Goal: Task Accomplishment & Management: Use online tool/utility

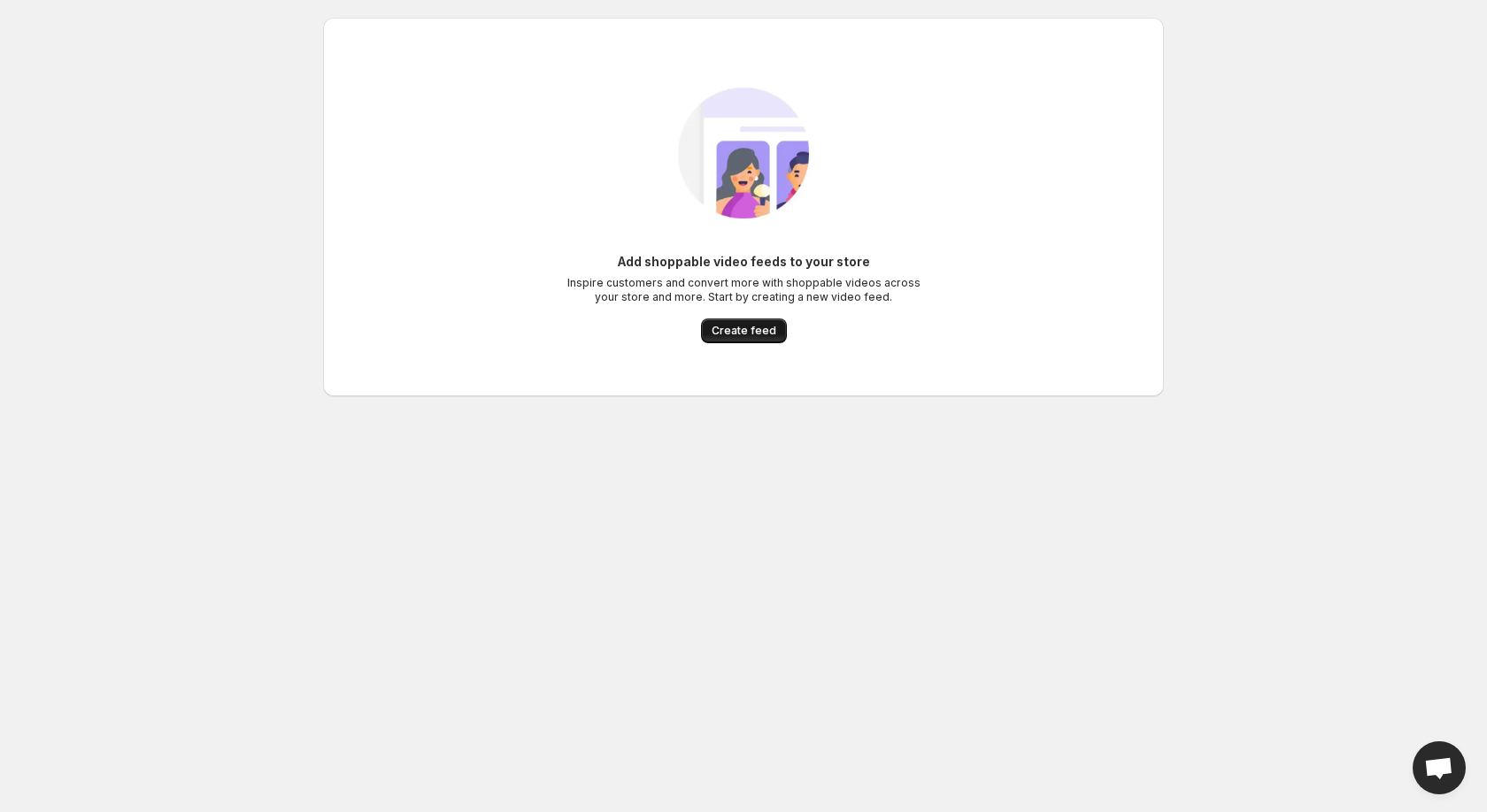
click at [739, 324] on button "Create feed" at bounding box center [744, 330] width 86 height 25
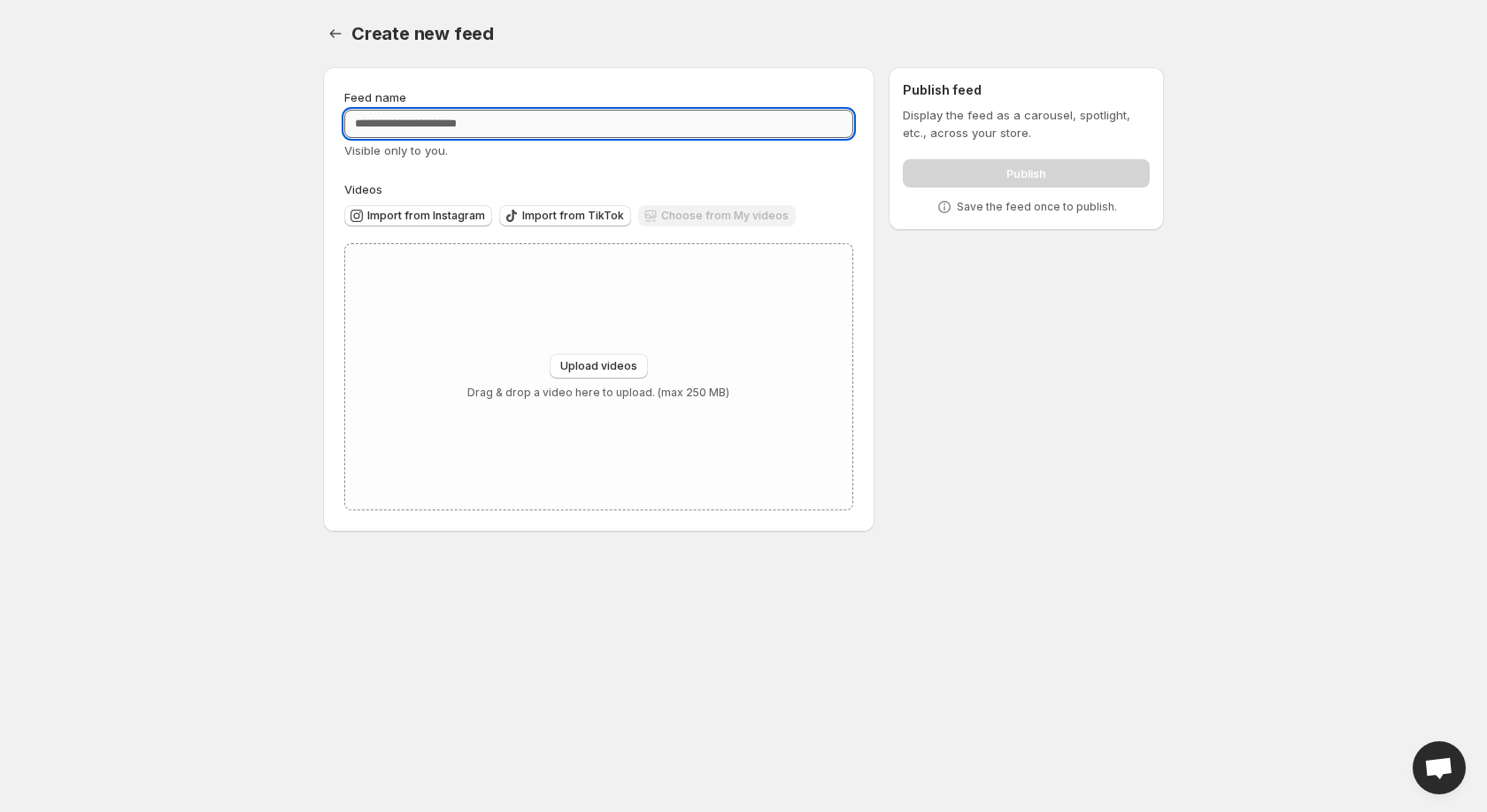
click at [473, 124] on input "Feed name" at bounding box center [598, 124] width 509 height 29
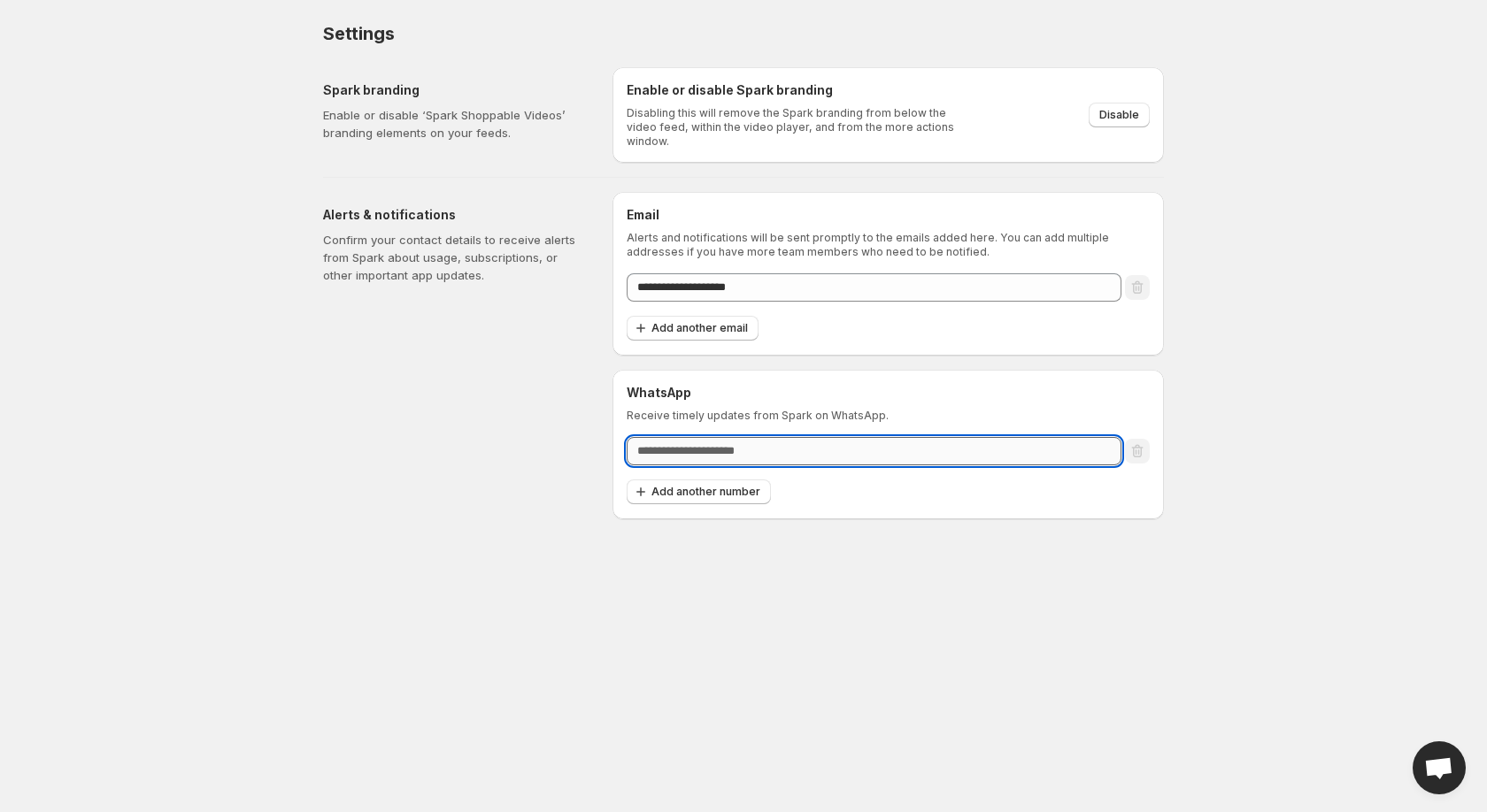
click at [771, 446] on input "text" at bounding box center [874, 451] width 495 height 29
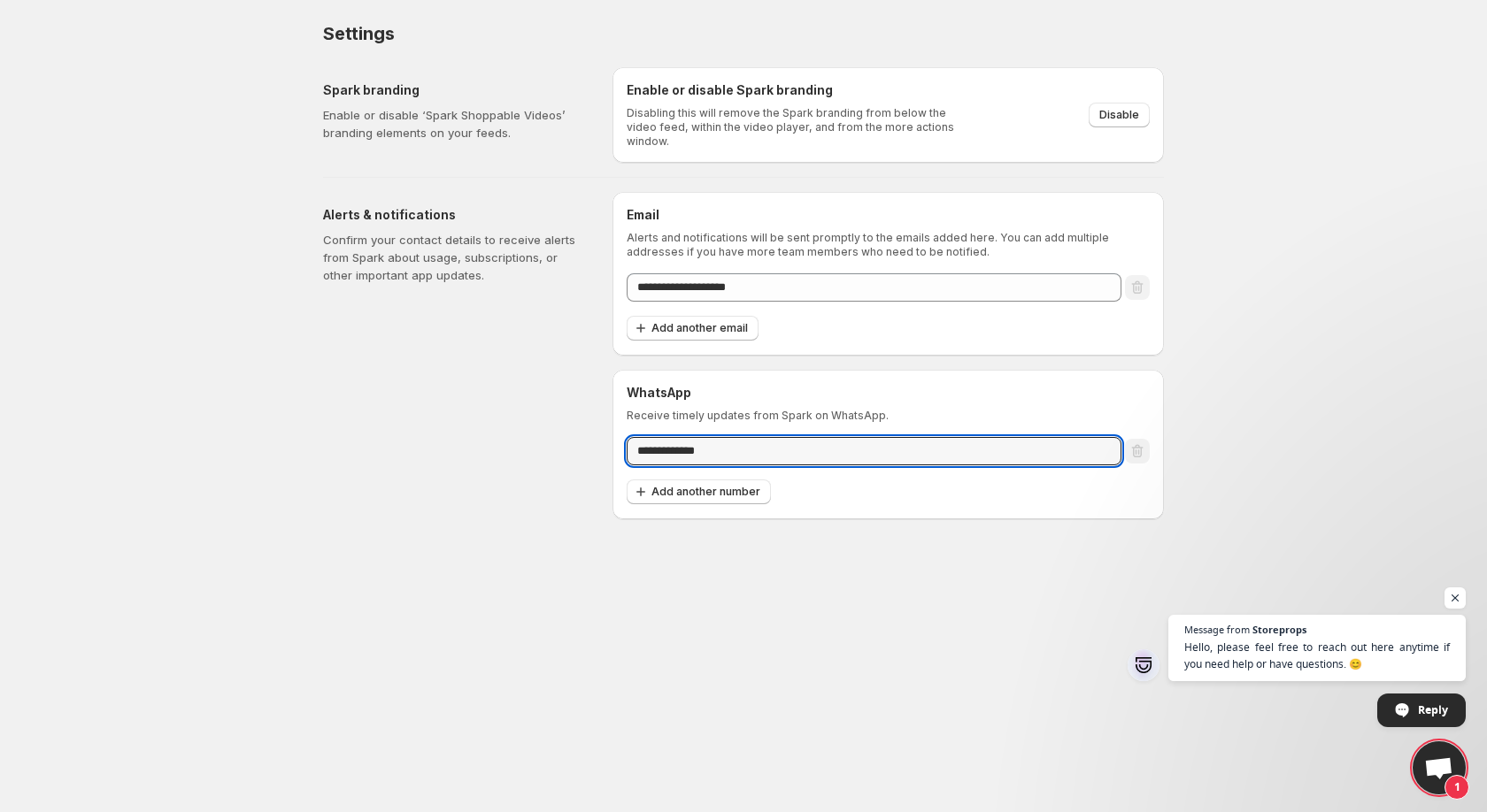
type input "**********"
click at [291, 363] on body "**********" at bounding box center [743, 406] width 1487 height 812
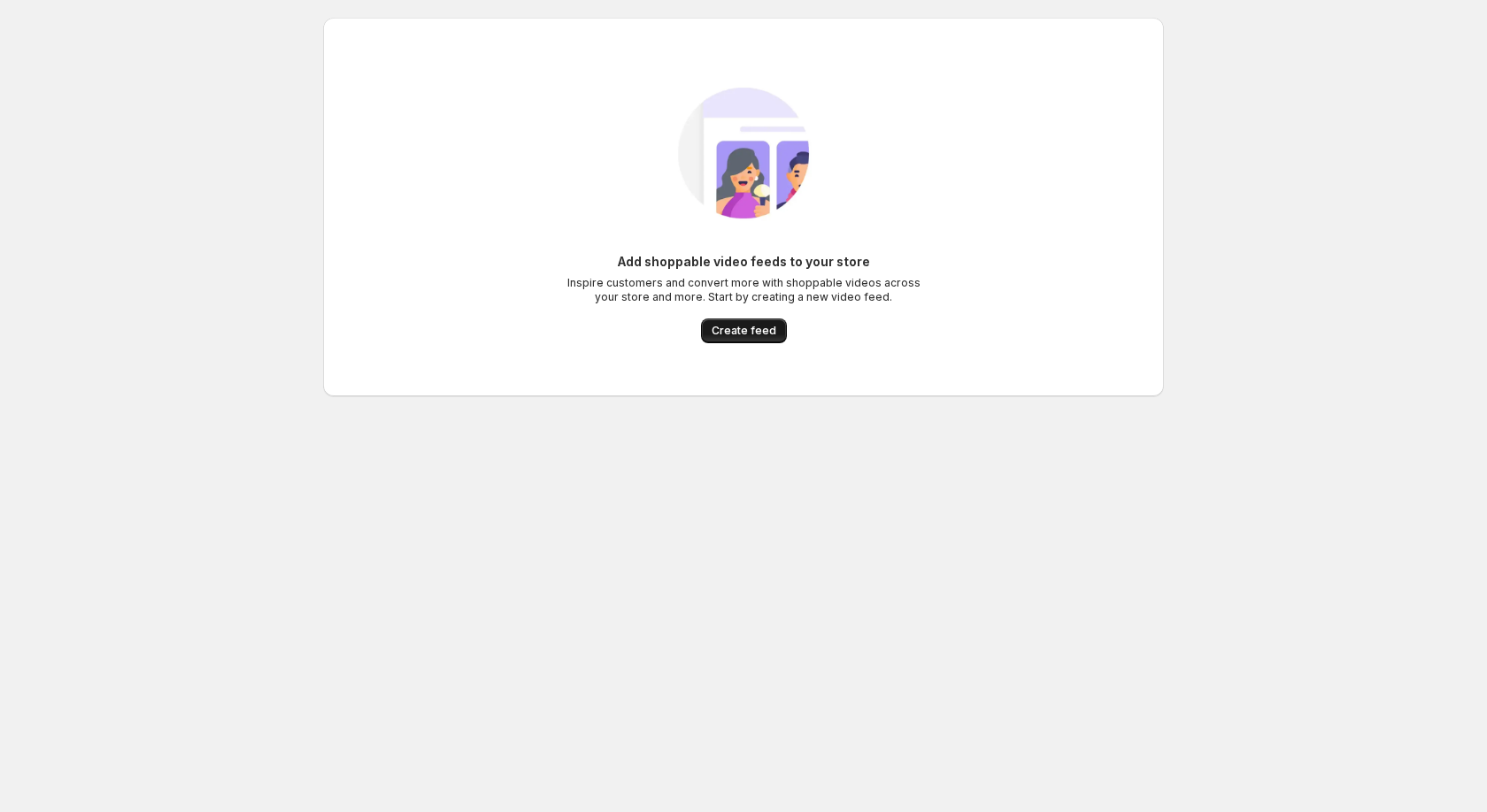
click at [713, 338] on button "Create feed" at bounding box center [744, 330] width 86 height 25
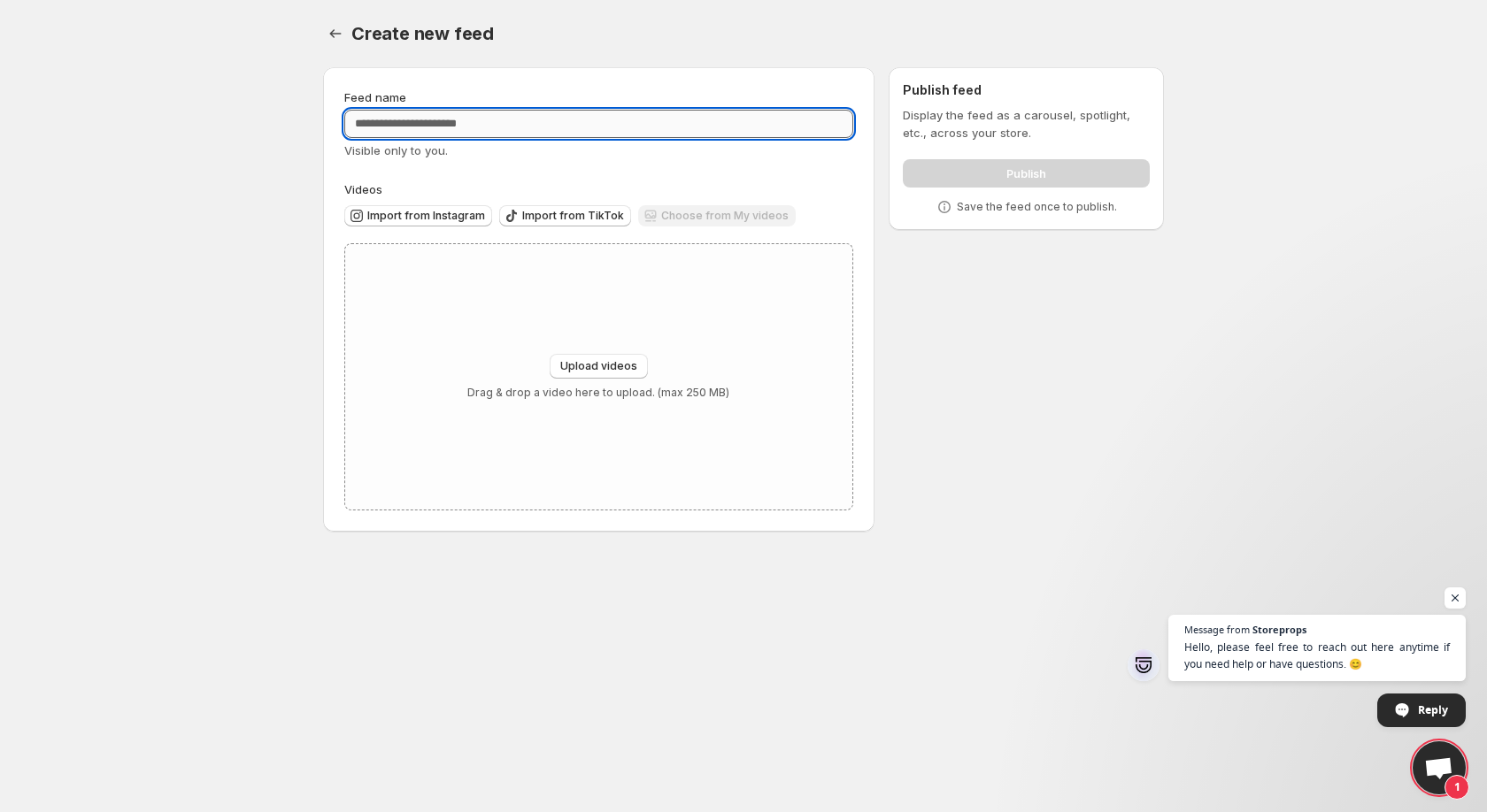
click at [371, 114] on input "Feed name" at bounding box center [598, 124] width 509 height 29
click at [480, 183] on label "Videos" at bounding box center [598, 189] width 509 height 18
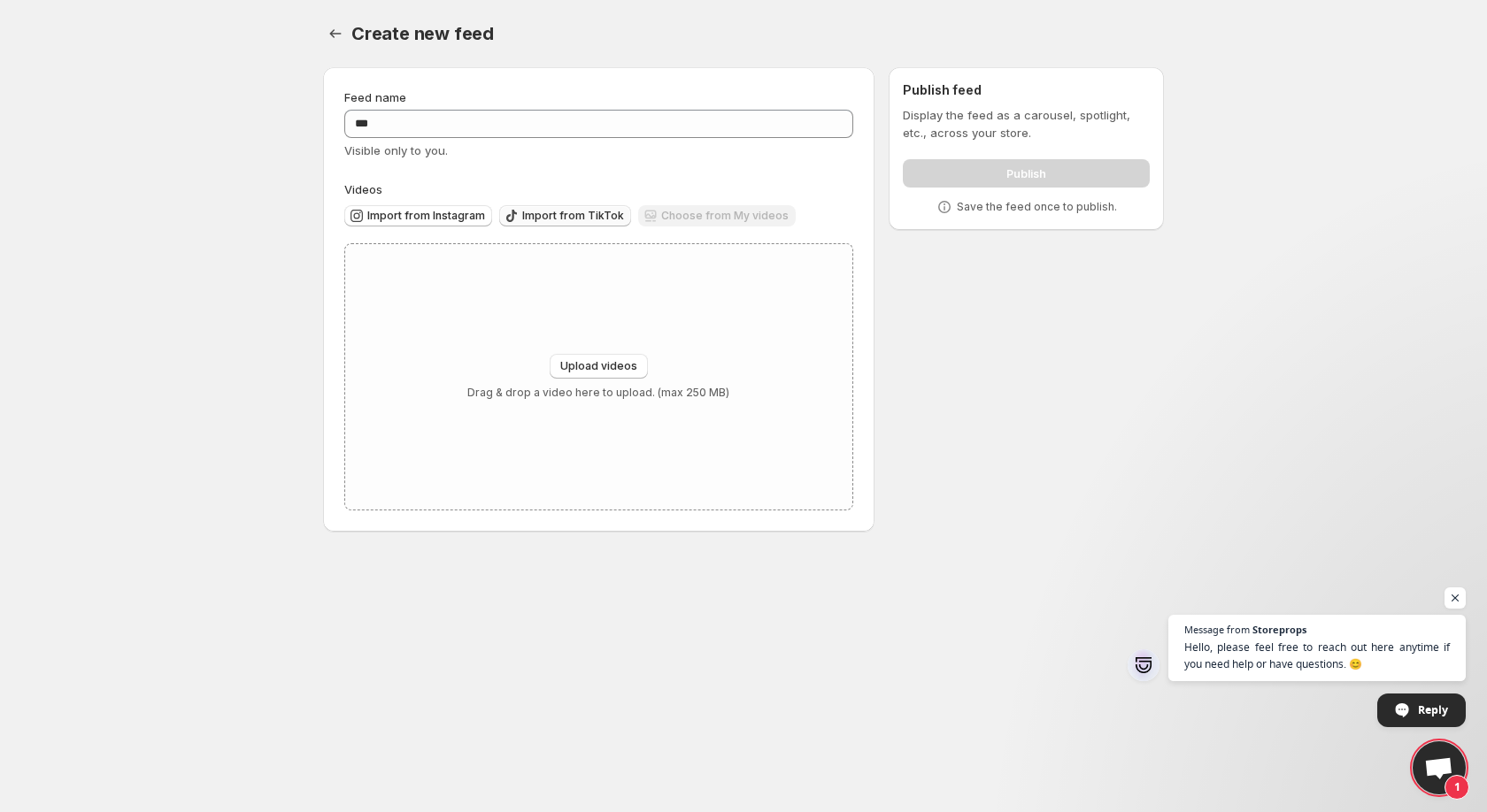
click at [552, 213] on span "Import from TikTok" at bounding box center [573, 216] width 102 height 14
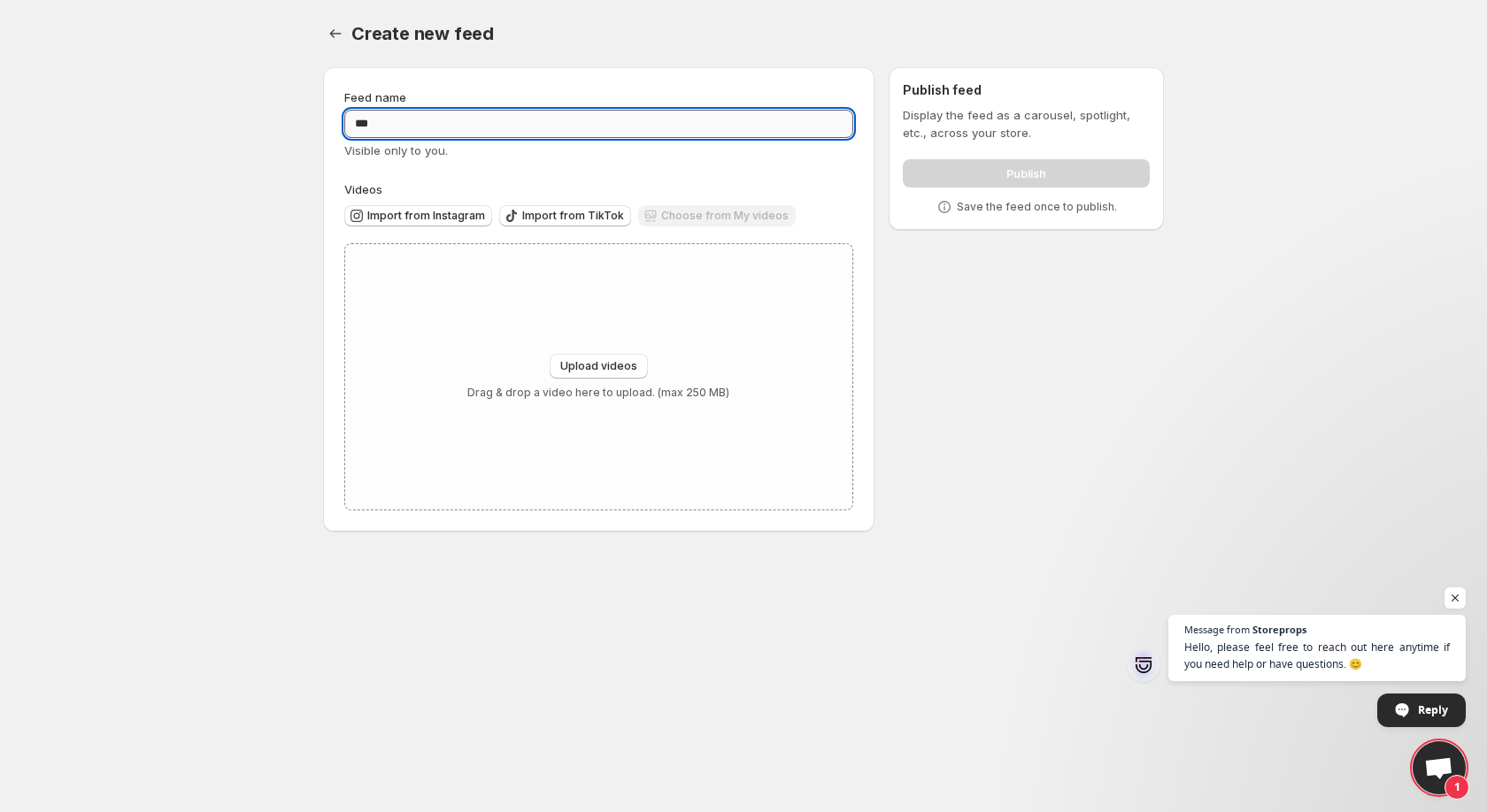
click at [351, 117] on input "***" at bounding box center [598, 124] width 509 height 29
type input "**********"
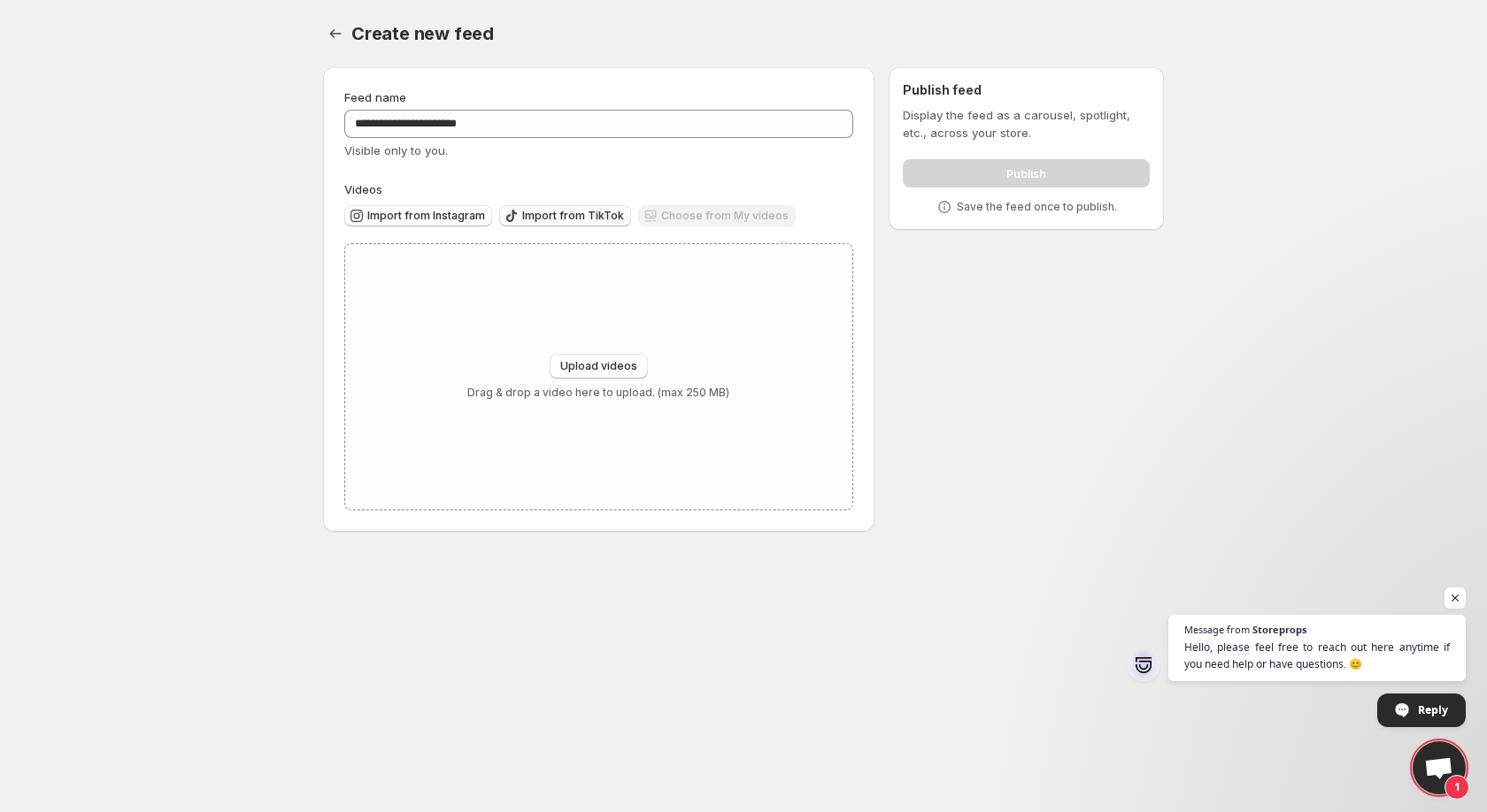
click at [552, 222] on span "Import from TikTok" at bounding box center [573, 216] width 102 height 14
click at [600, 372] on span "Upload videos" at bounding box center [599, 366] width 77 height 14
type input "**********"
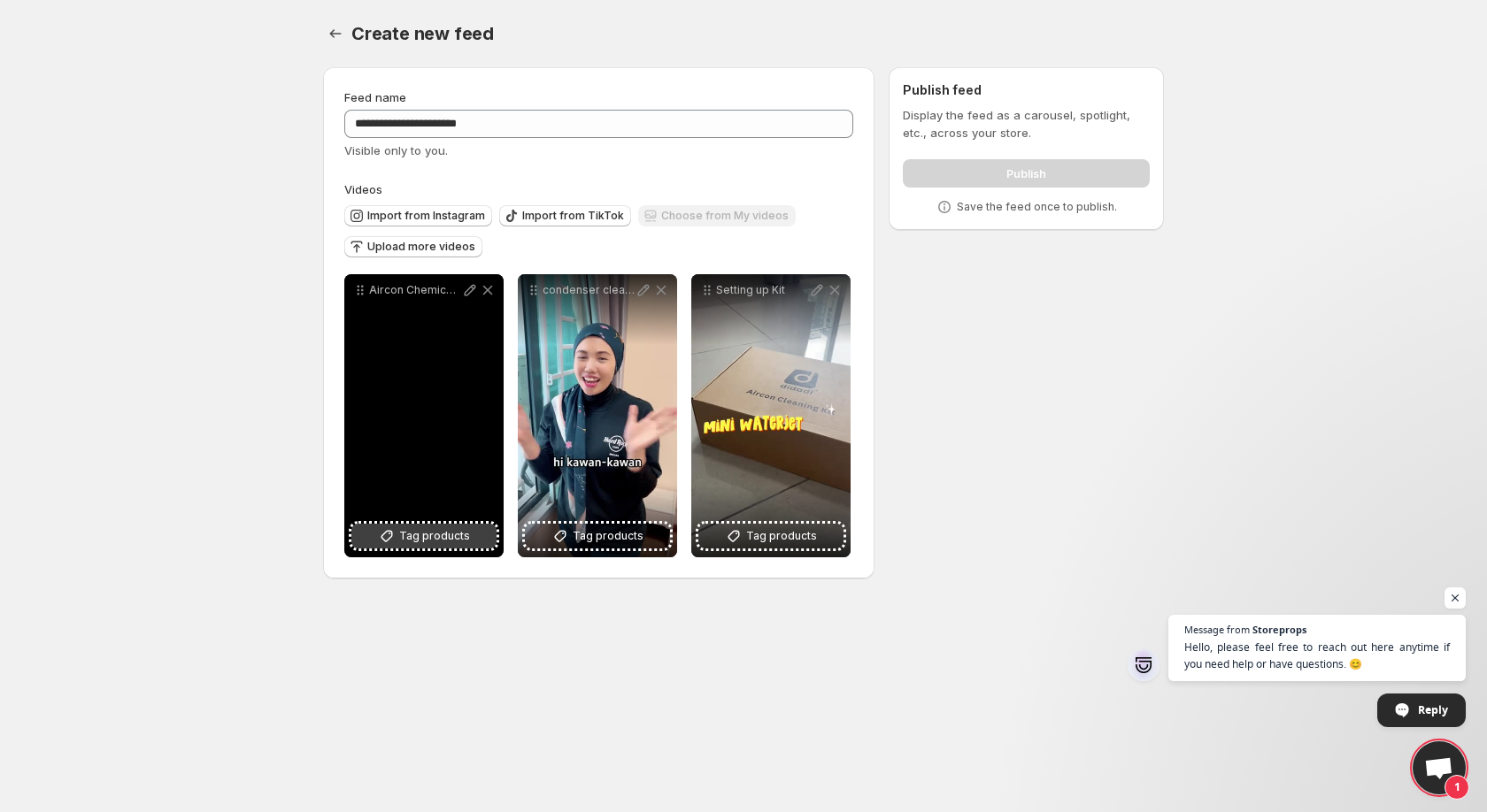
click at [383, 534] on icon at bounding box center [387, 536] width 18 height 18
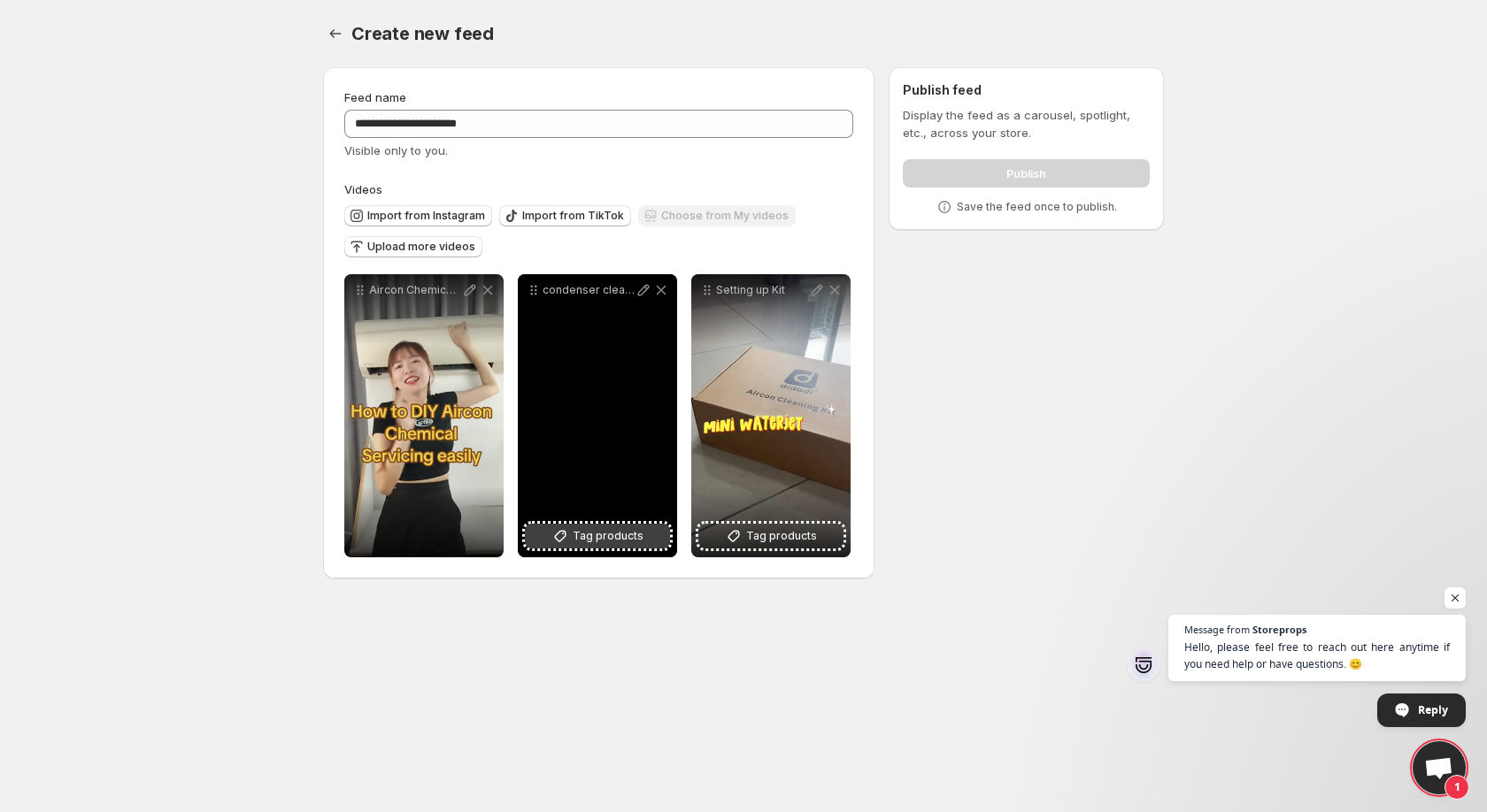
click at [614, 537] on span "Tag products" at bounding box center [607, 536] width 70 height 18
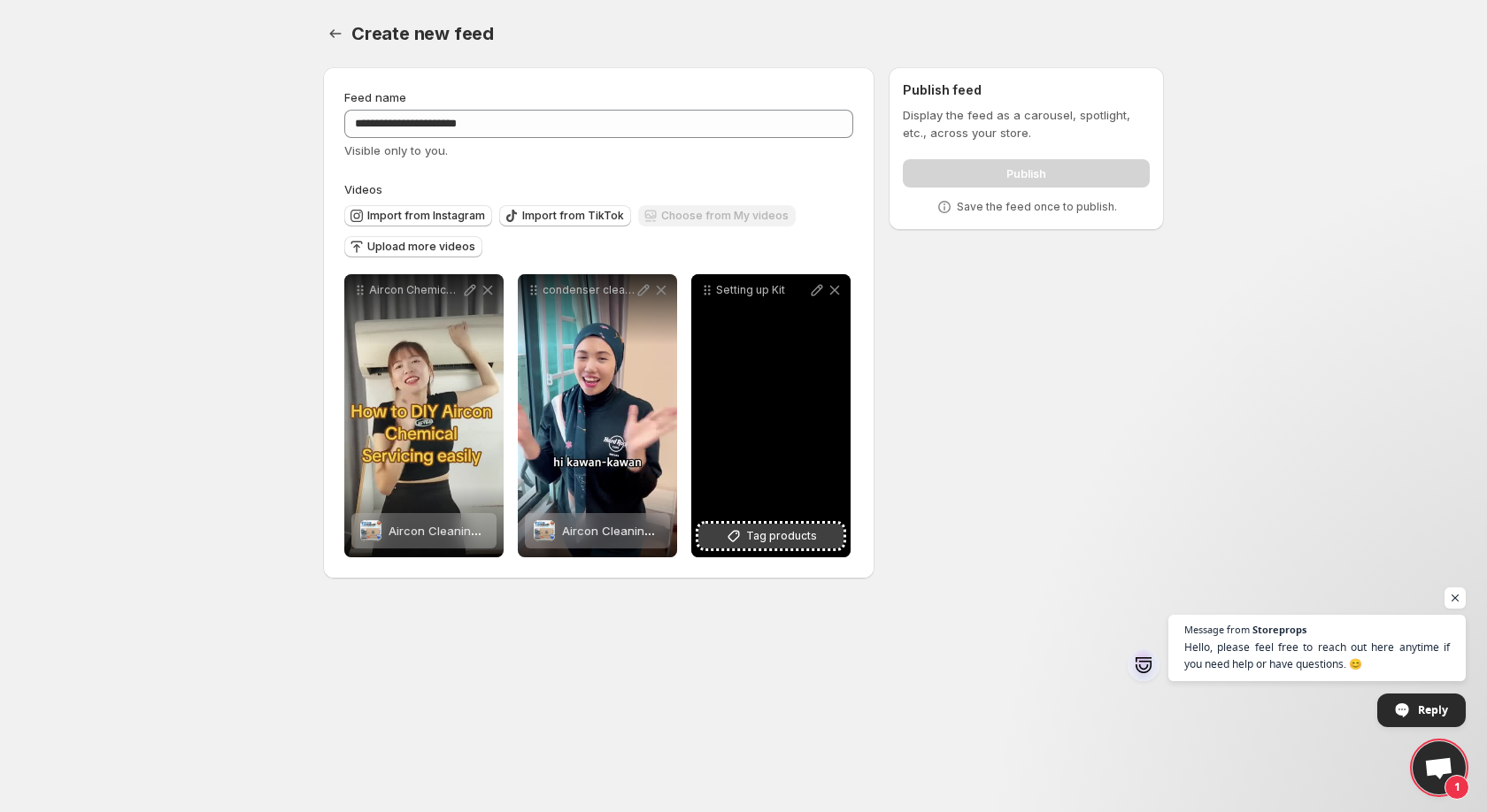
click at [780, 537] on span "Tag products" at bounding box center [781, 536] width 70 height 18
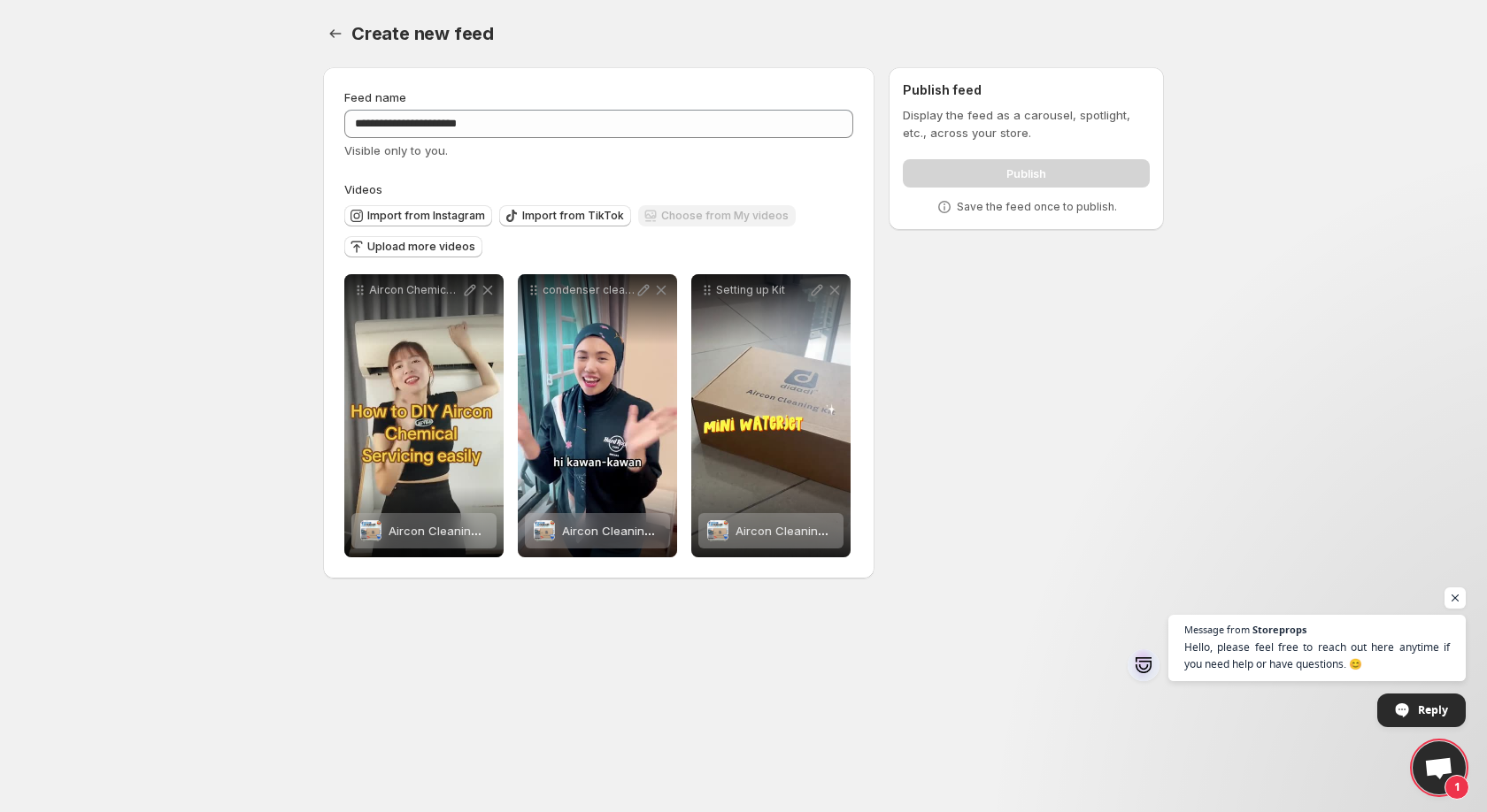
click at [896, 361] on div "**********" at bounding box center [737, 327] width 855 height 547
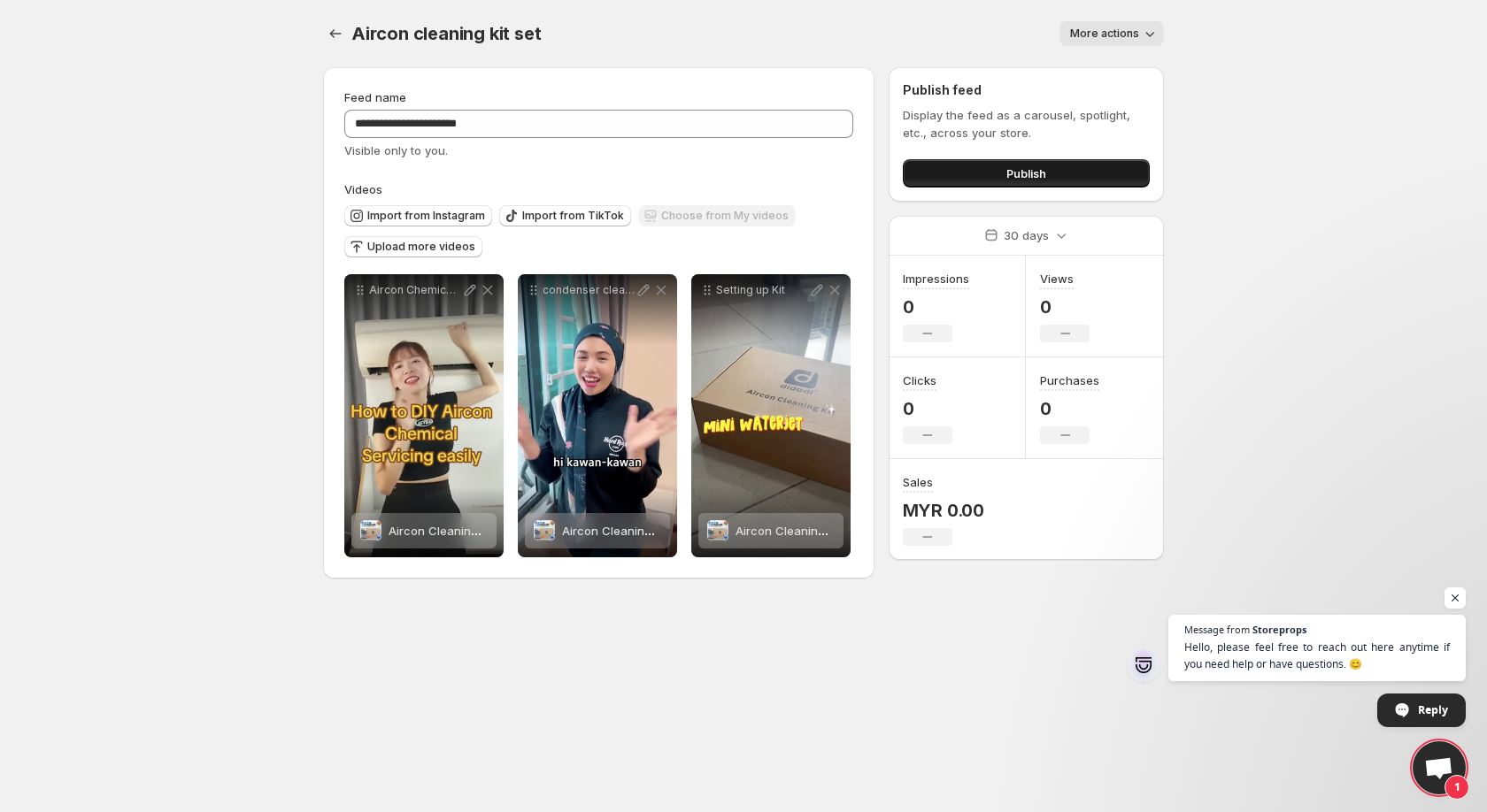
click at [996, 172] on button "Publish" at bounding box center [1026, 174] width 247 height 29
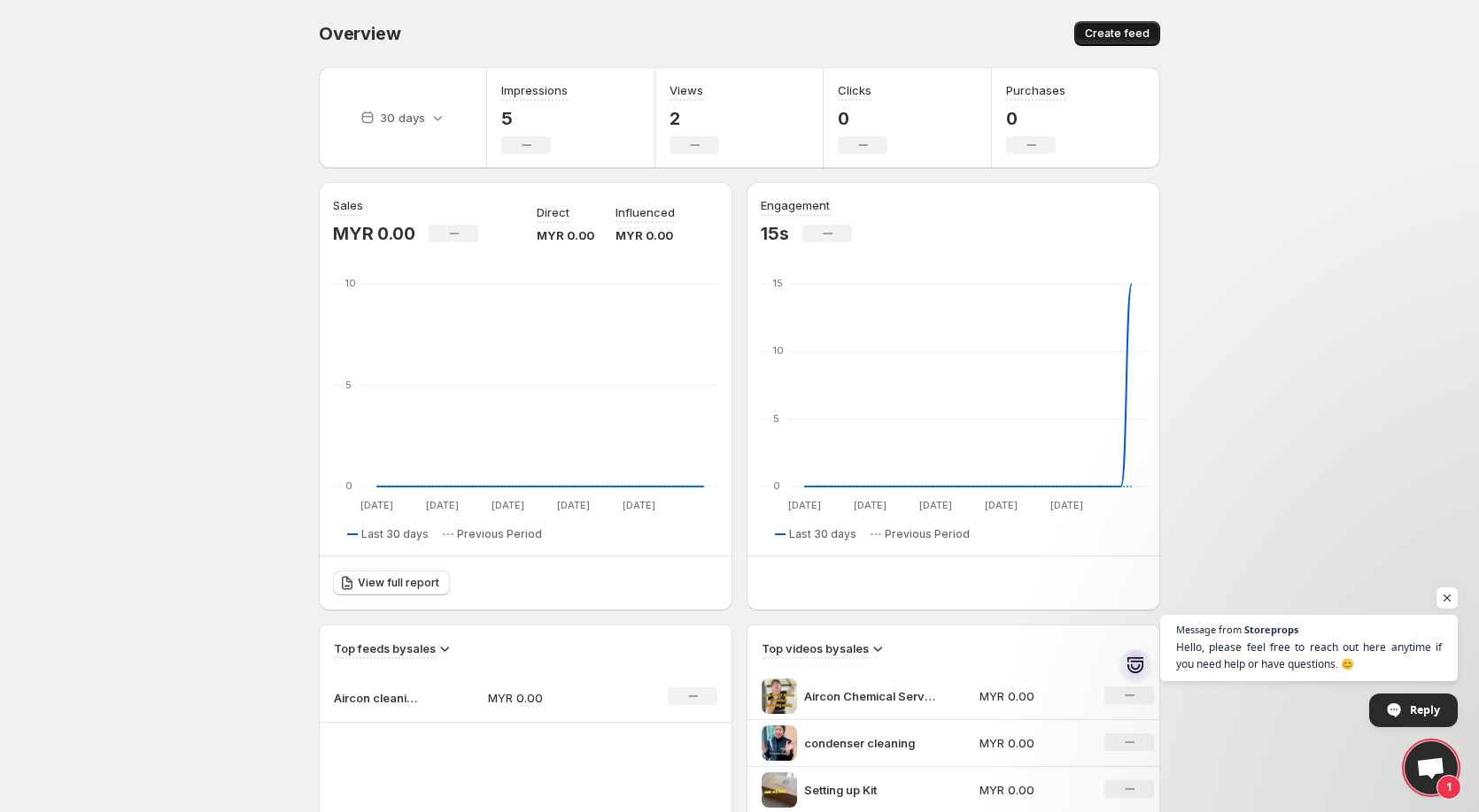
click at [1125, 34] on span "Create feed" at bounding box center [1116, 34] width 64 height 14
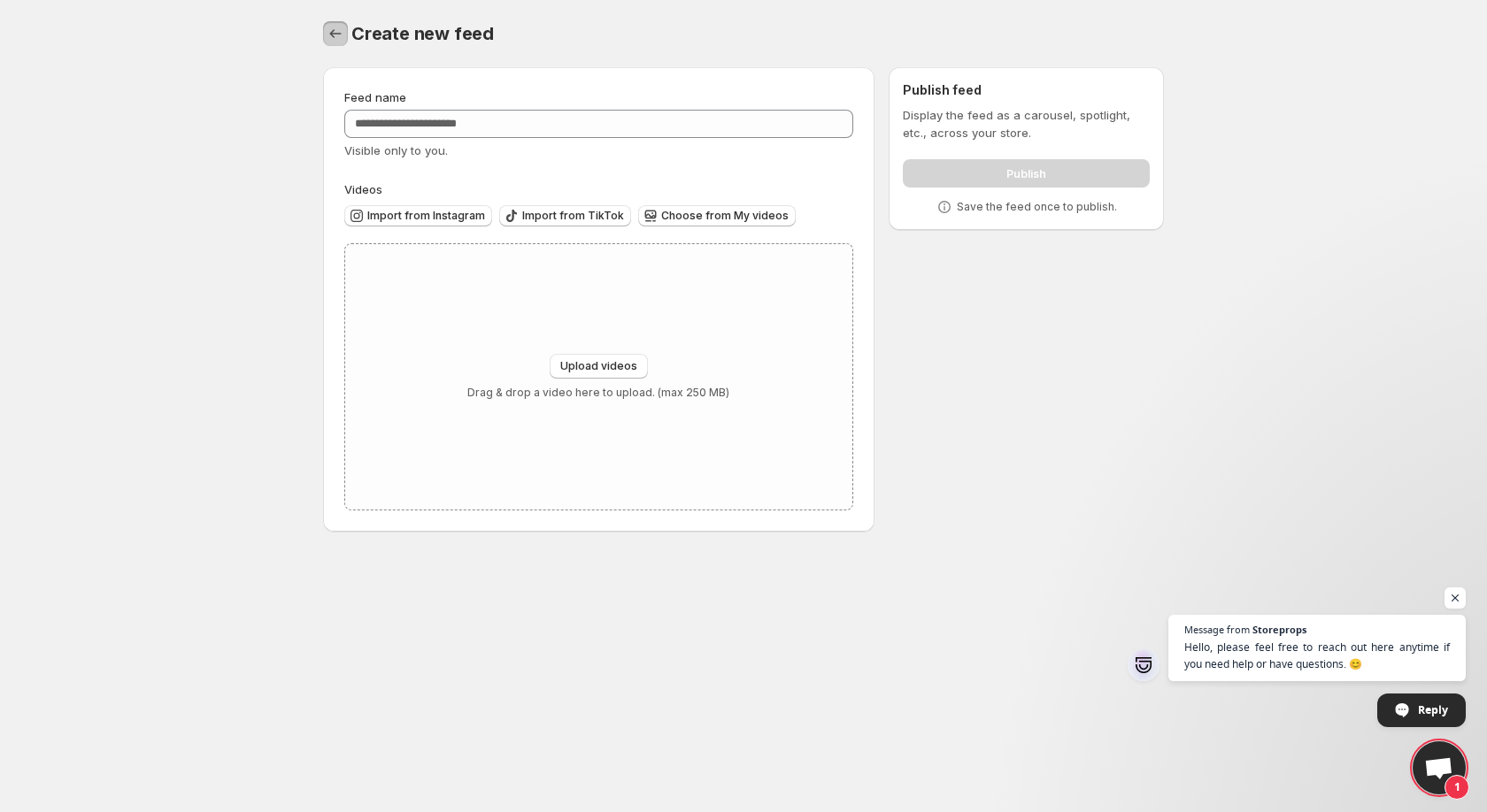
click at [342, 36] on icon "Settings" at bounding box center [335, 34] width 18 height 18
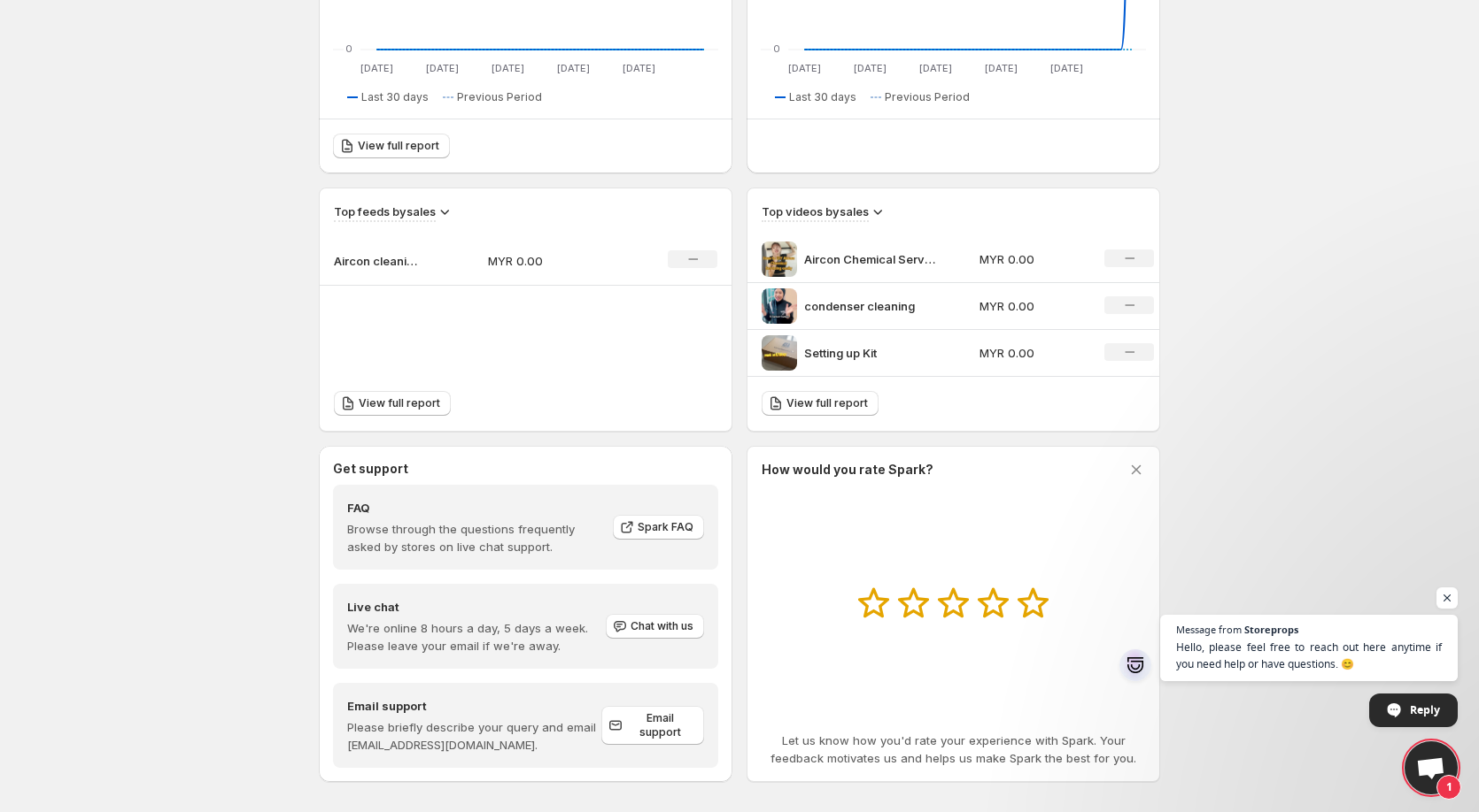
scroll to position [449, 0]
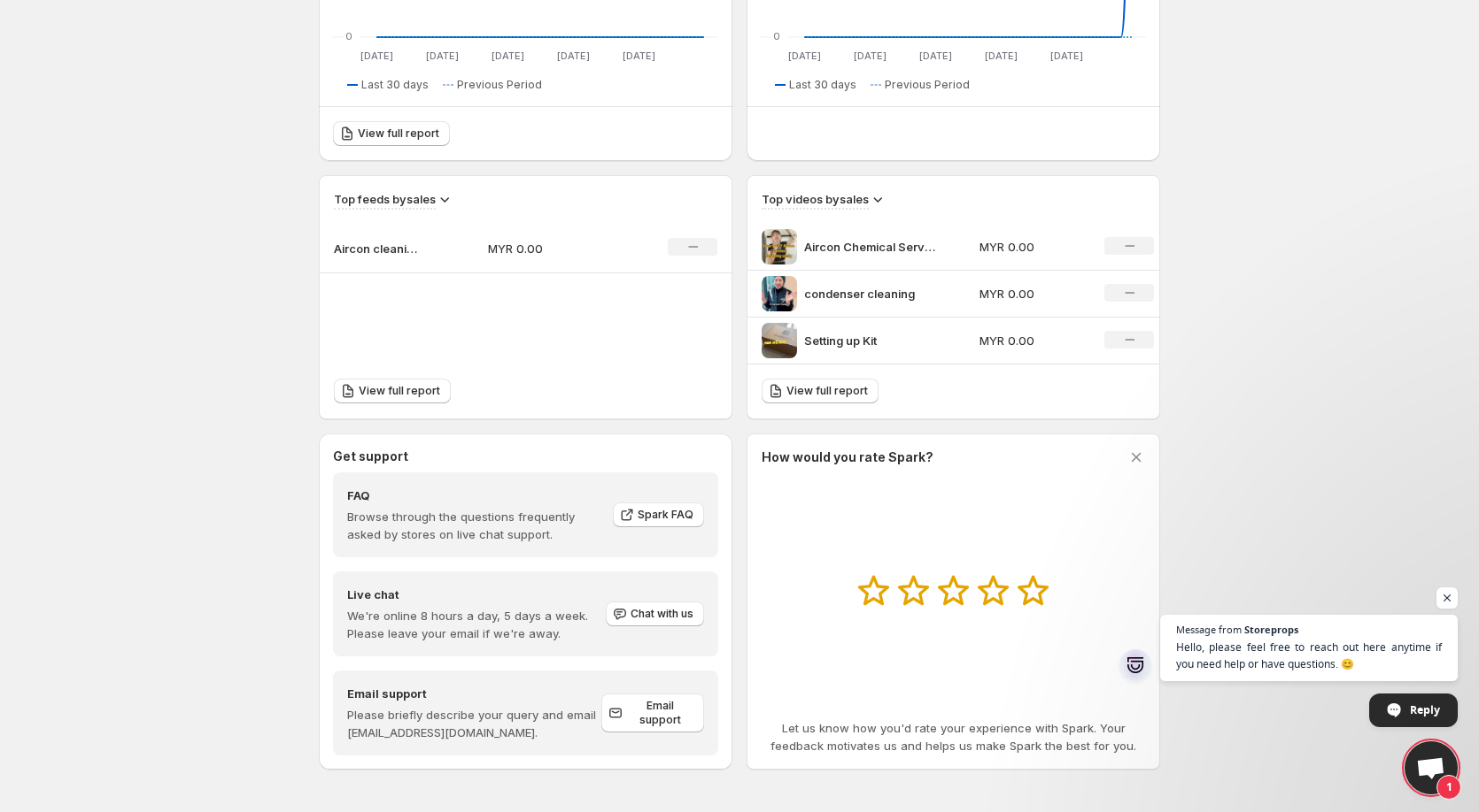
click at [408, 405] on div "View full report" at bounding box center [525, 392] width 412 height 54
click at [398, 392] on span "View full report" at bounding box center [399, 391] width 81 height 14
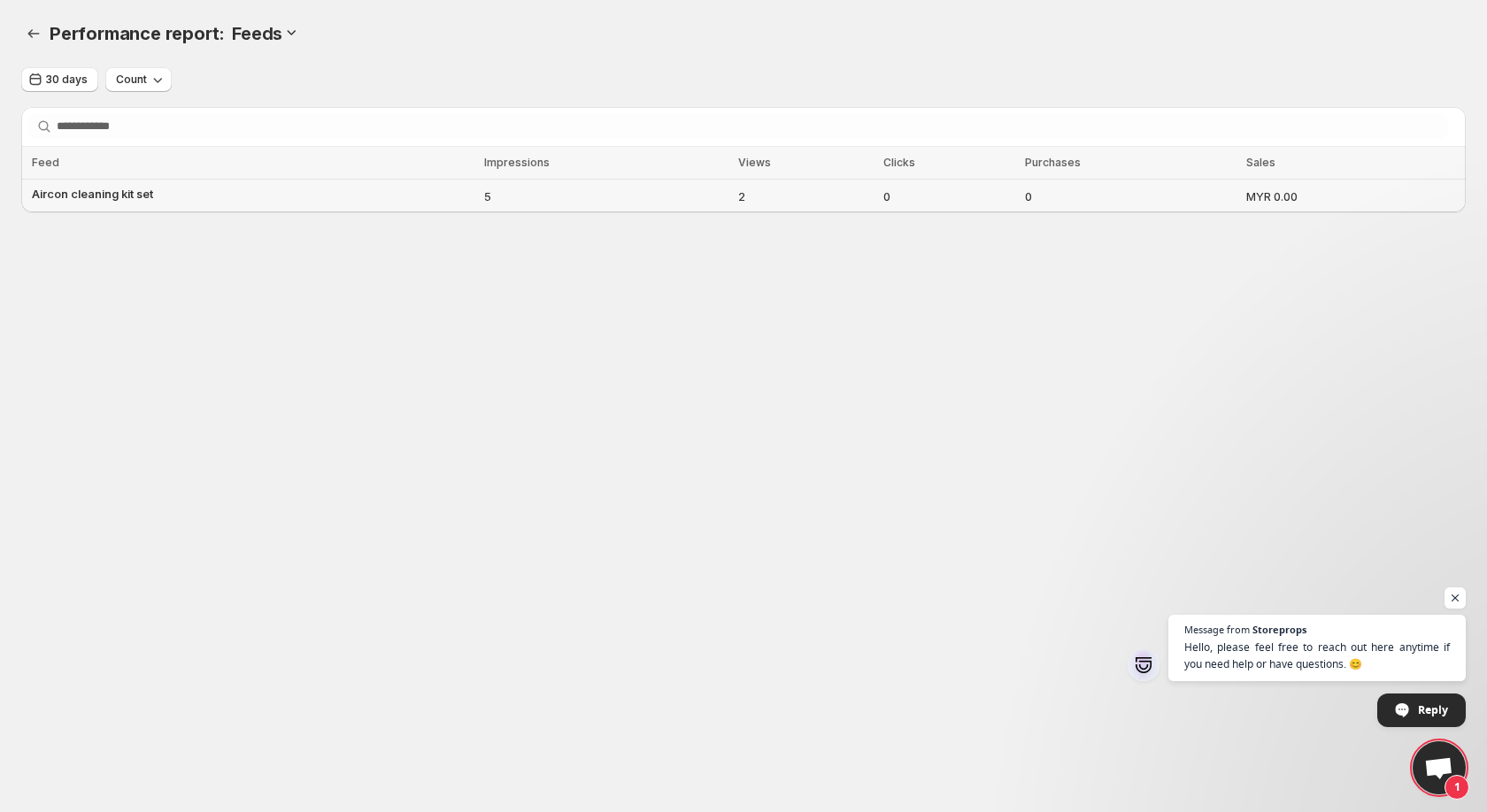
click at [70, 201] on span "Aircon cleaning kit set" at bounding box center [92, 194] width 121 height 18
click at [93, 190] on span "Aircon cleaning kit set" at bounding box center [92, 194] width 121 height 18
click at [137, 79] on span "Count" at bounding box center [131, 79] width 31 height 14
click at [36, 37] on icon "Performance report" at bounding box center [34, 34] width 18 height 18
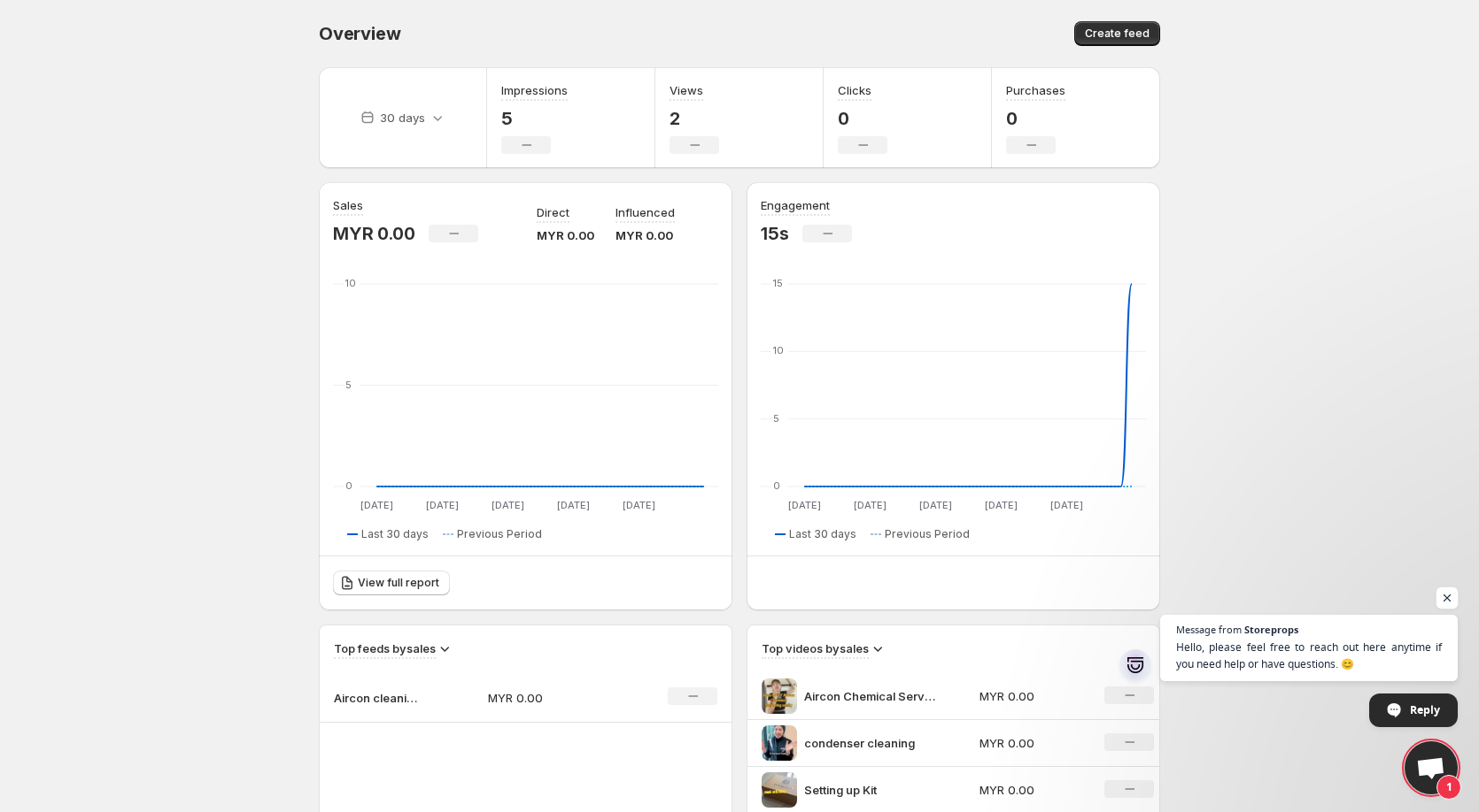
click at [1444, 595] on span "Open chat" at bounding box center [1447, 599] width 22 height 22
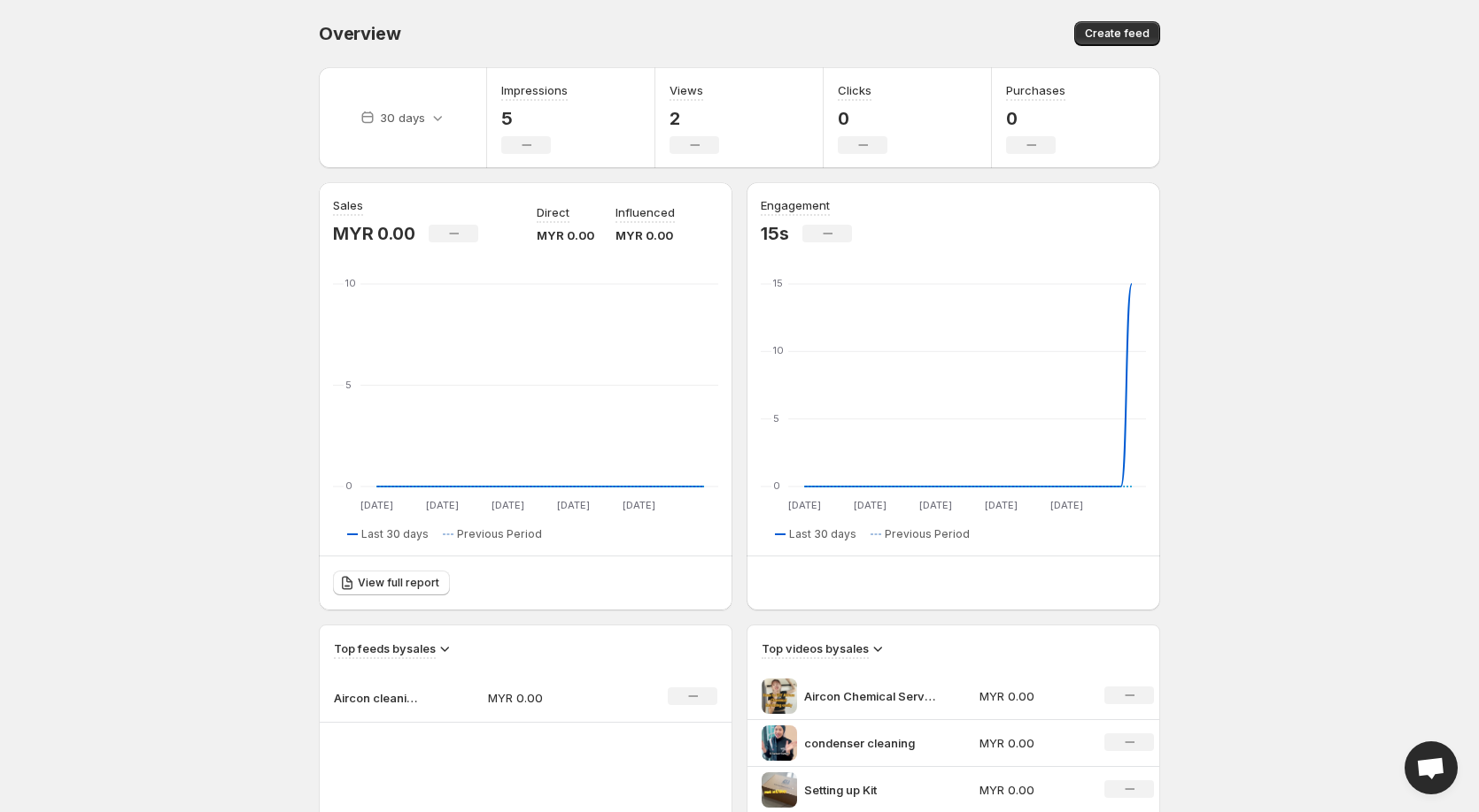
click at [836, 690] on p "Aircon Chemical Servicing" at bounding box center [870, 697] width 133 height 18
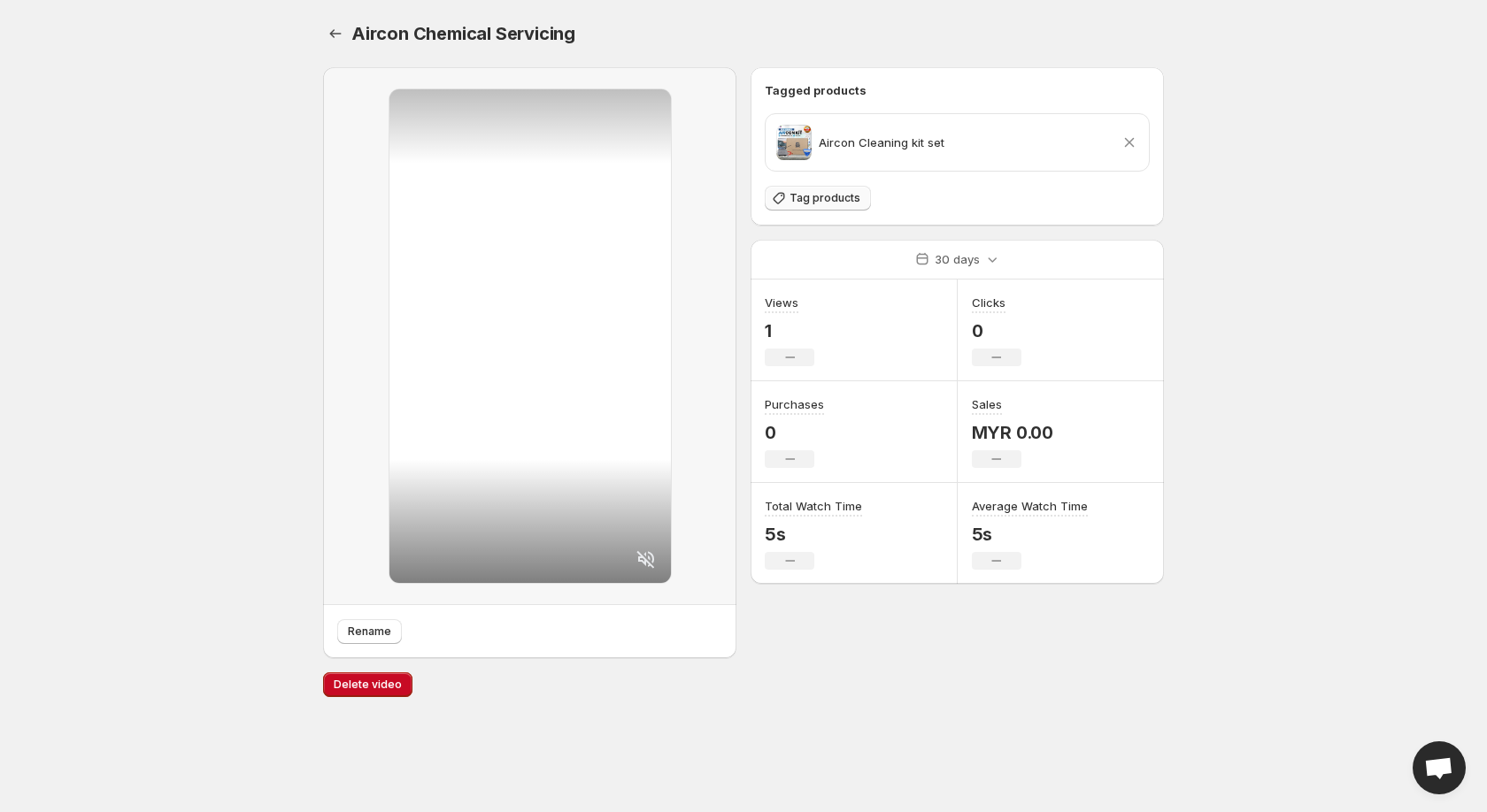
click at [822, 197] on span "Tag products" at bounding box center [824, 198] width 70 height 14
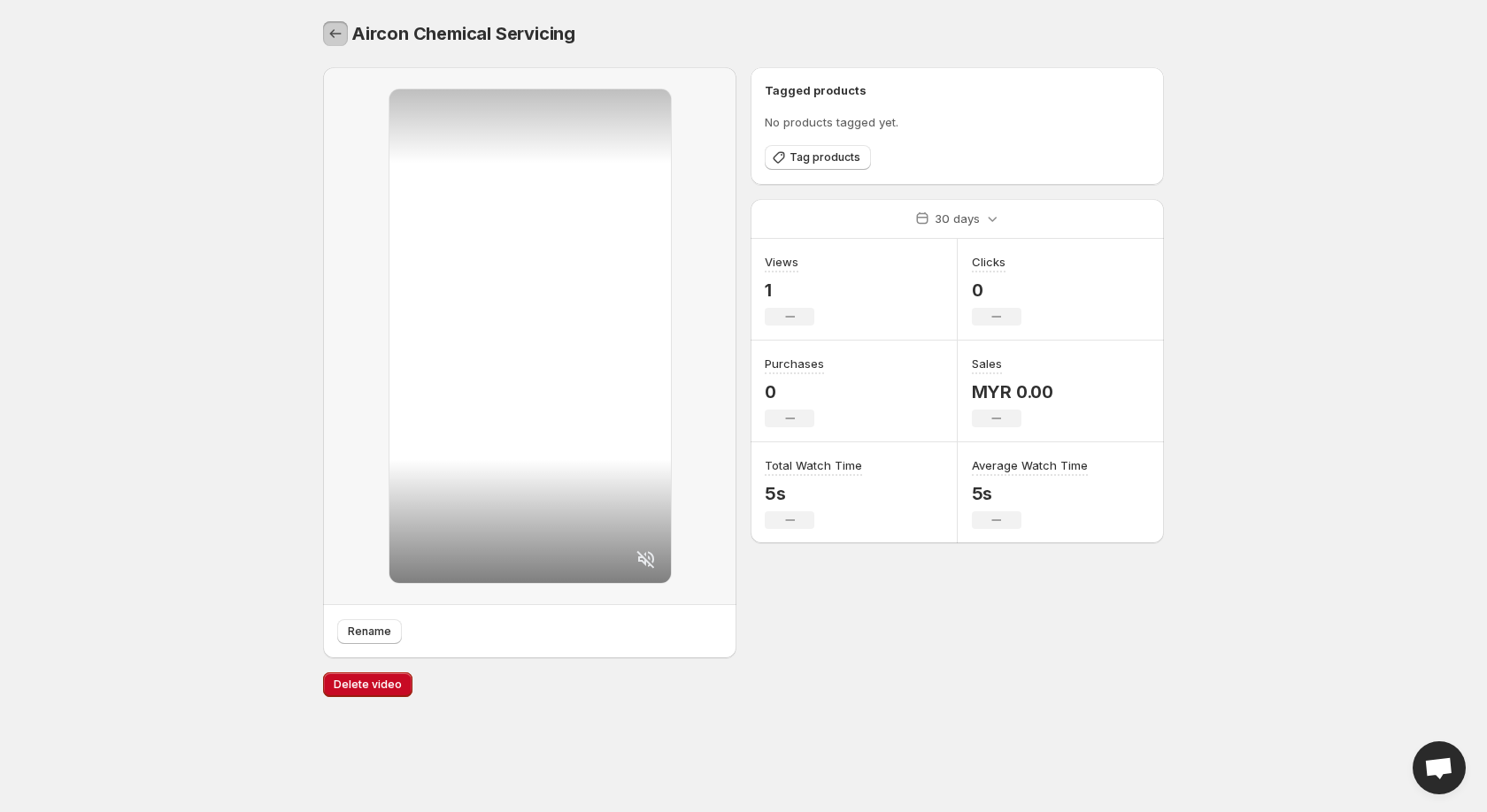
click at [325, 36] on button "Settings" at bounding box center [335, 33] width 25 height 25
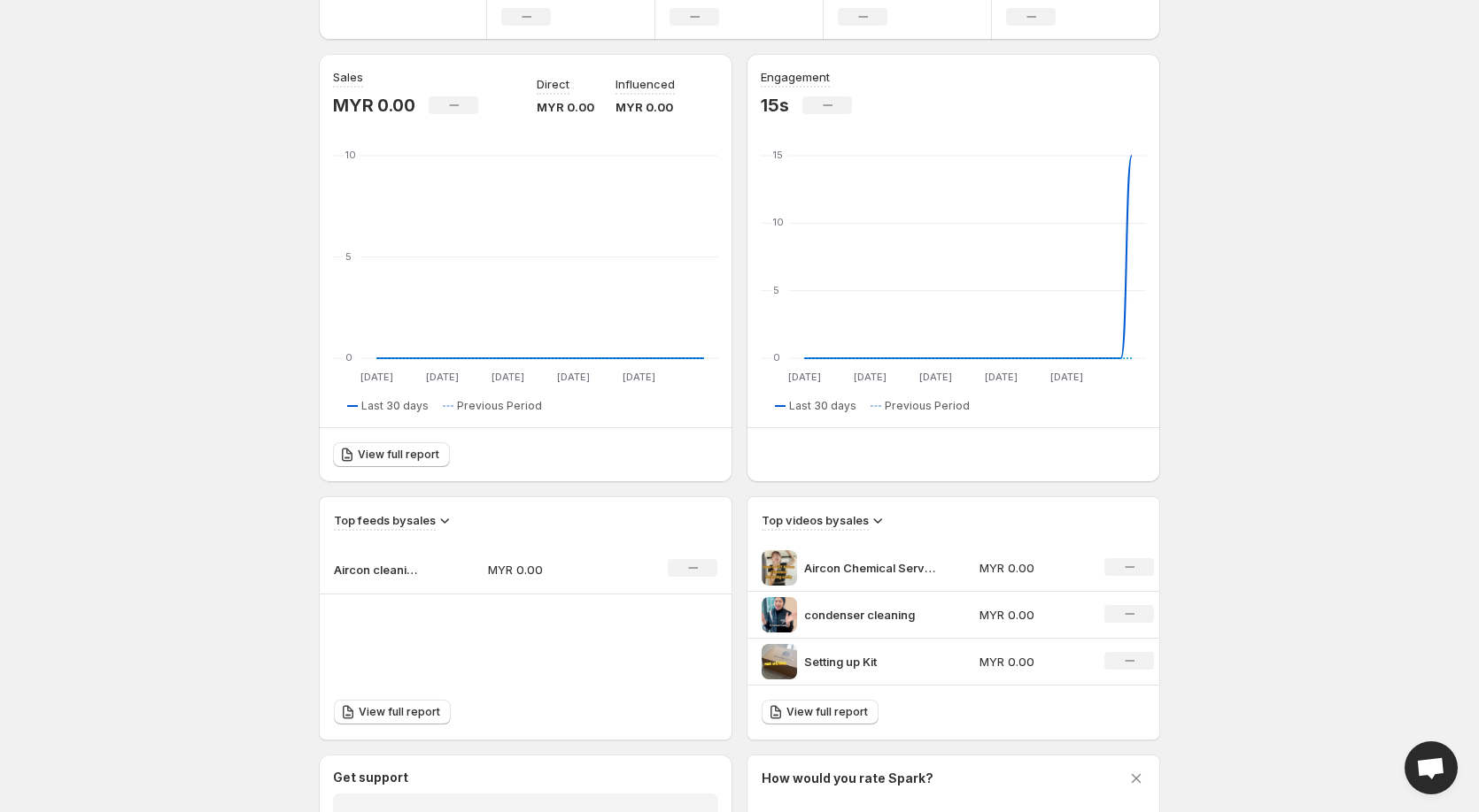
scroll to position [442, 0]
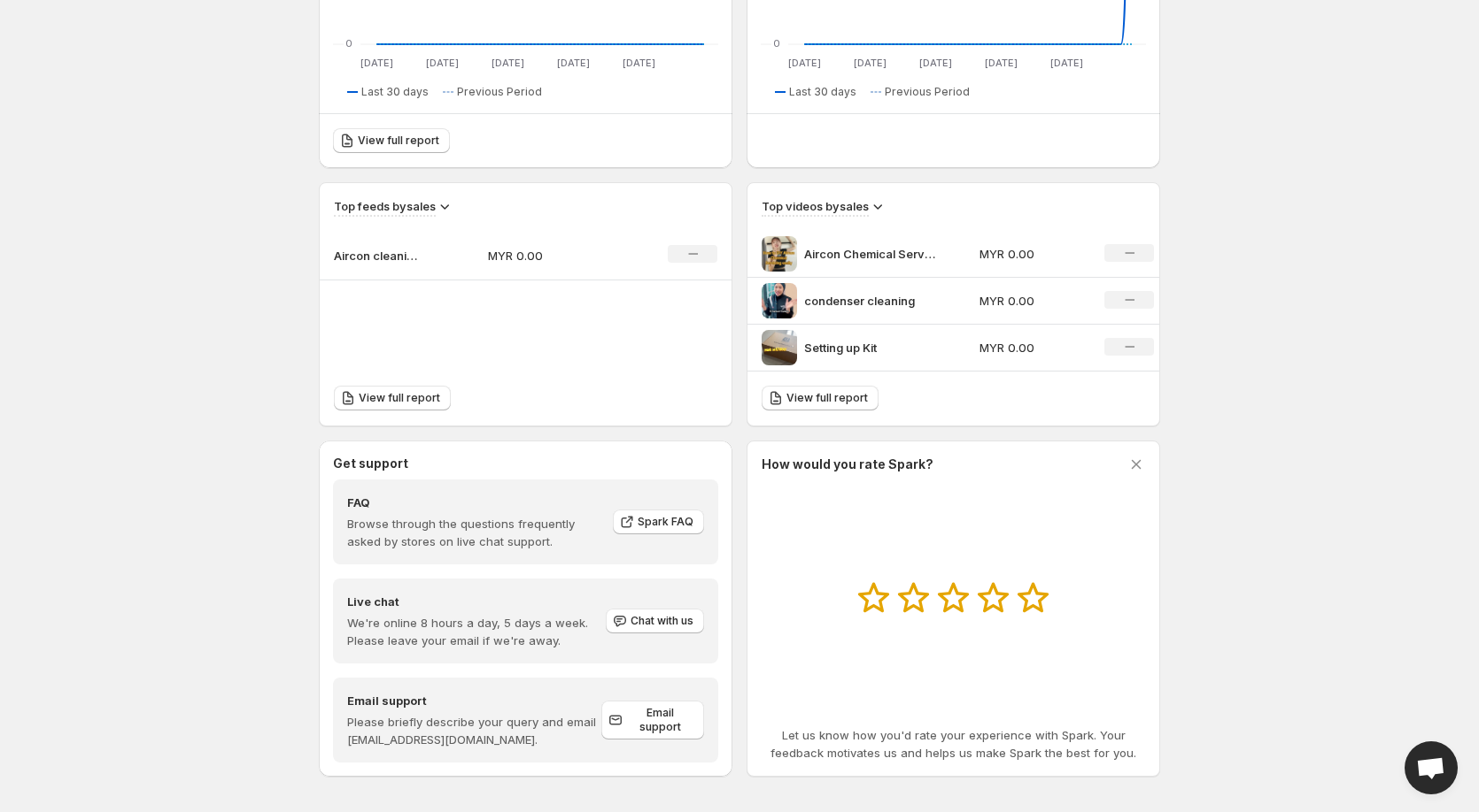
click at [782, 300] on img at bounding box center [780, 301] width 36 height 36
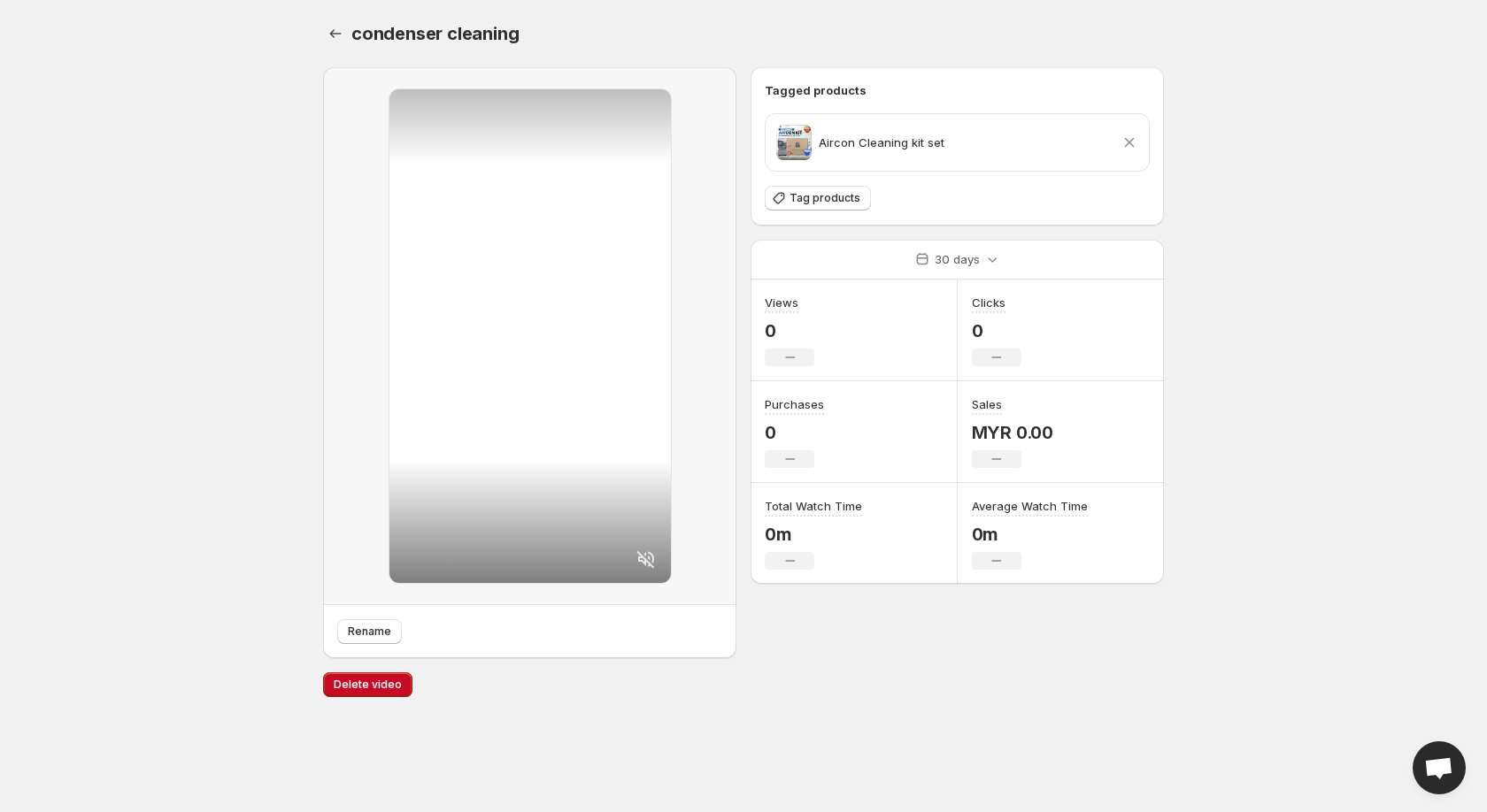
click at [1130, 140] on icon at bounding box center [1130, 143] width 18 height 18
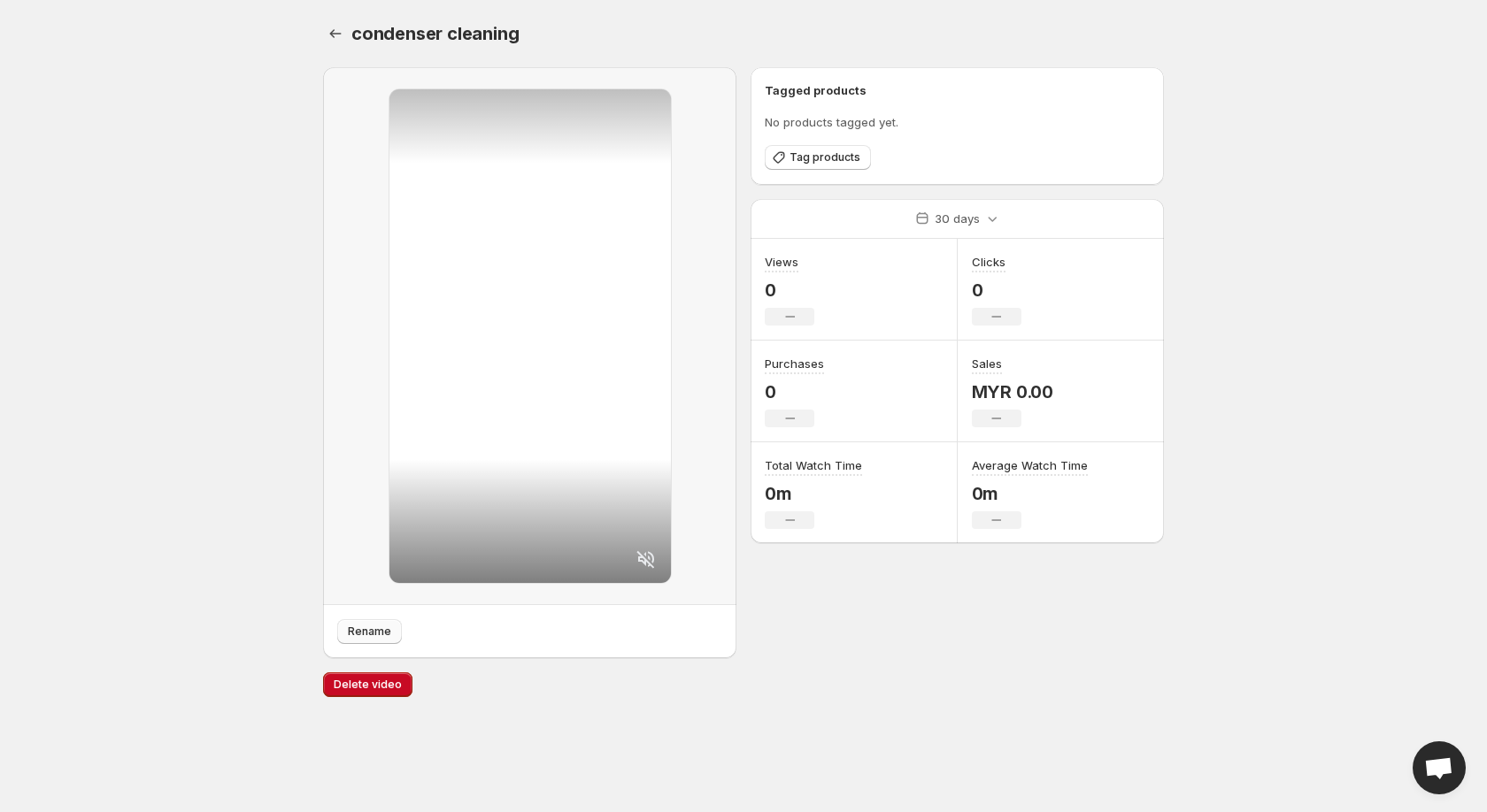
click at [378, 635] on span "Rename" at bounding box center [370, 632] width 44 height 14
click at [333, 39] on icon "Settings" at bounding box center [335, 34] width 18 height 18
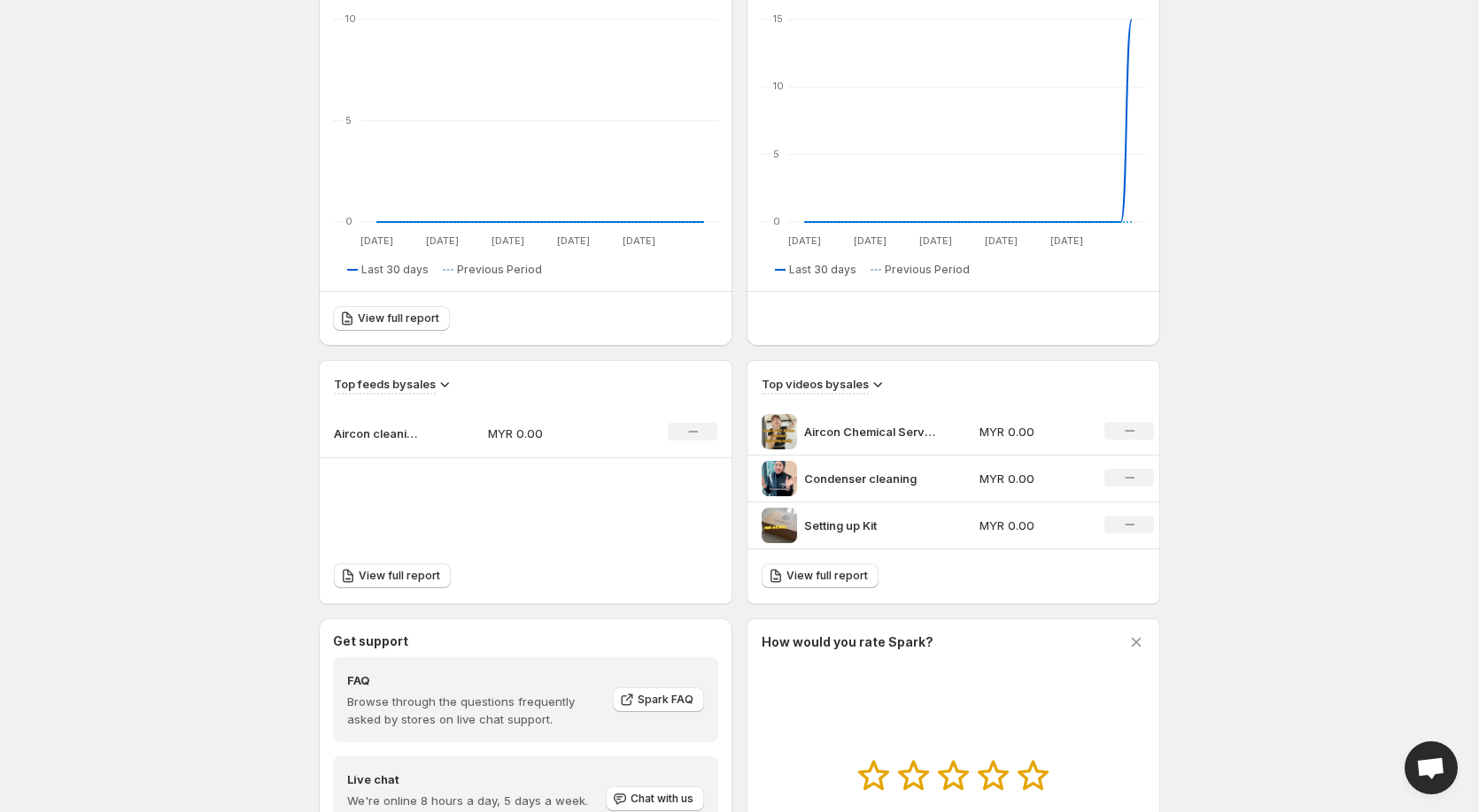
scroll to position [266, 0]
click at [837, 520] on p "Setting up Kit" at bounding box center [870, 524] width 133 height 18
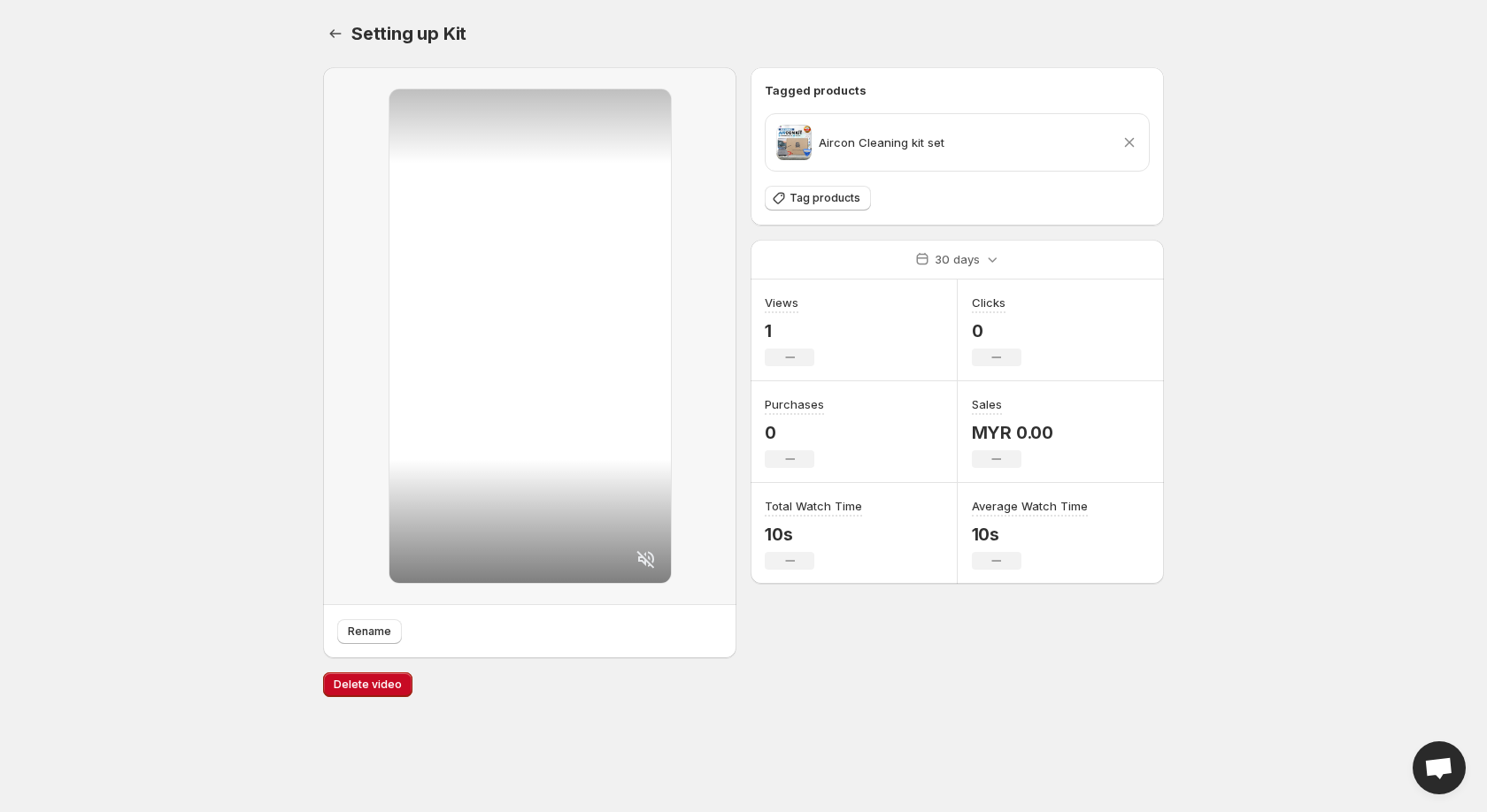
click at [1125, 146] on icon at bounding box center [1130, 143] width 10 height 10
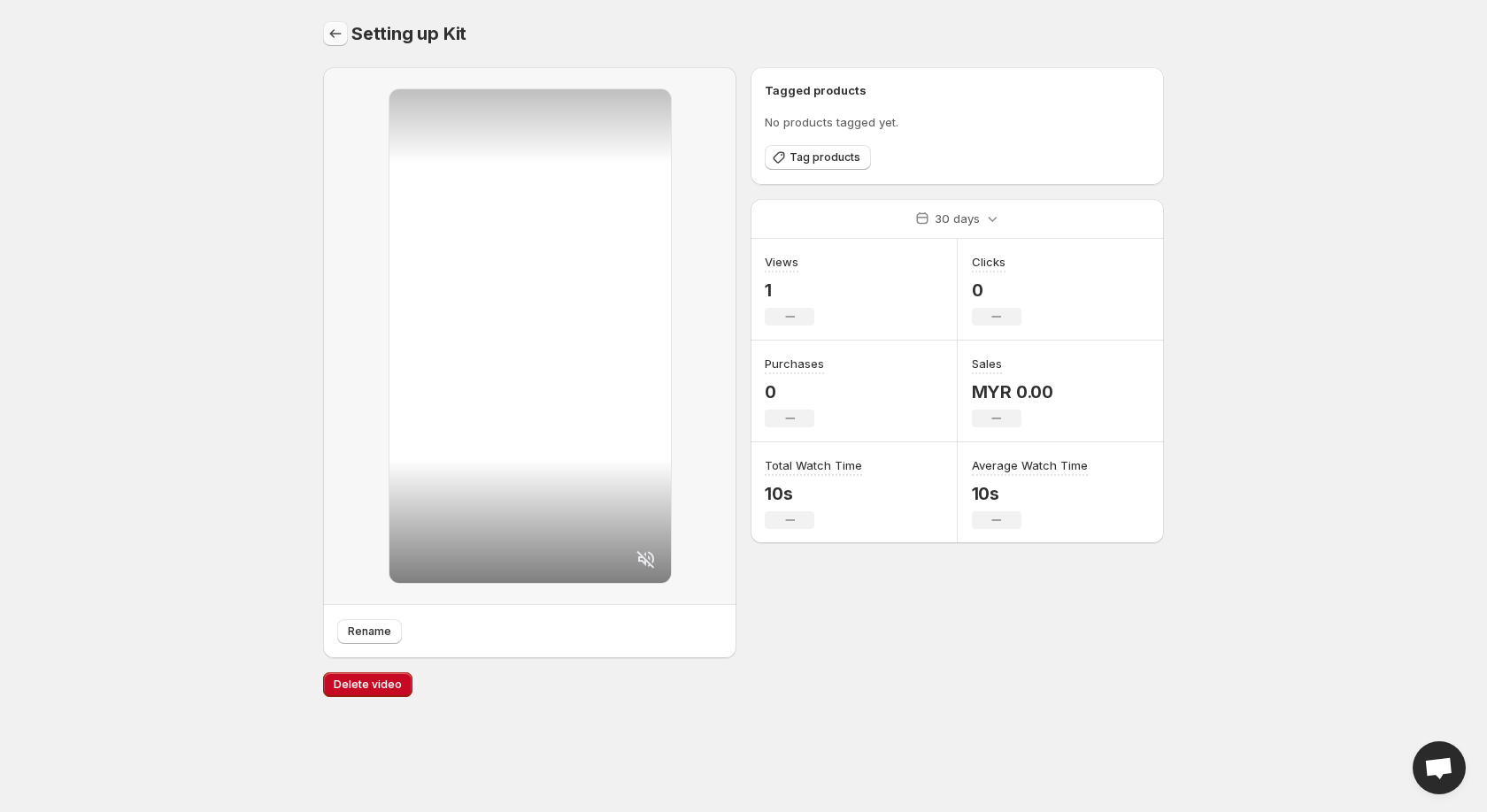
click at [331, 38] on icon "Settings" at bounding box center [335, 34] width 18 height 18
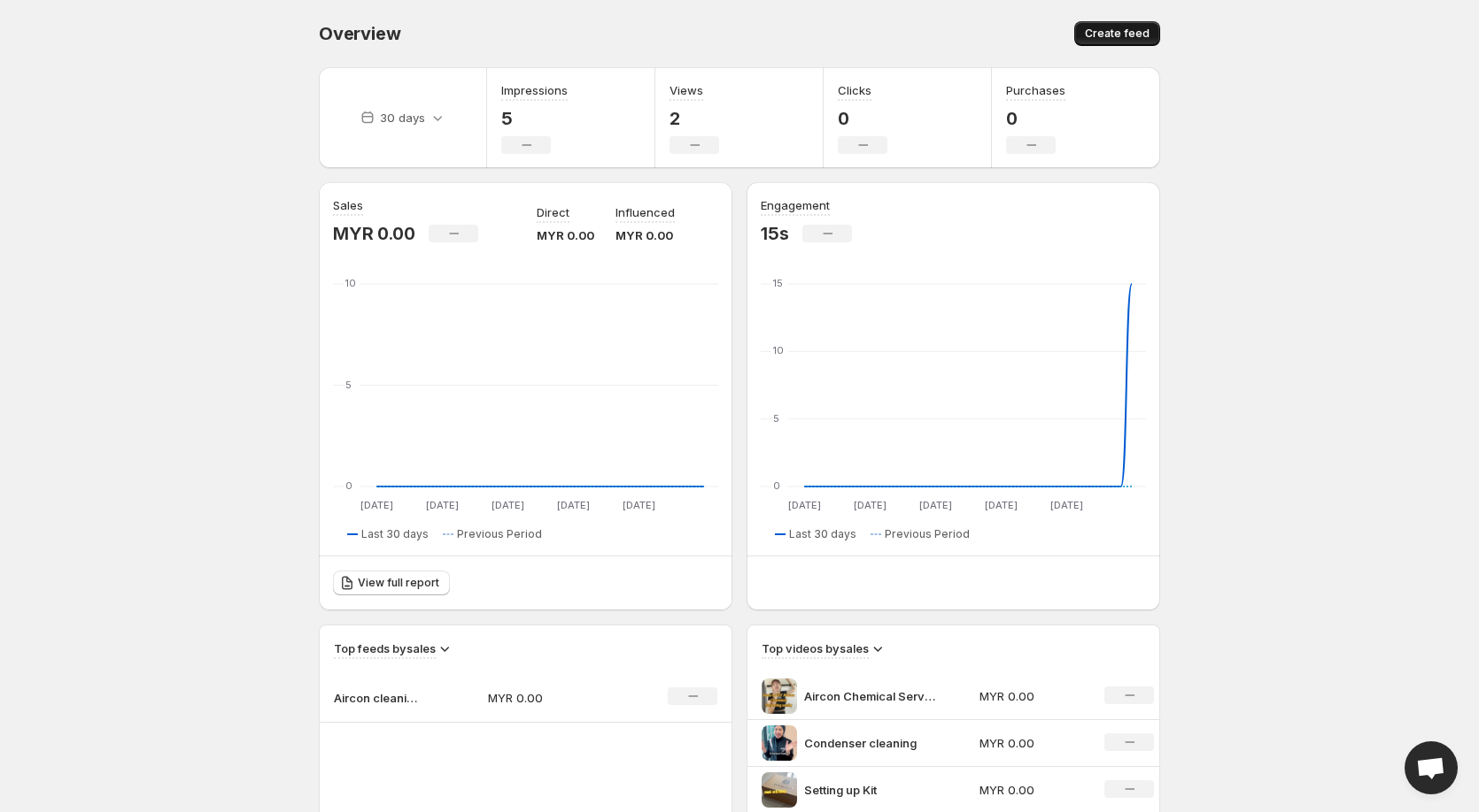
click at [1129, 25] on button "Create feed" at bounding box center [1117, 33] width 86 height 25
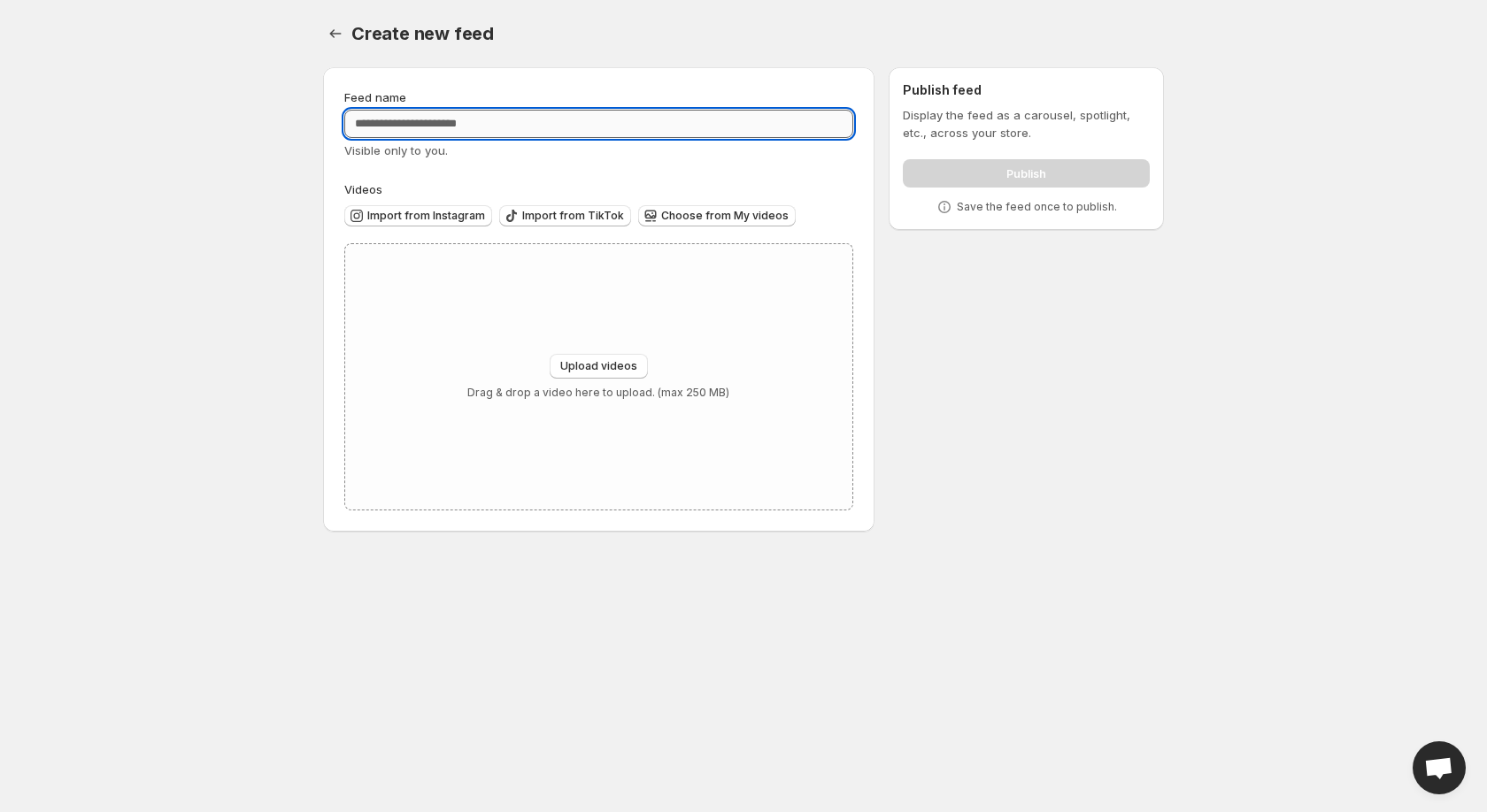
click at [484, 122] on input "Feed name" at bounding box center [598, 124] width 509 height 29
type input "*"
click at [582, 84] on div "Feed name Visible only to you. Videos Import from Instagram Import from TikTok …" at bounding box center [599, 299] width 552 height 465
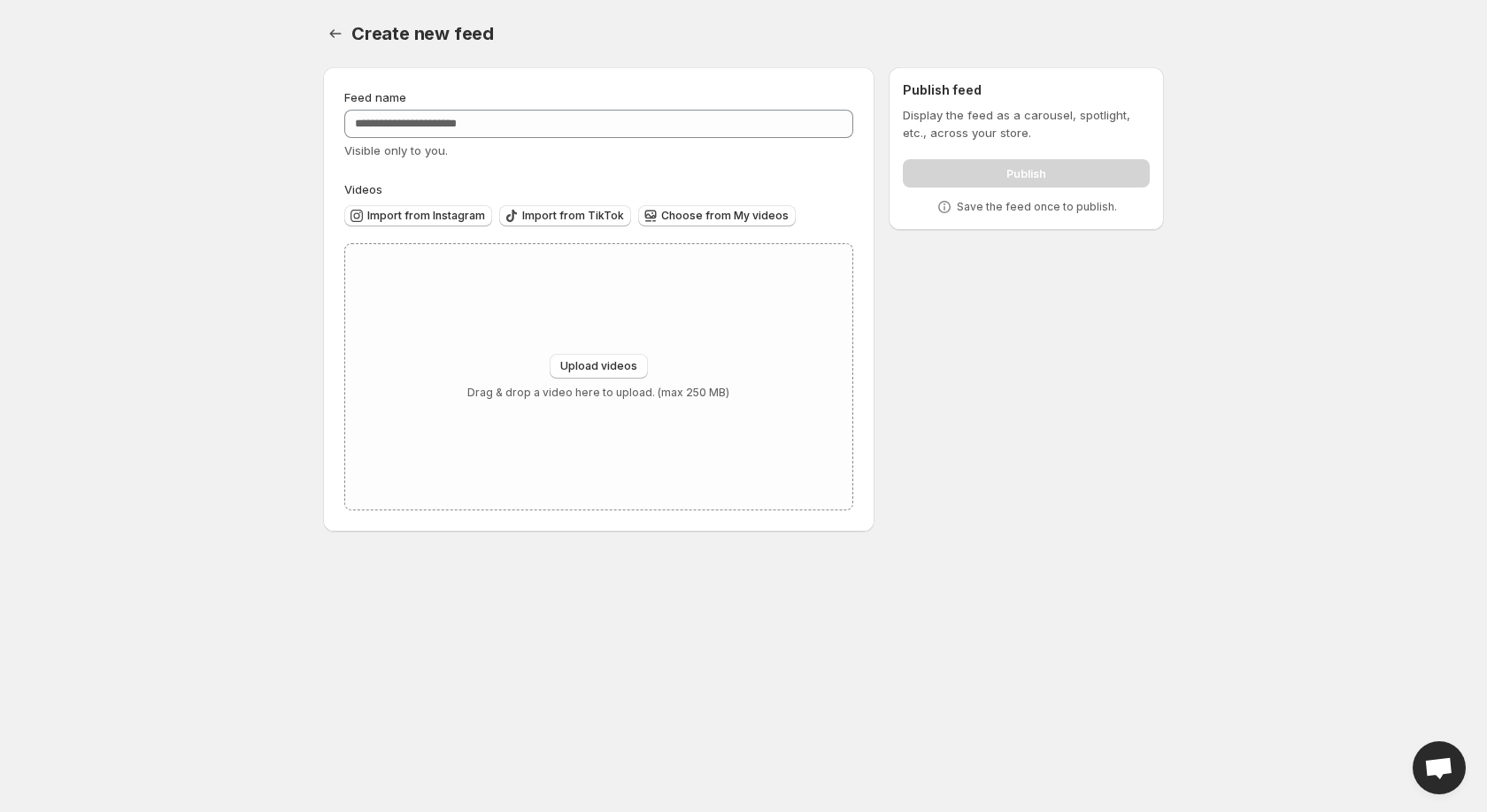
click at [1443, 770] on span "Open chat" at bounding box center [1438, 769] width 29 height 25
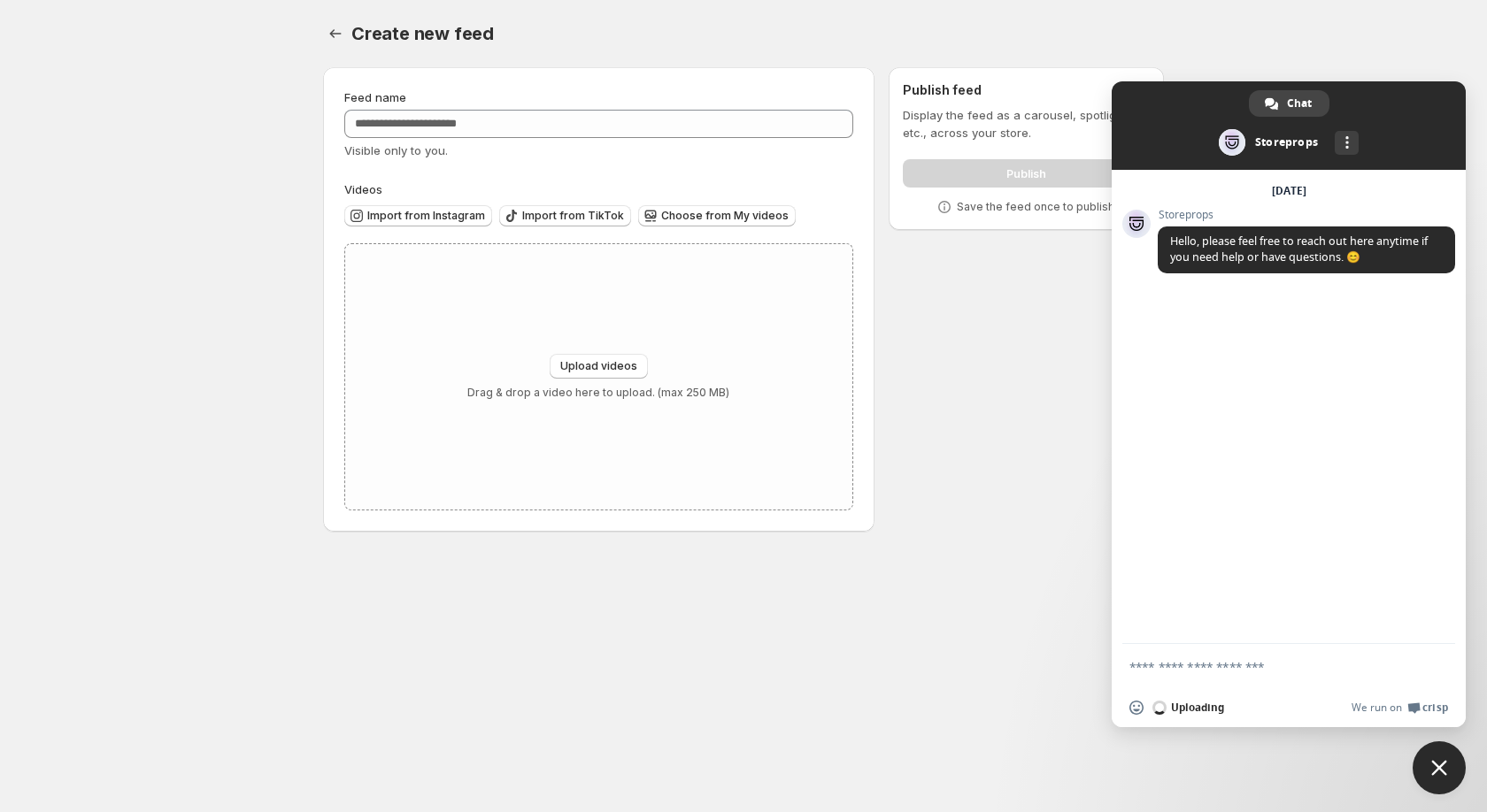
click at [1225, 656] on form at bounding box center [1270, 668] width 280 height 48
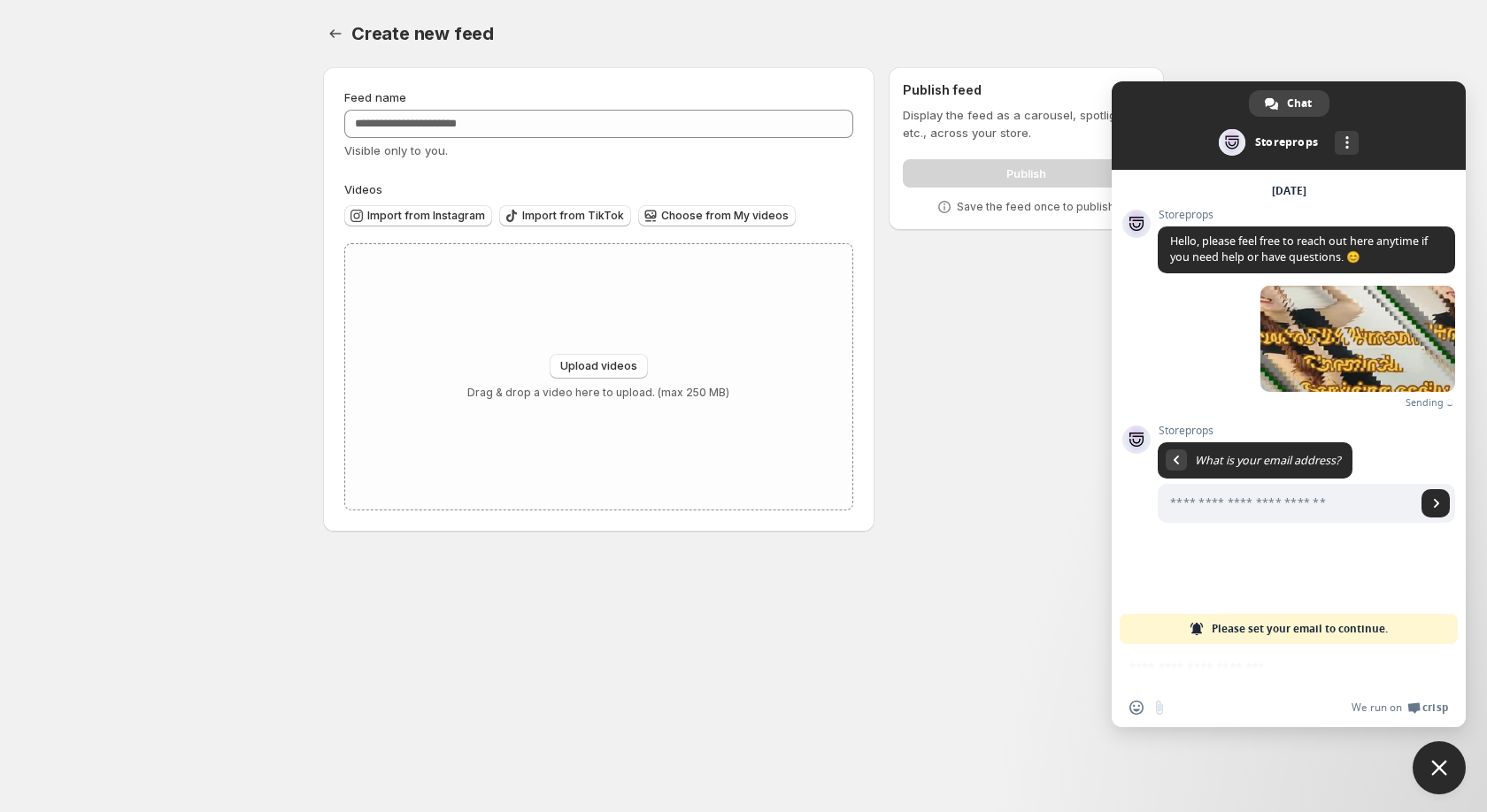
click at [1249, 633] on span "Please set your email to continue." at bounding box center [1301, 629] width 177 height 30
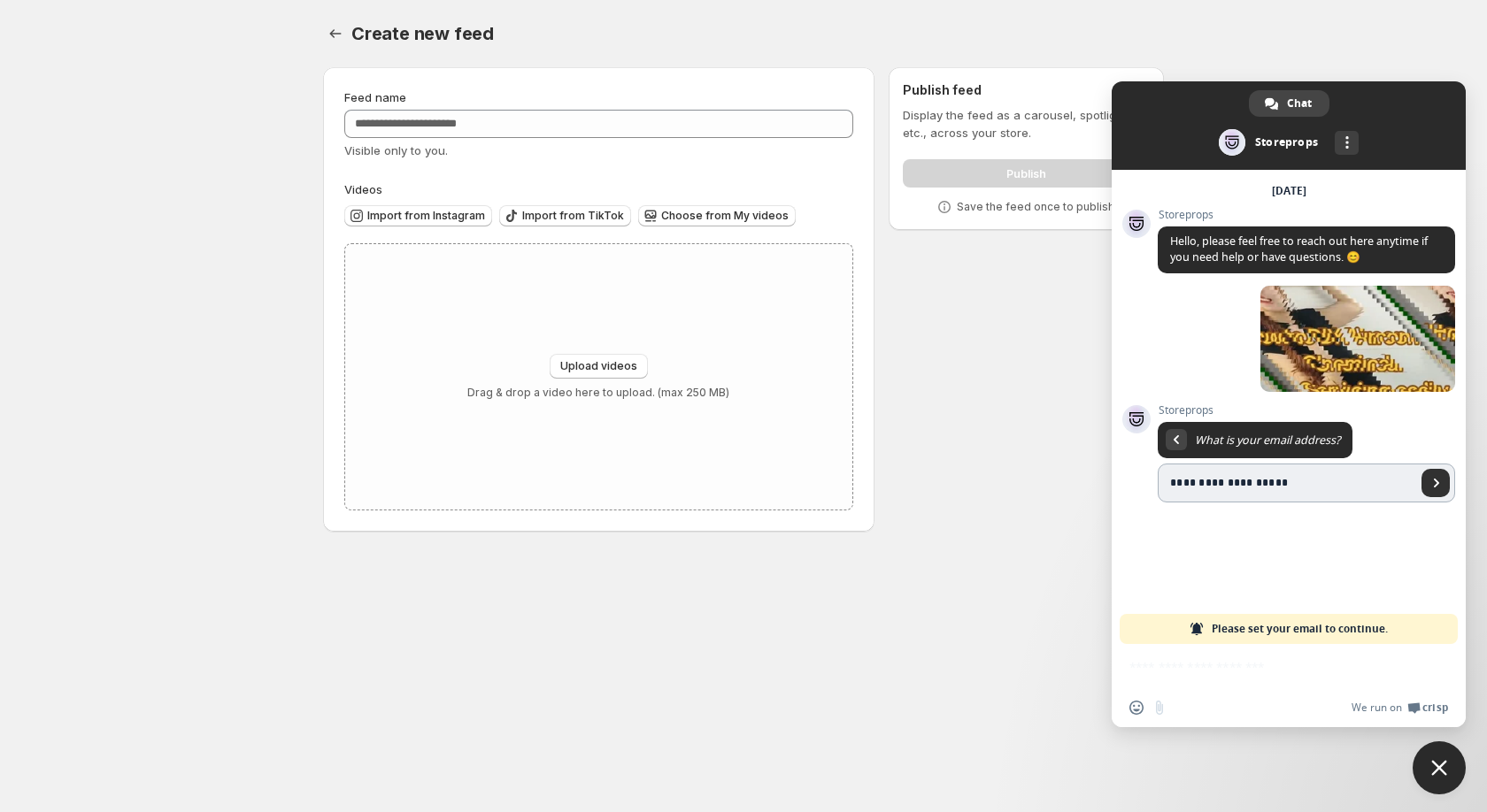
type input "**********"
click at [1432, 490] on span "Send" at bounding box center [1435, 483] width 29 height 29
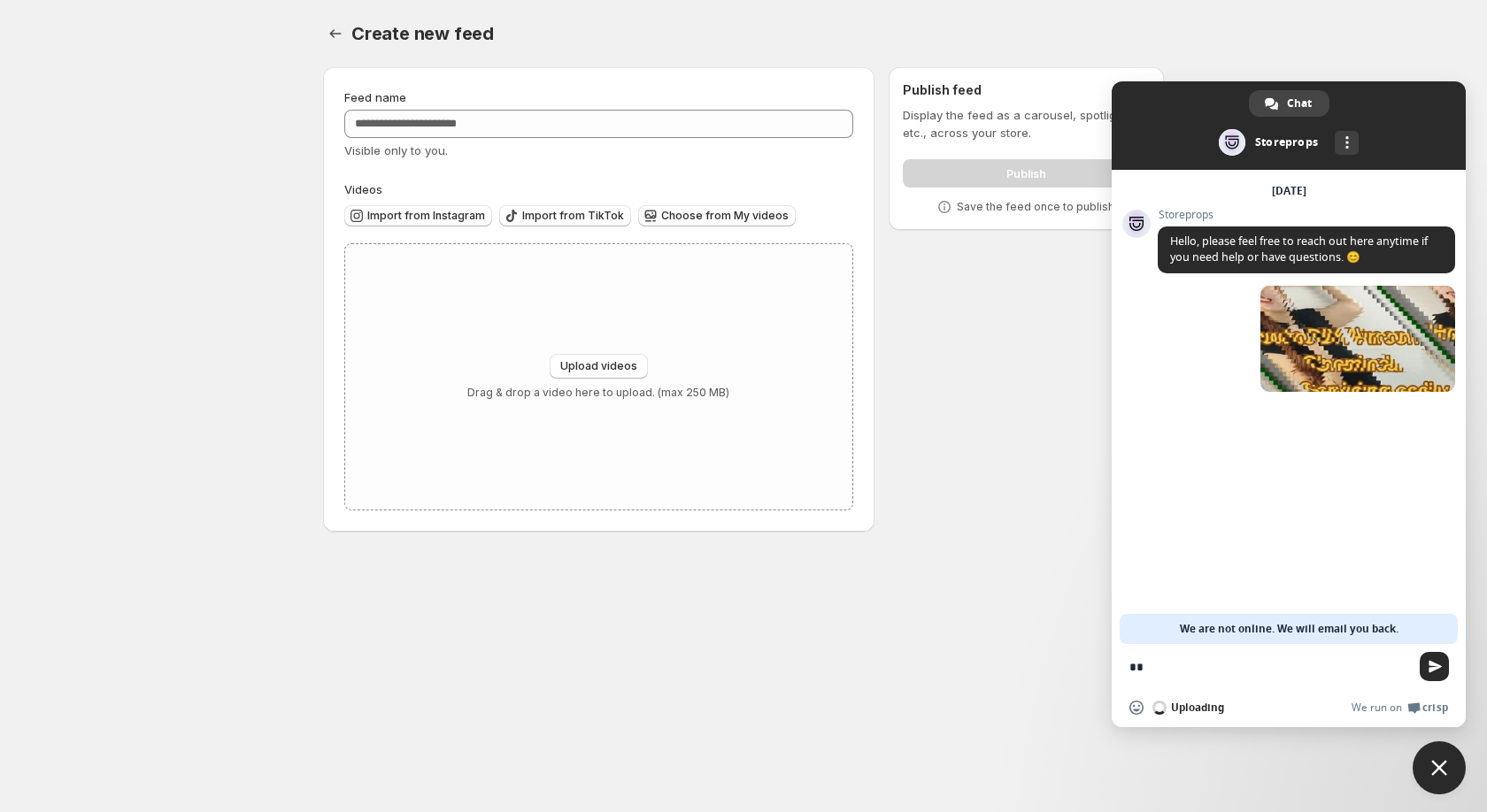
type textarea "***"
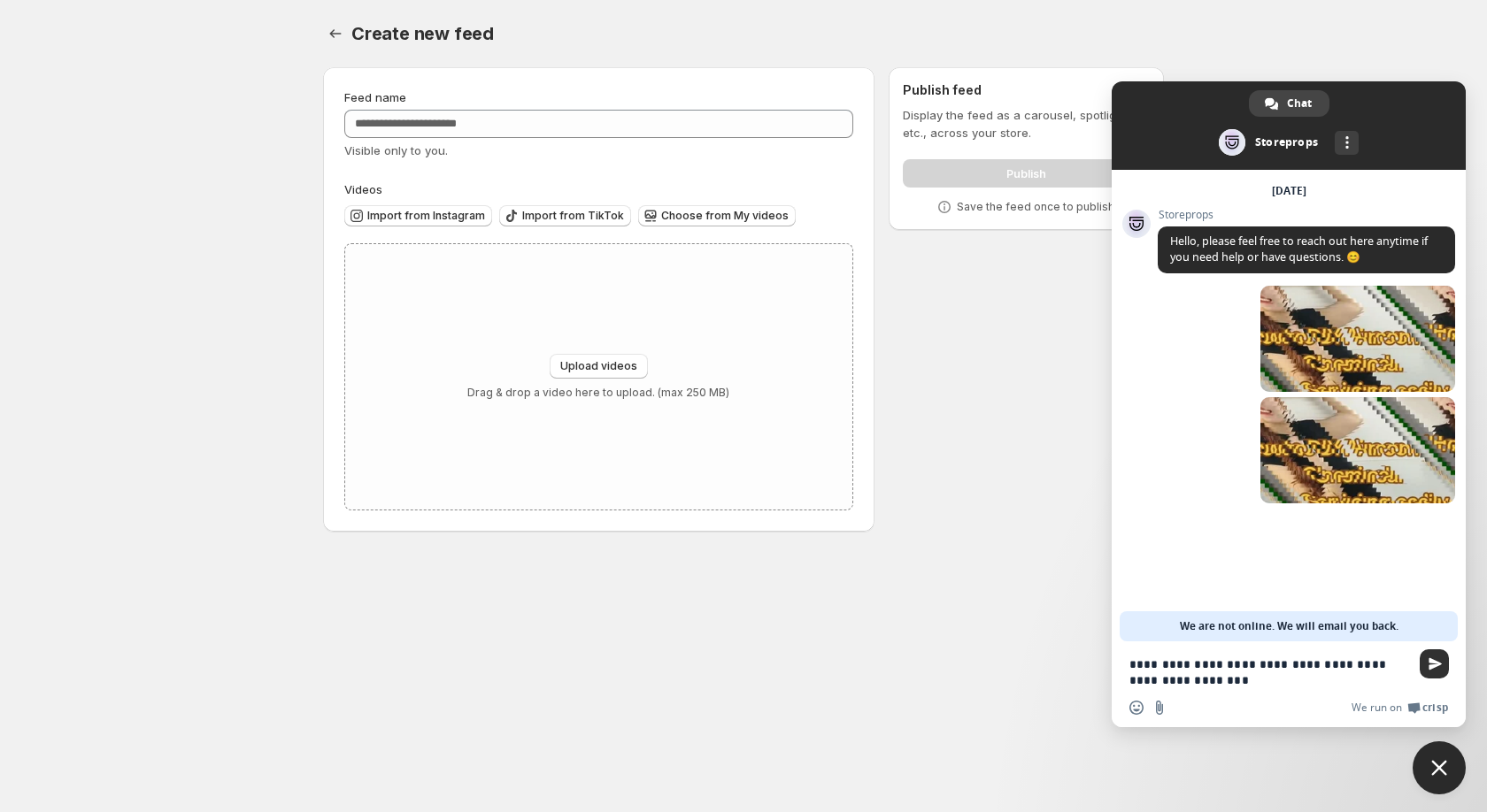
type textarea "**********"
click at [1445, 665] on span "Send" at bounding box center [1434, 663] width 29 height 29
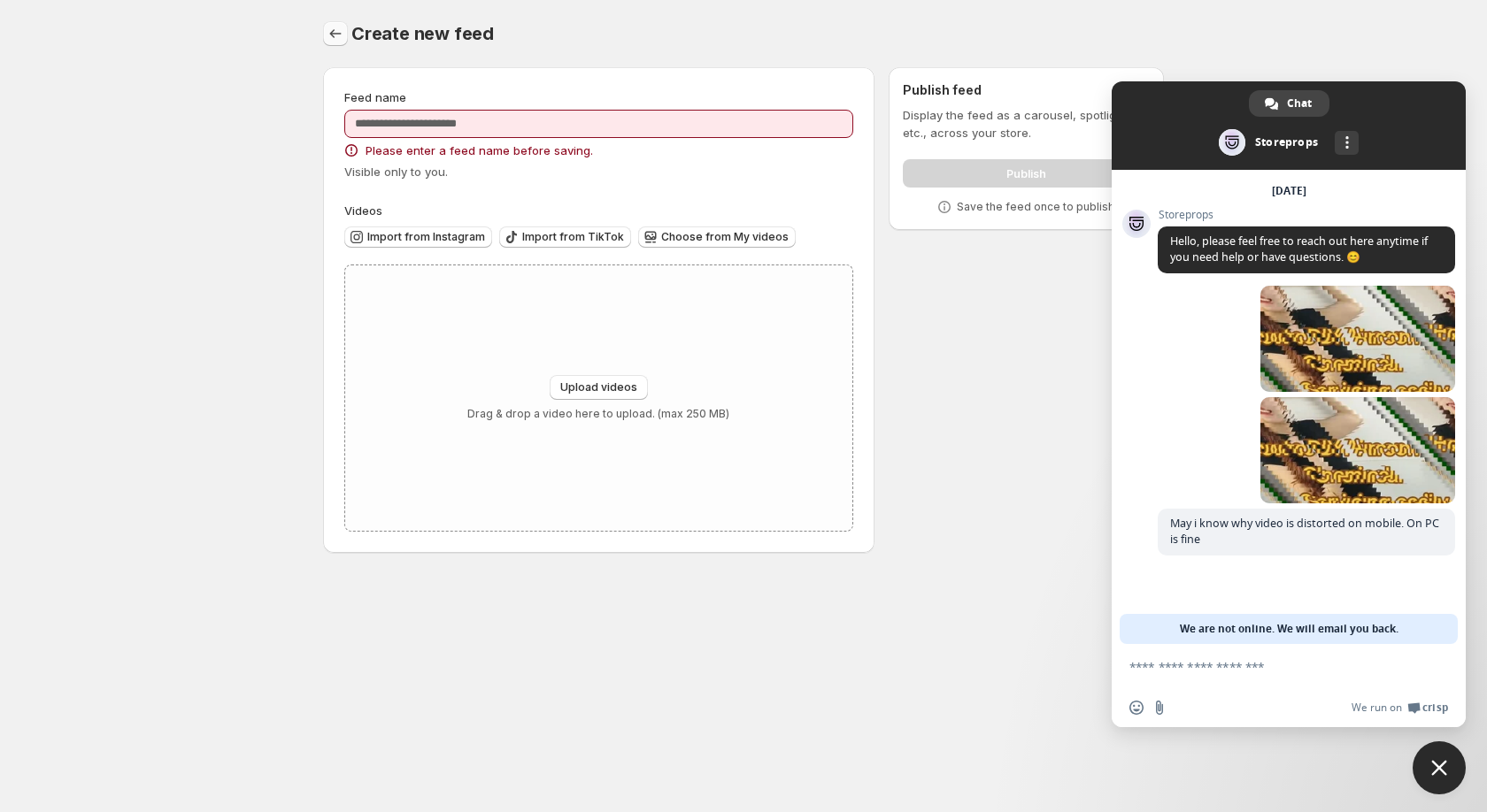
click at [328, 44] on button "Settings" at bounding box center [335, 33] width 25 height 25
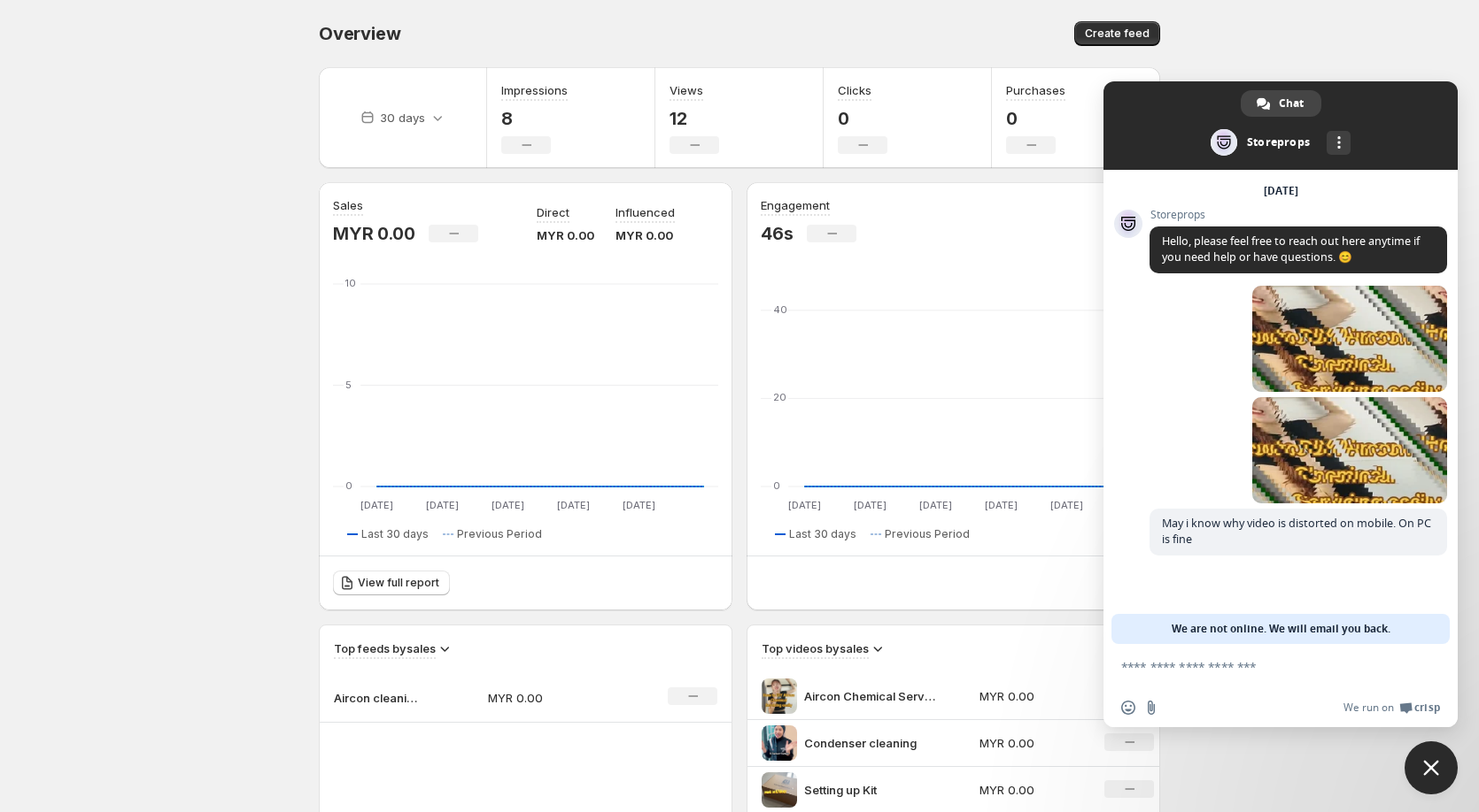
click at [251, 475] on body "Home Feeds Videos Subscription Settings Overview. This page is ready Overview C…" at bounding box center [739, 406] width 1479 height 812
click at [54, 316] on body "Home Feeds Videos Subscription Settings Overview. This page is ready Overview C…" at bounding box center [739, 406] width 1479 height 812
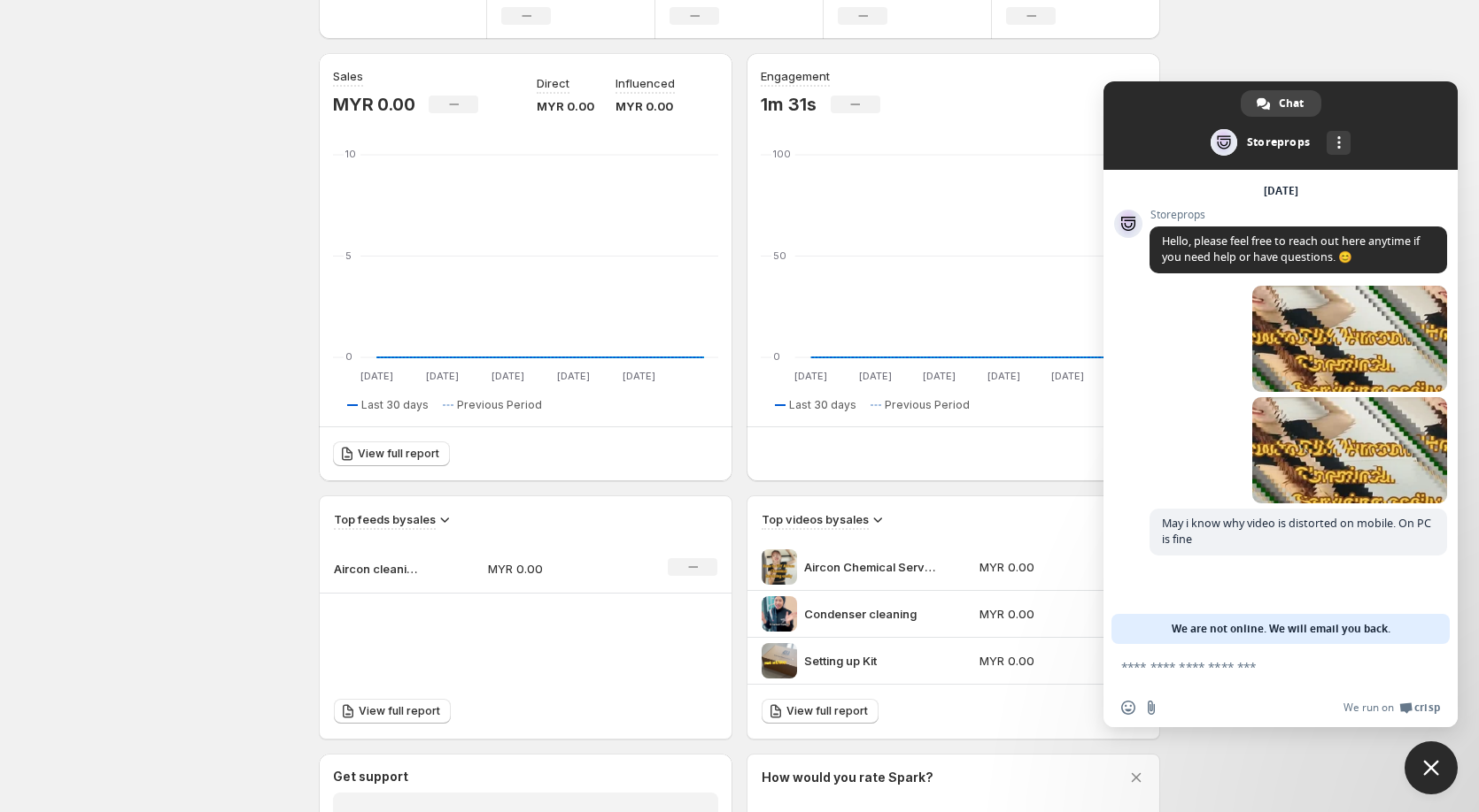
scroll to position [354, 0]
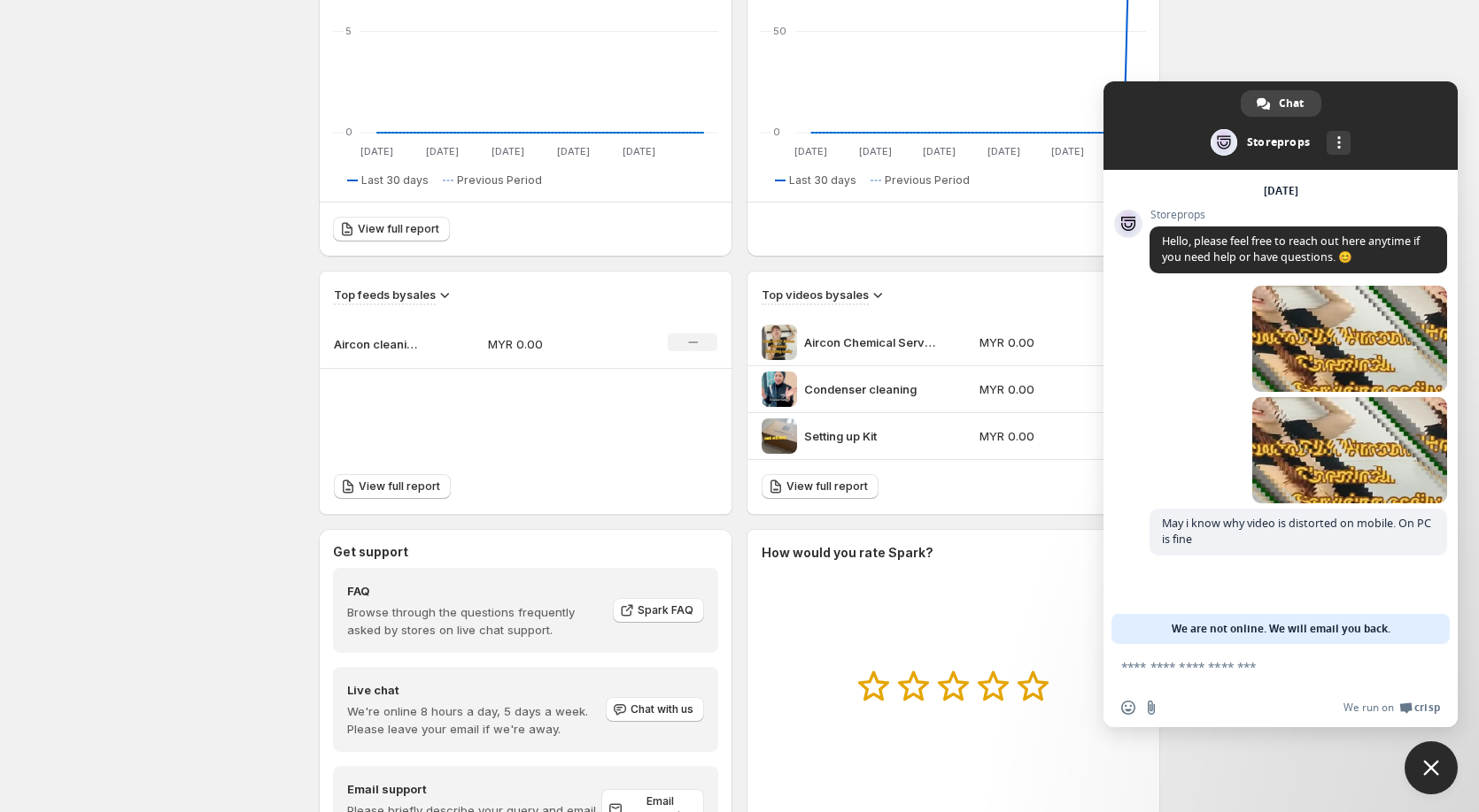
click at [793, 343] on img at bounding box center [780, 343] width 36 height 36
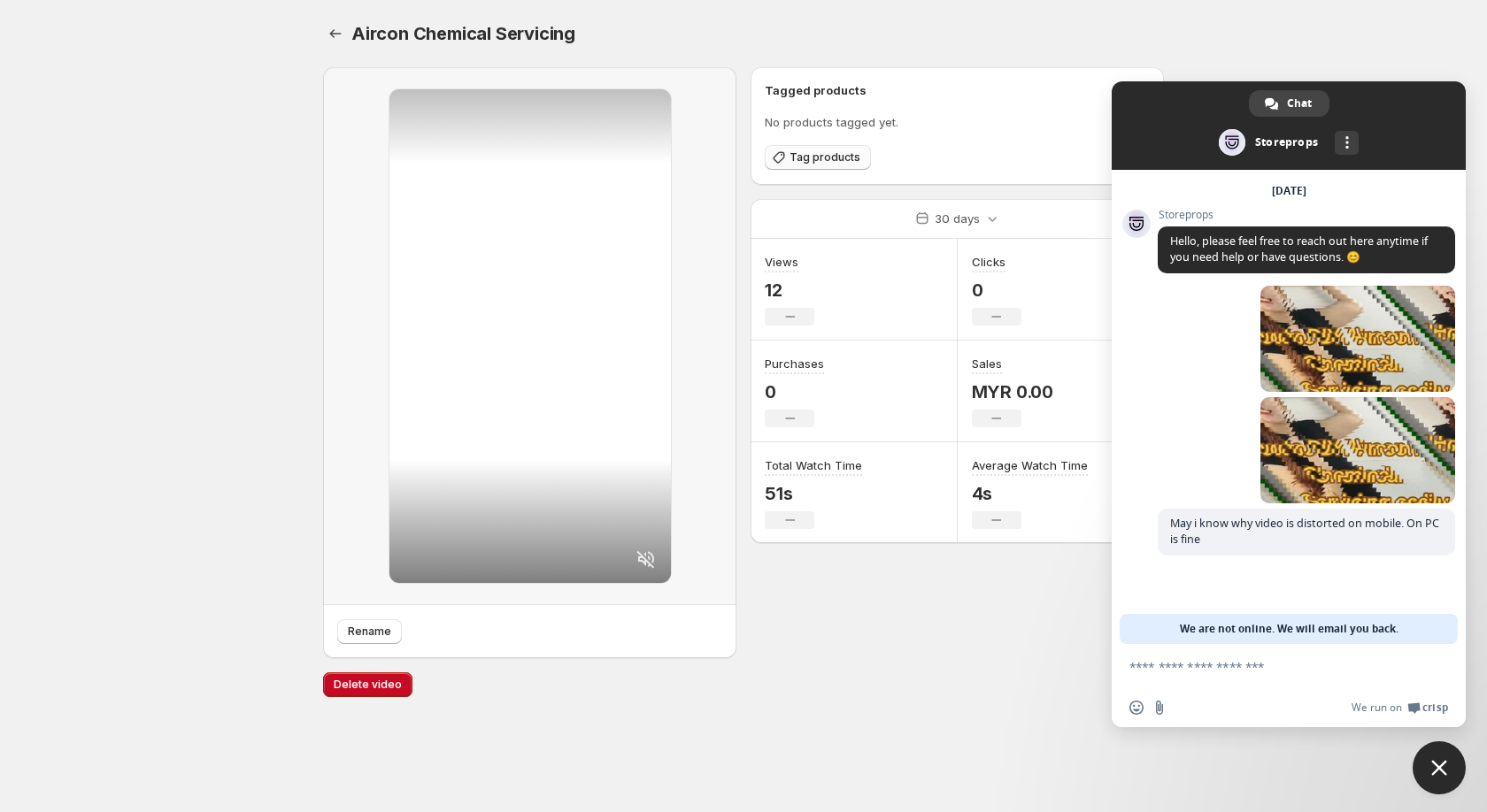
click at [771, 164] on icon "button" at bounding box center [780, 158] width 18 height 18
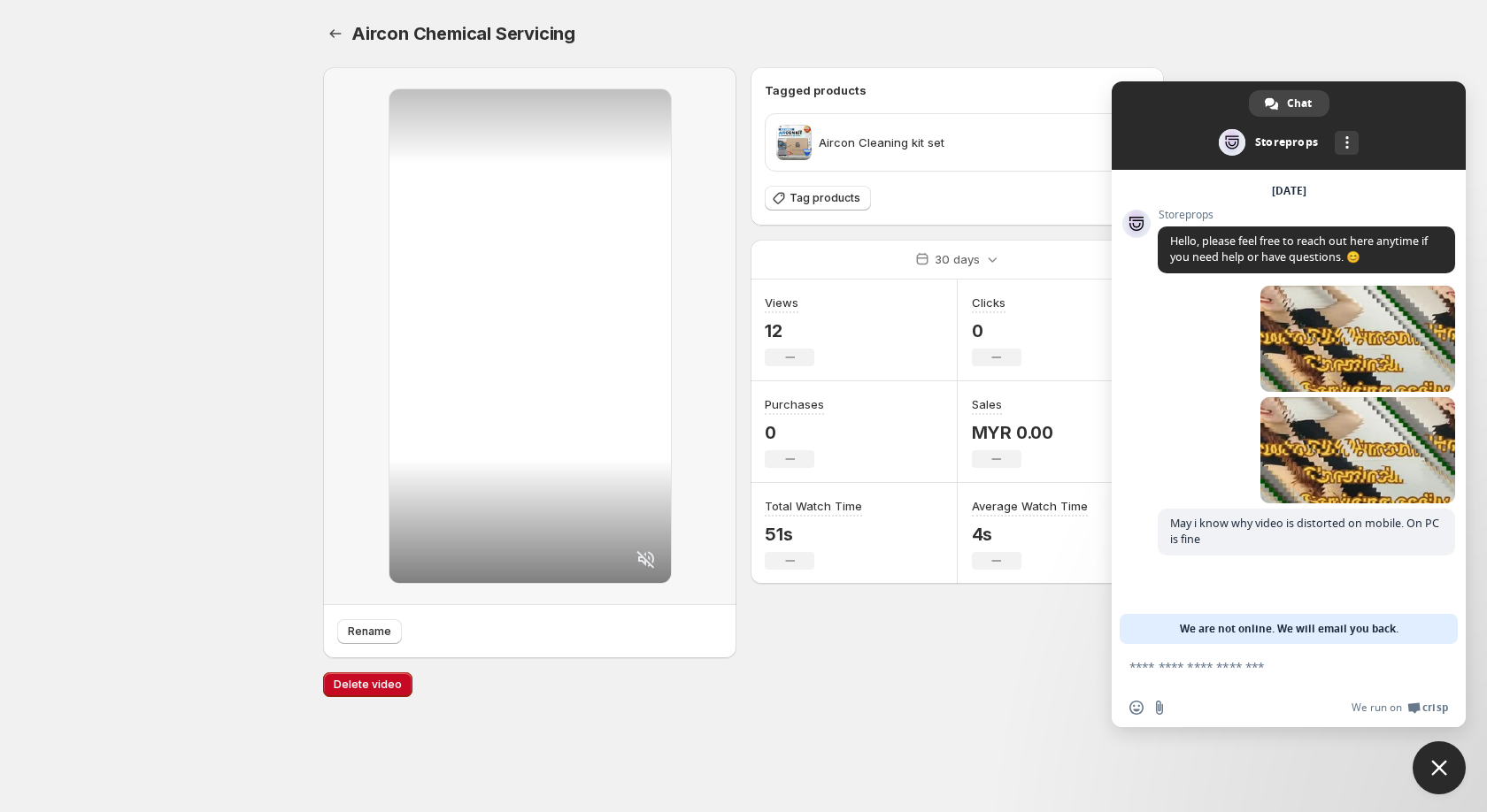
click at [1419, 768] on span "Close chat" at bounding box center [1440, 768] width 54 height 54
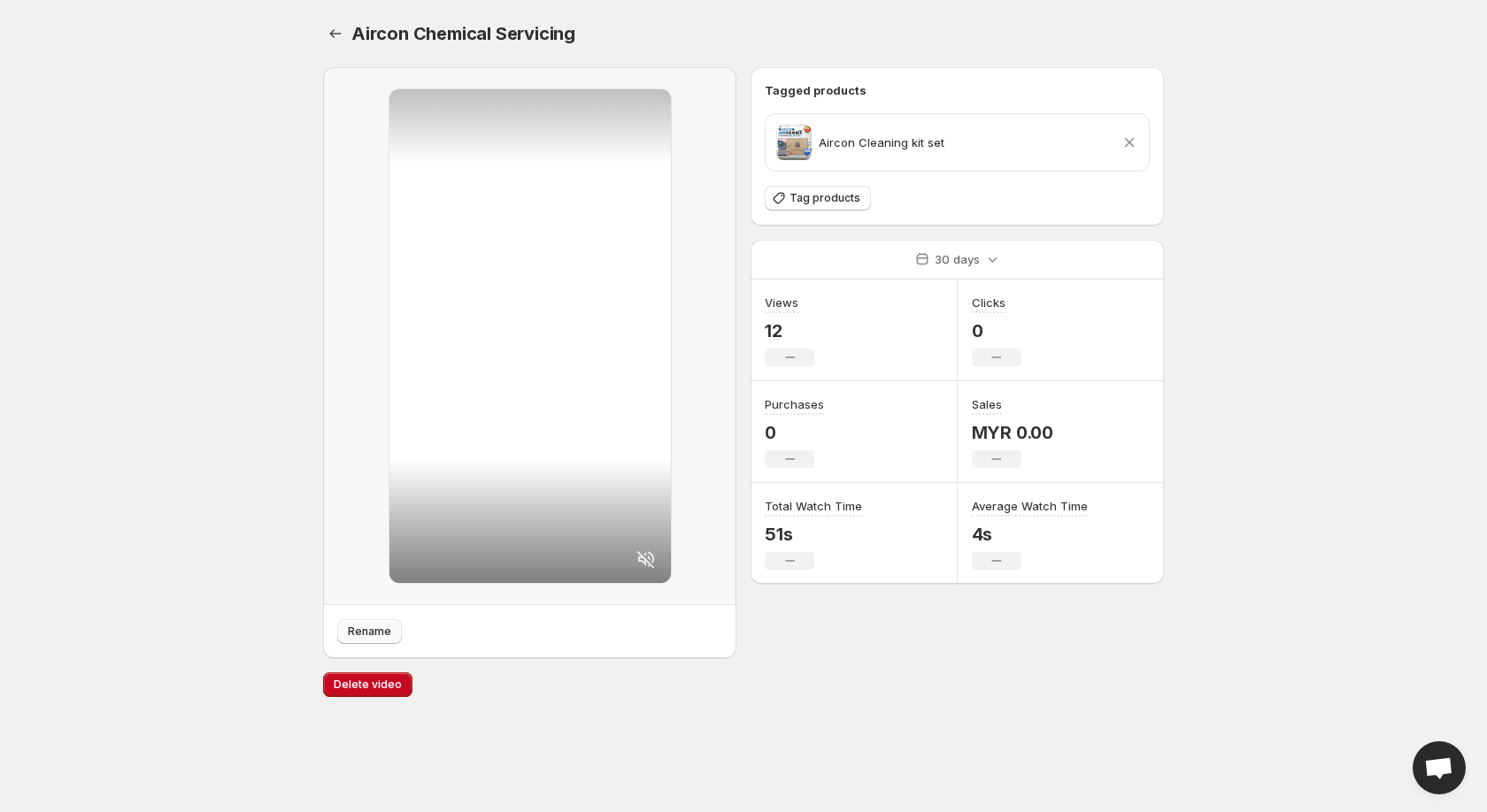
click at [367, 637] on span "Rename" at bounding box center [370, 632] width 44 height 14
click at [332, 34] on icon "Settings" at bounding box center [336, 33] width 12 height 9
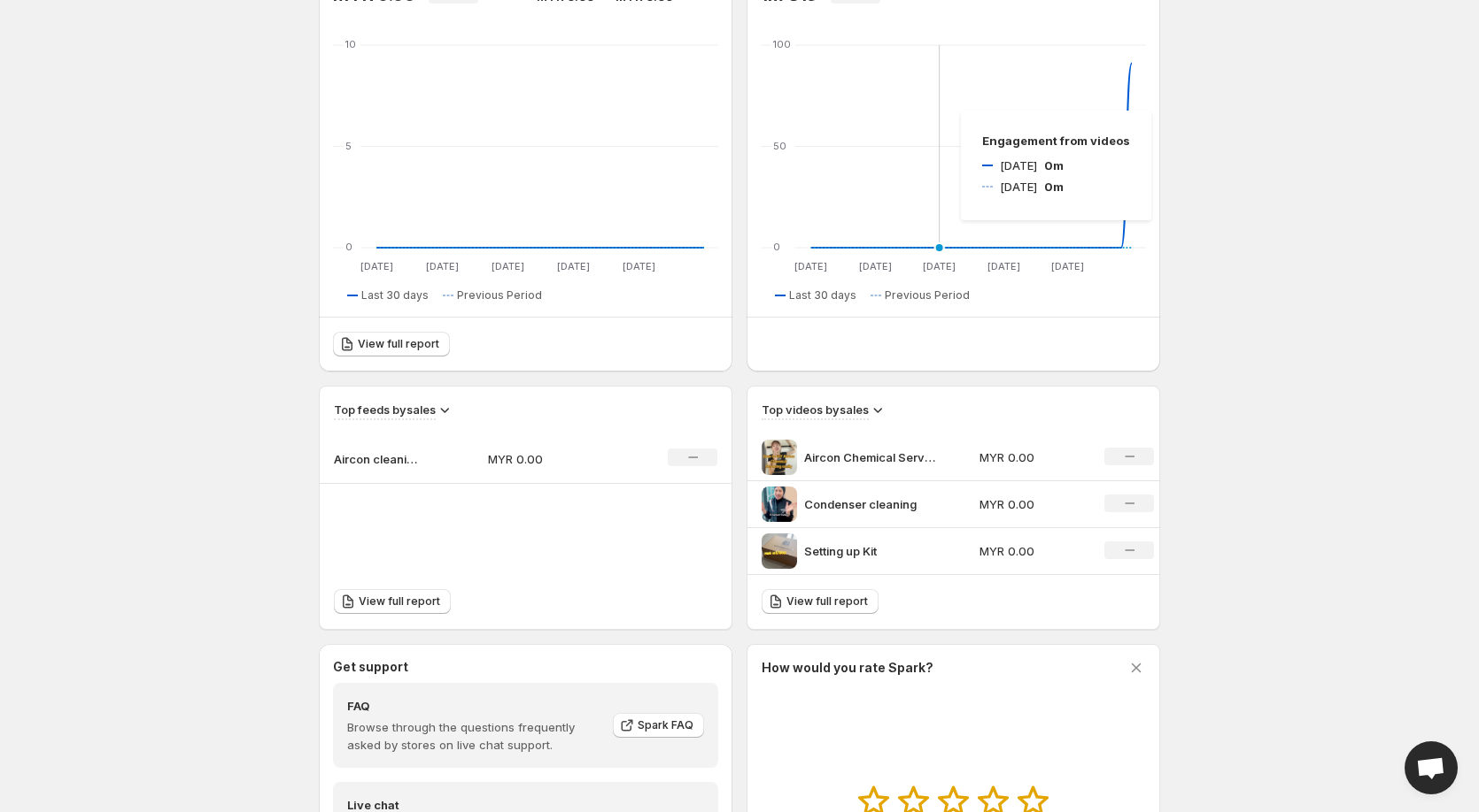
scroll to position [266, 0]
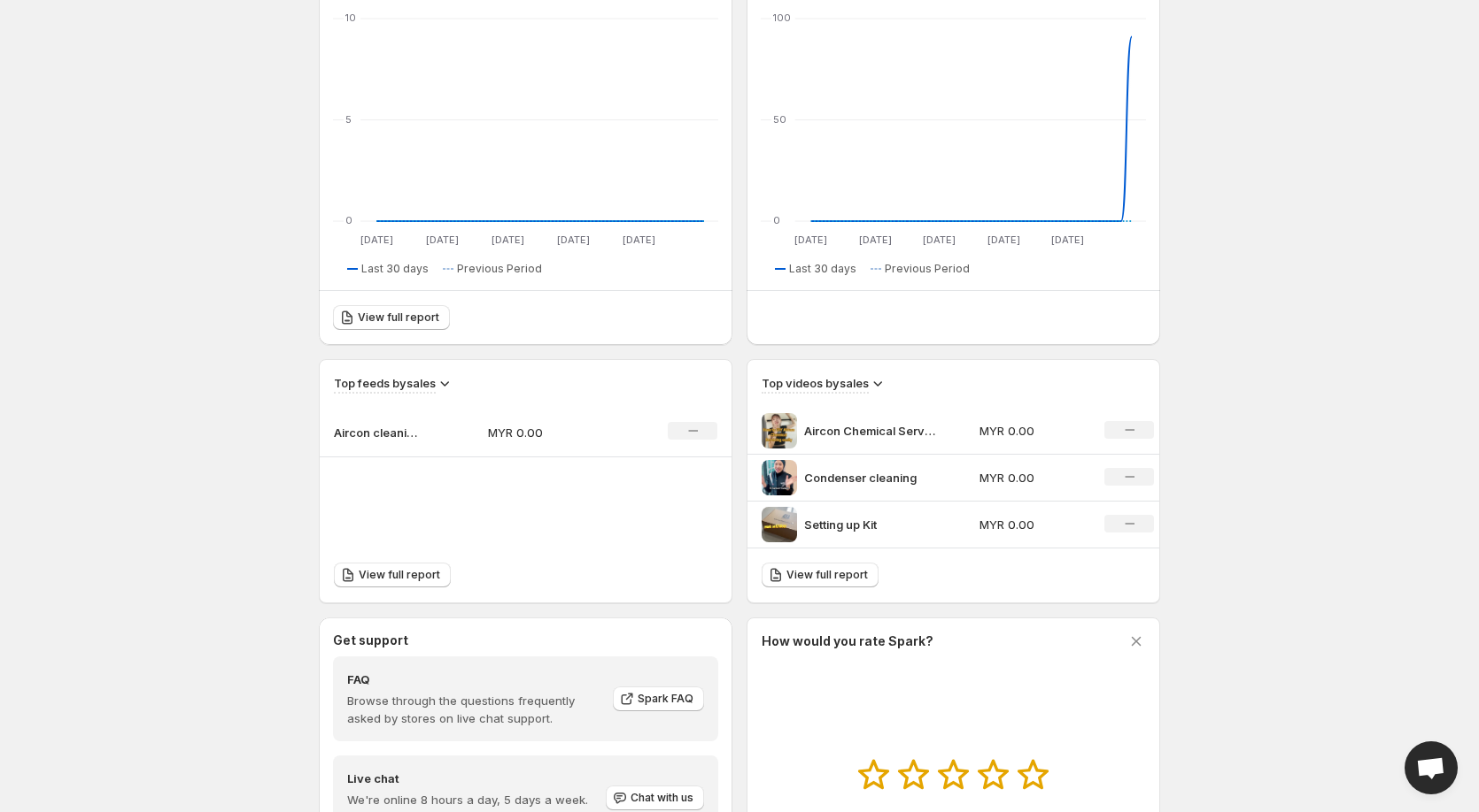
click at [781, 475] on img at bounding box center [780, 478] width 36 height 36
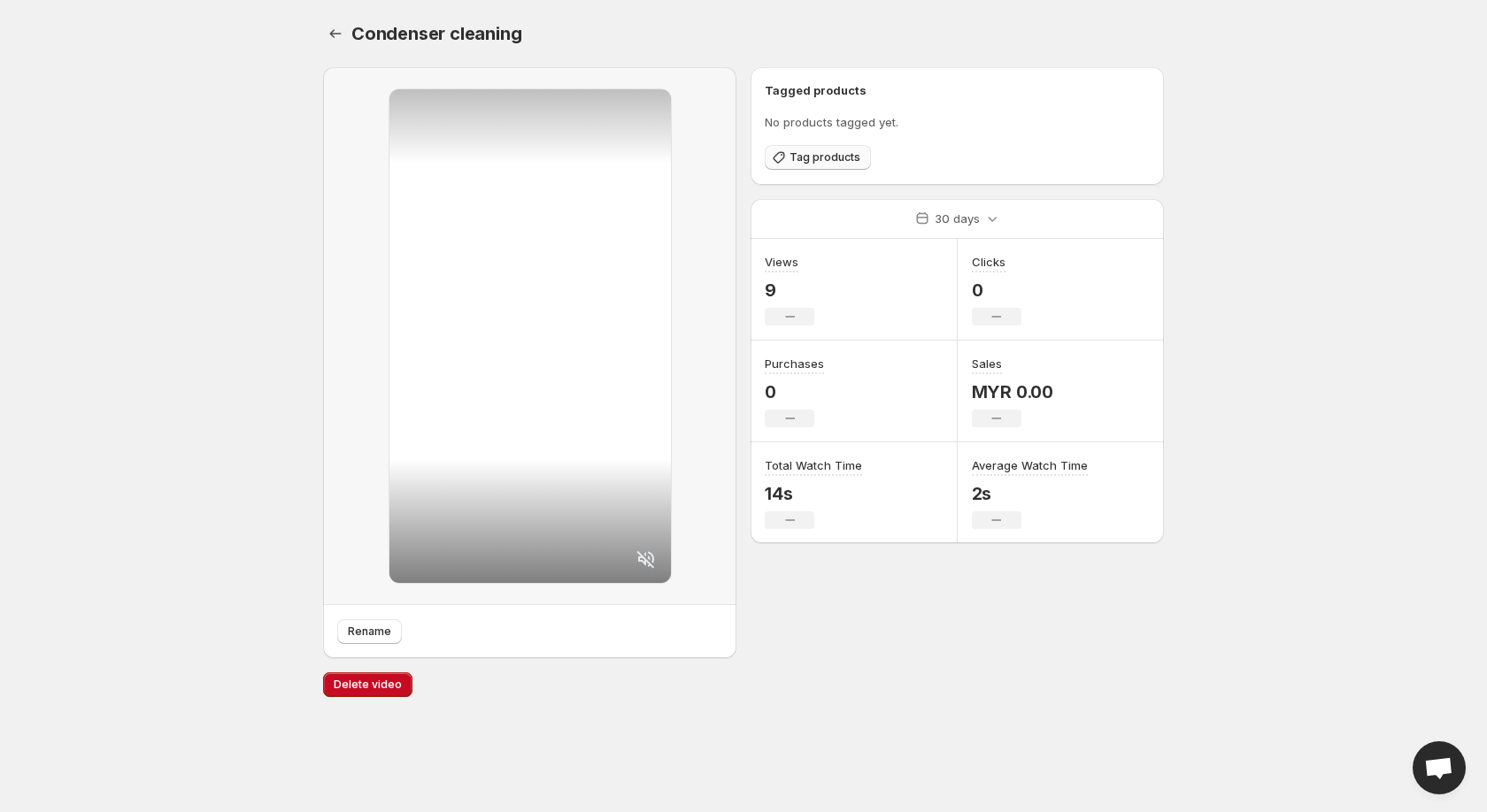
click at [802, 164] on span "Tag products" at bounding box center [824, 158] width 70 height 14
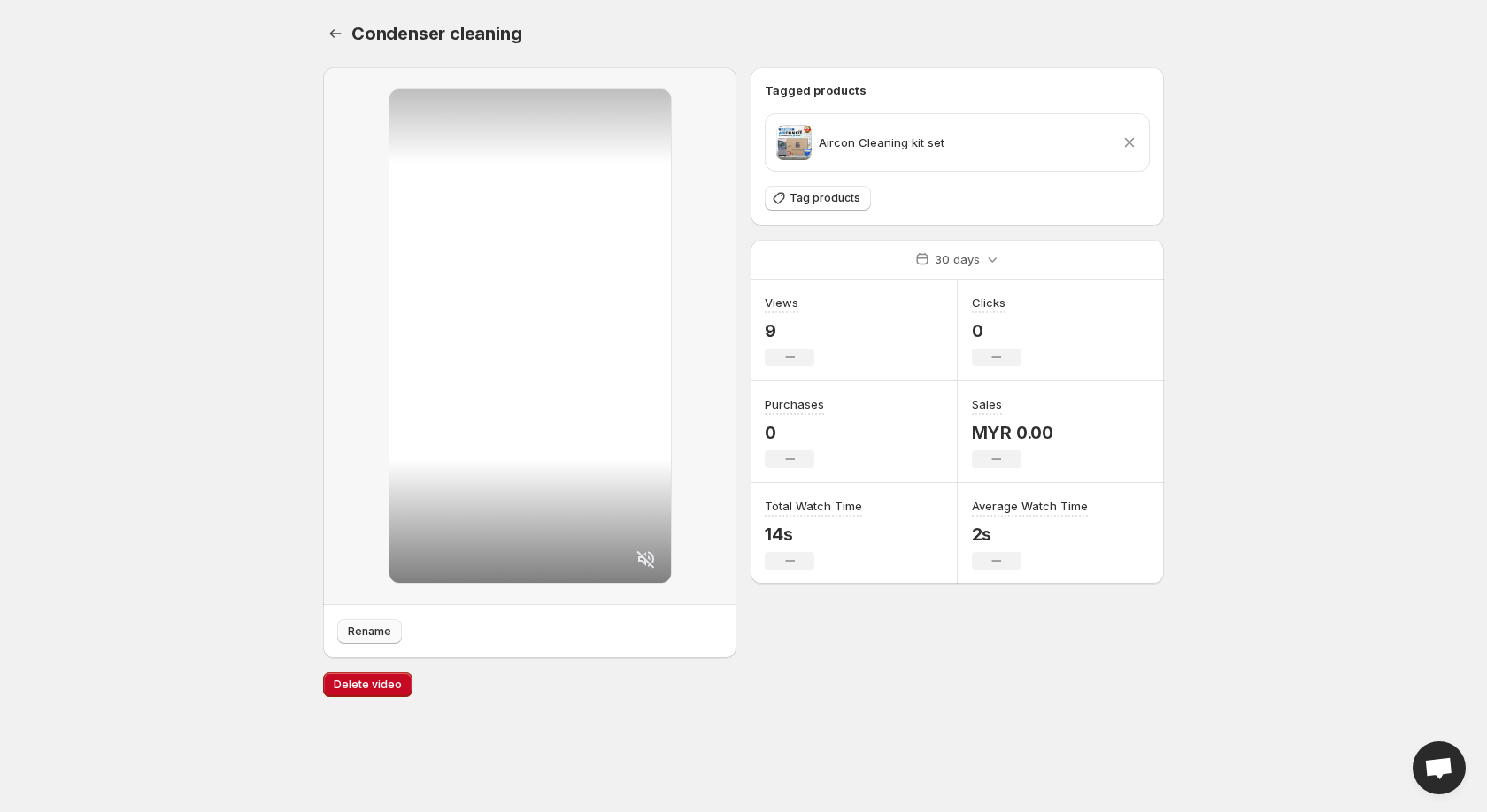
click at [370, 630] on span "Rename" at bounding box center [370, 632] width 44 height 14
click at [327, 31] on icon "Settings" at bounding box center [335, 34] width 18 height 18
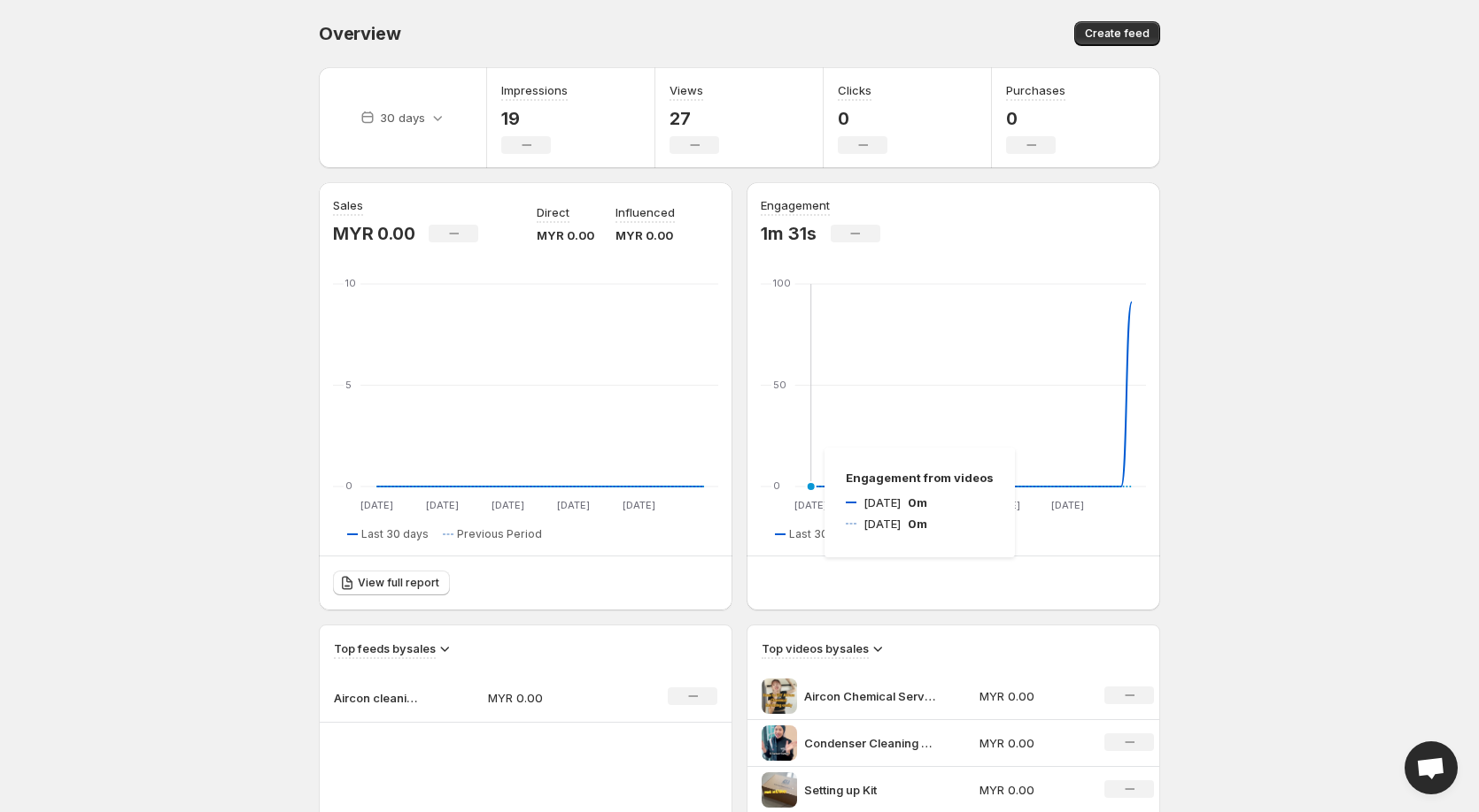
scroll to position [442, 0]
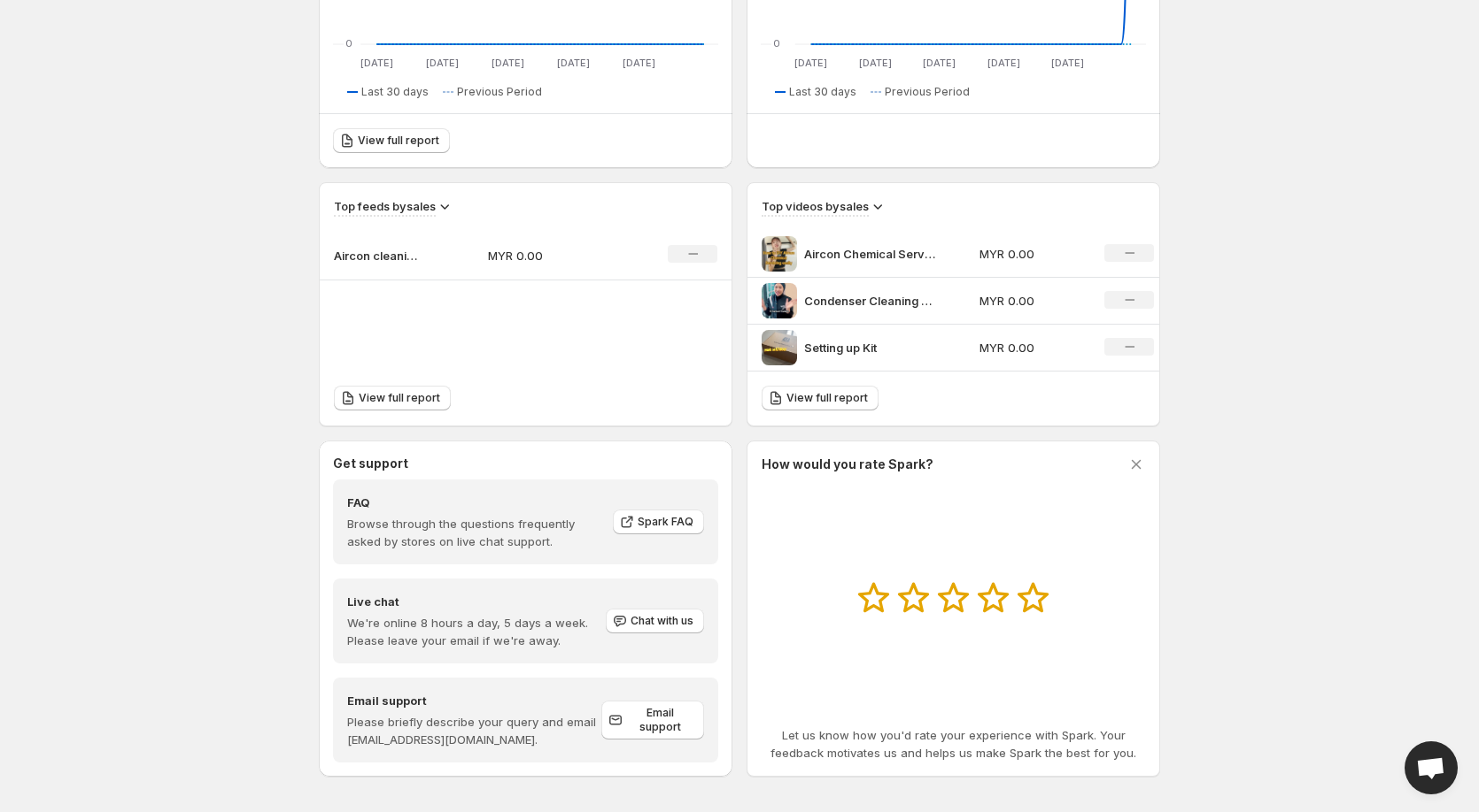
click at [769, 347] on img at bounding box center [780, 348] width 36 height 36
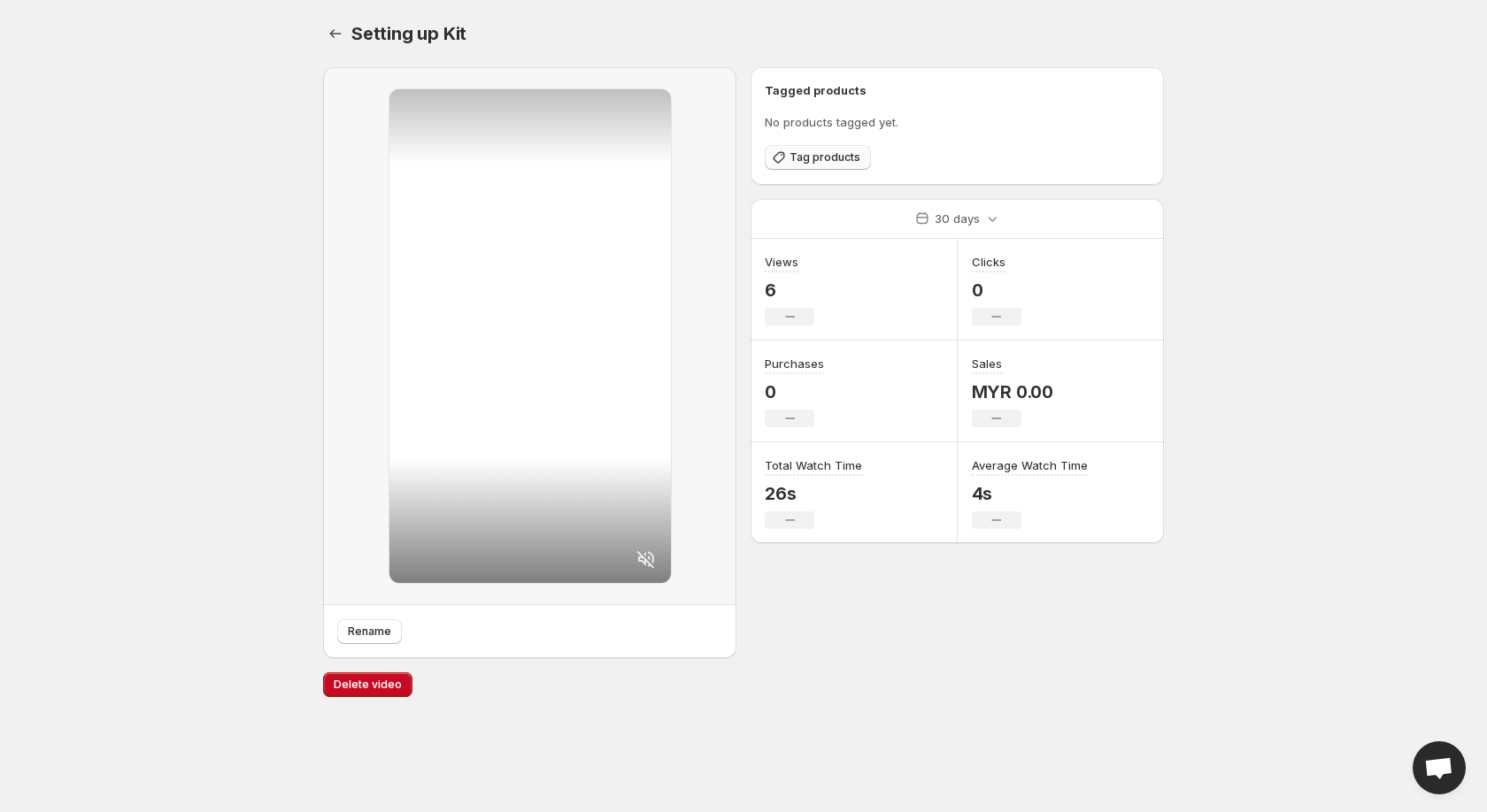
click at [813, 161] on span "Tag products" at bounding box center [824, 158] width 70 height 14
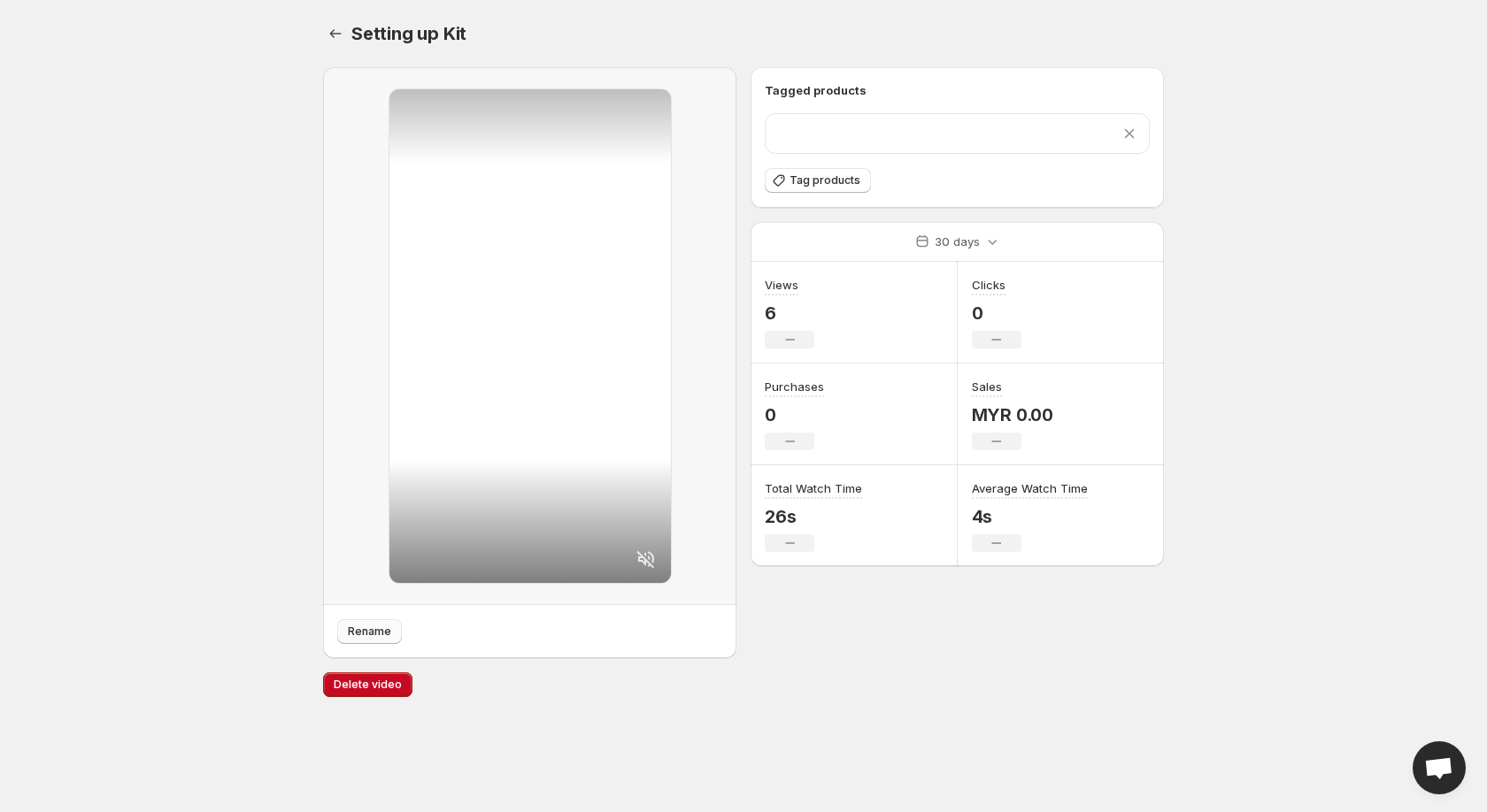
click at [377, 636] on span "Rename" at bounding box center [370, 632] width 44 height 14
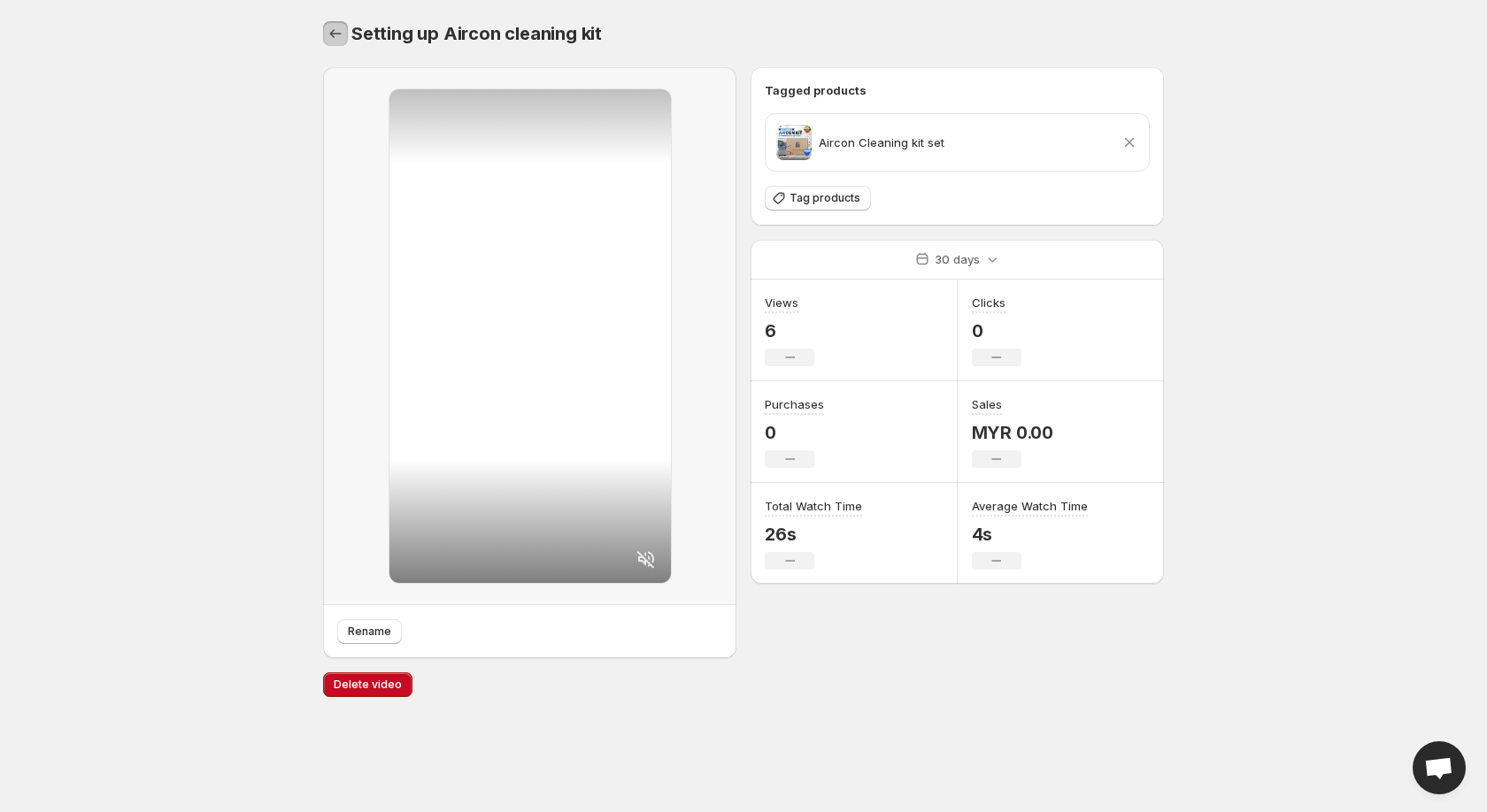
click at [326, 39] on icon "Settings" at bounding box center [335, 34] width 18 height 18
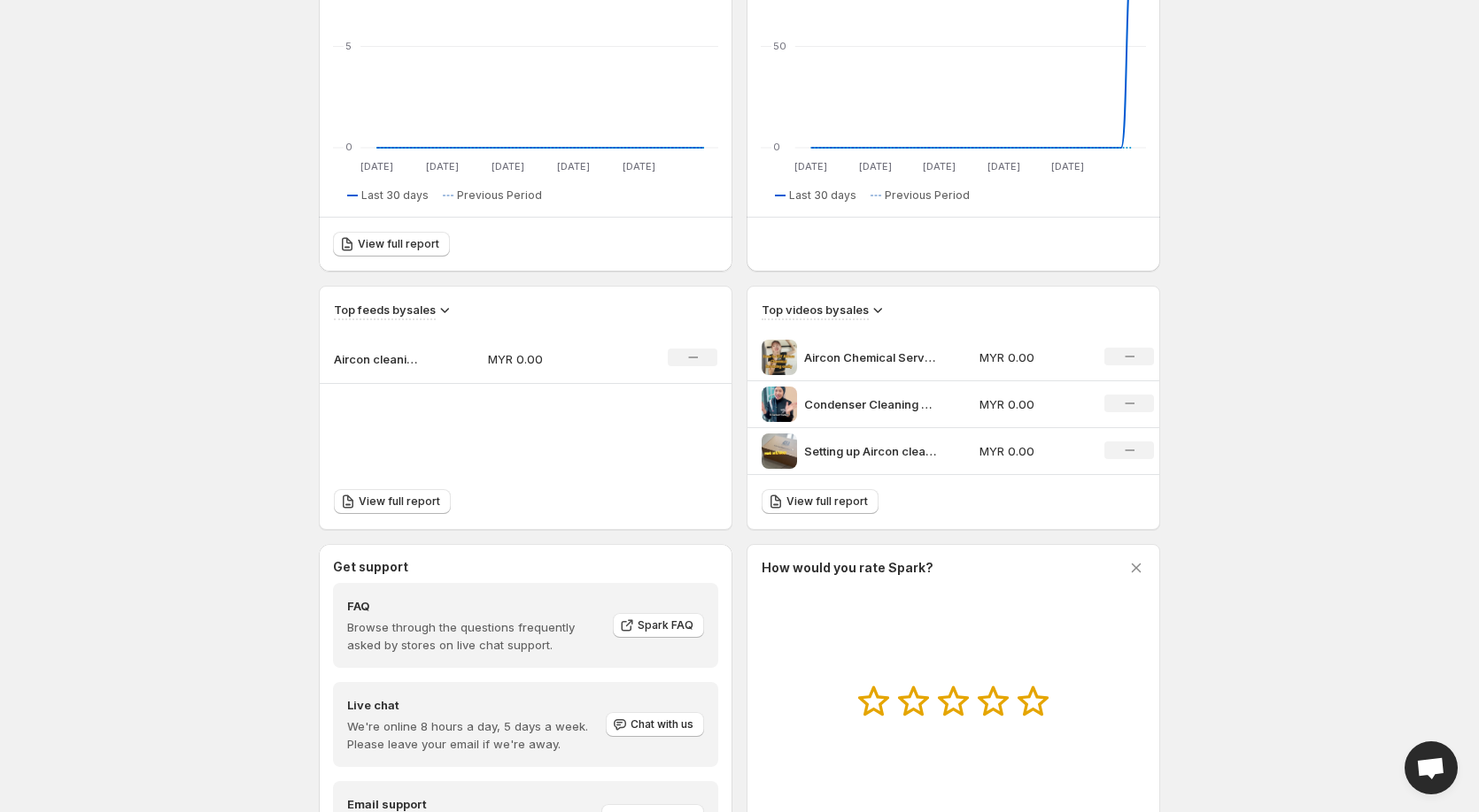
scroll to position [354, 0]
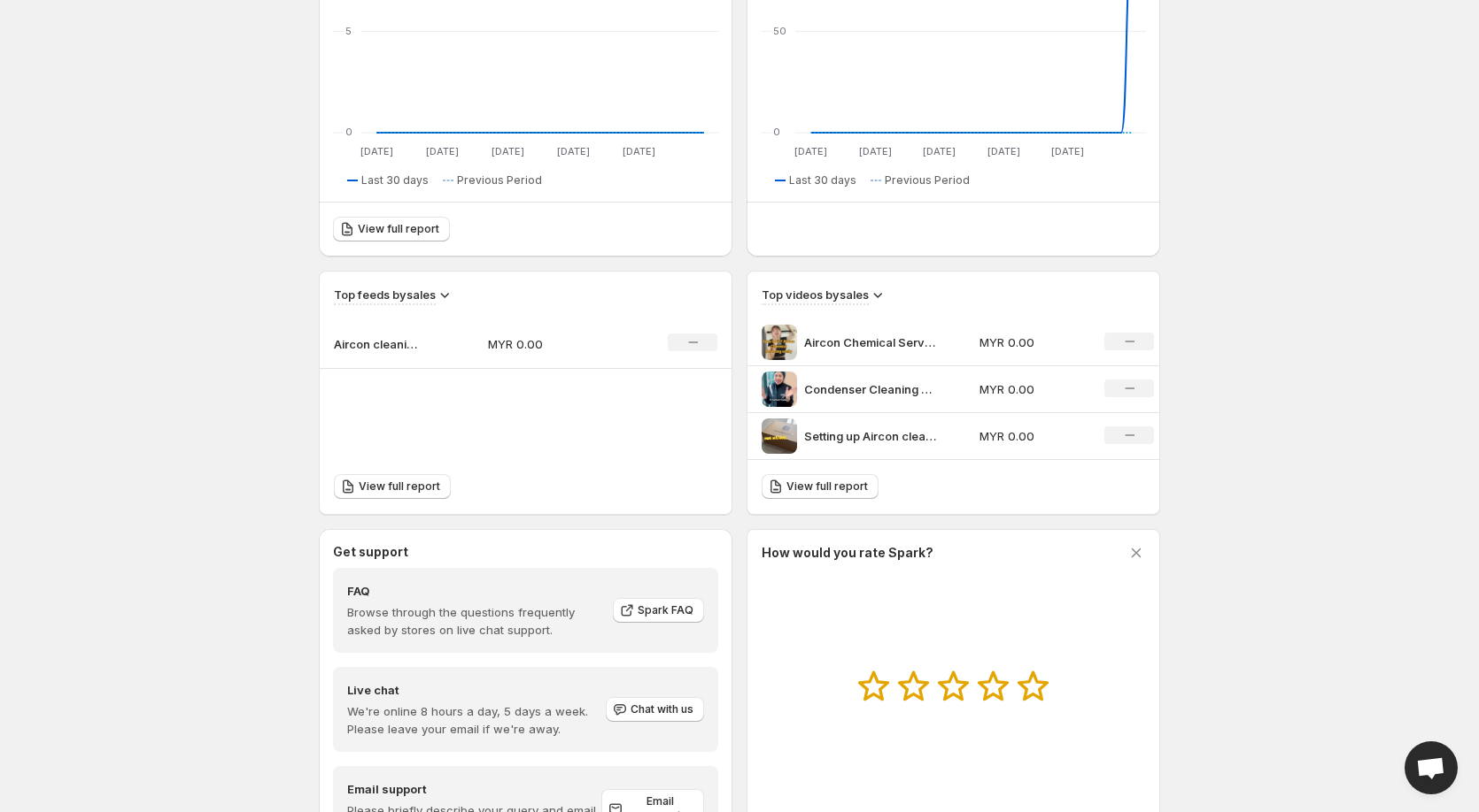
drag, startPoint x: 1129, startPoint y: 341, endPoint x: 1106, endPoint y: 415, distance: 77.5
click at [1106, 415] on tbody "Aircon Chemical Servicing Tutorial MYR 0.00 No change Condenser Cleaning Tutoti…" at bounding box center [952, 390] width 412 height 141
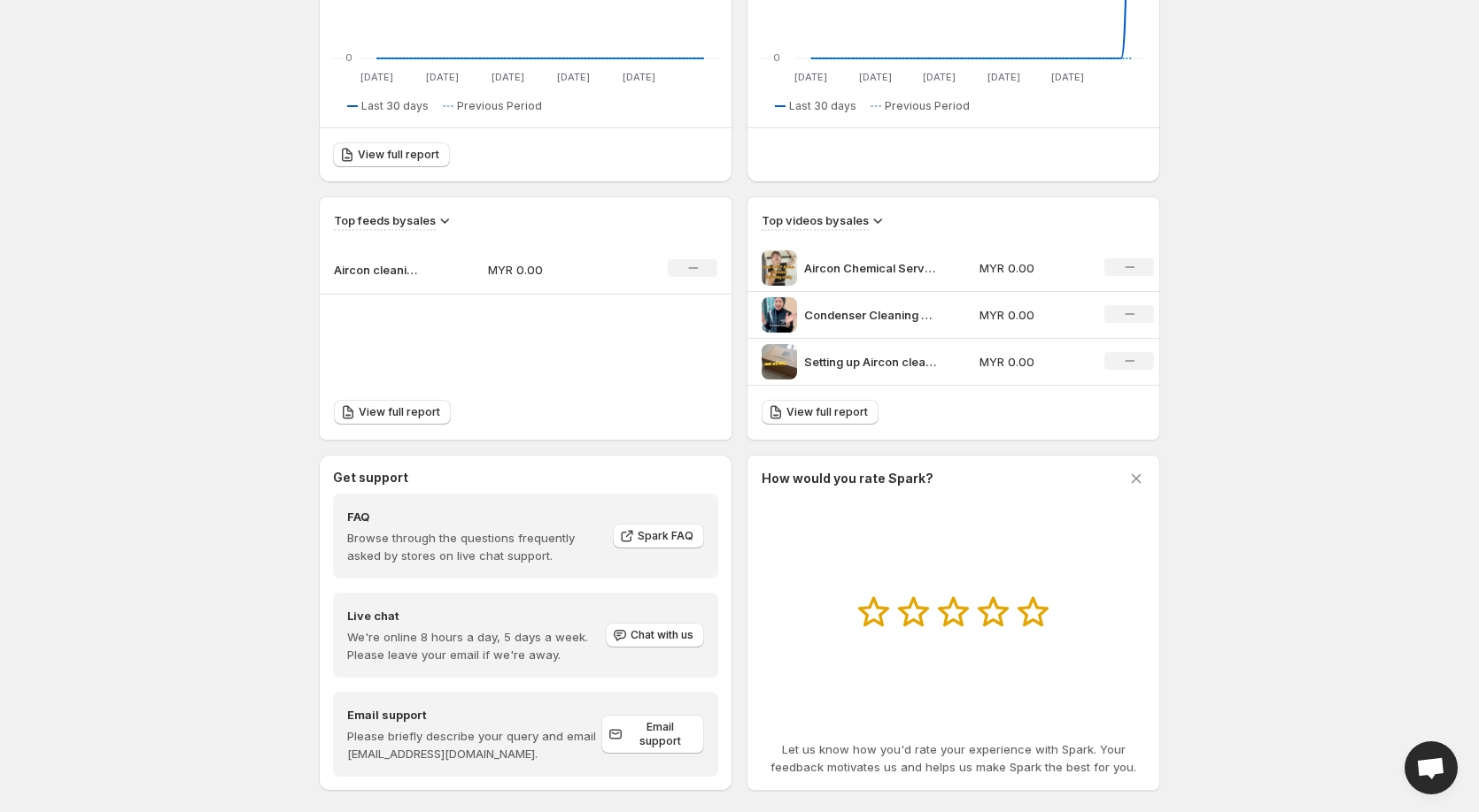
scroll to position [449, 0]
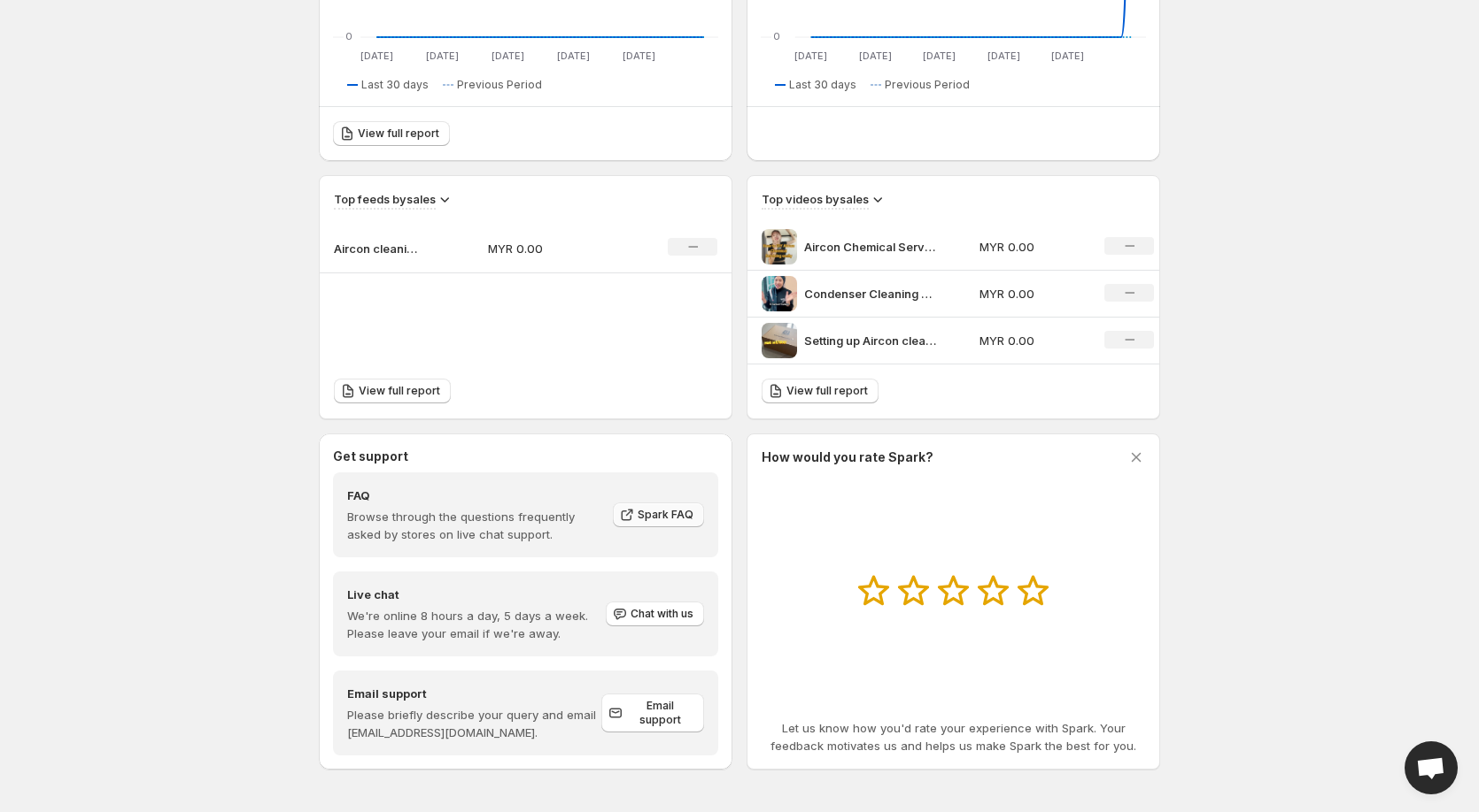
click at [676, 517] on span "Spark FAQ" at bounding box center [666, 515] width 56 height 14
click at [372, 250] on p "Aircon cleaning kit set" at bounding box center [377, 249] width 88 height 18
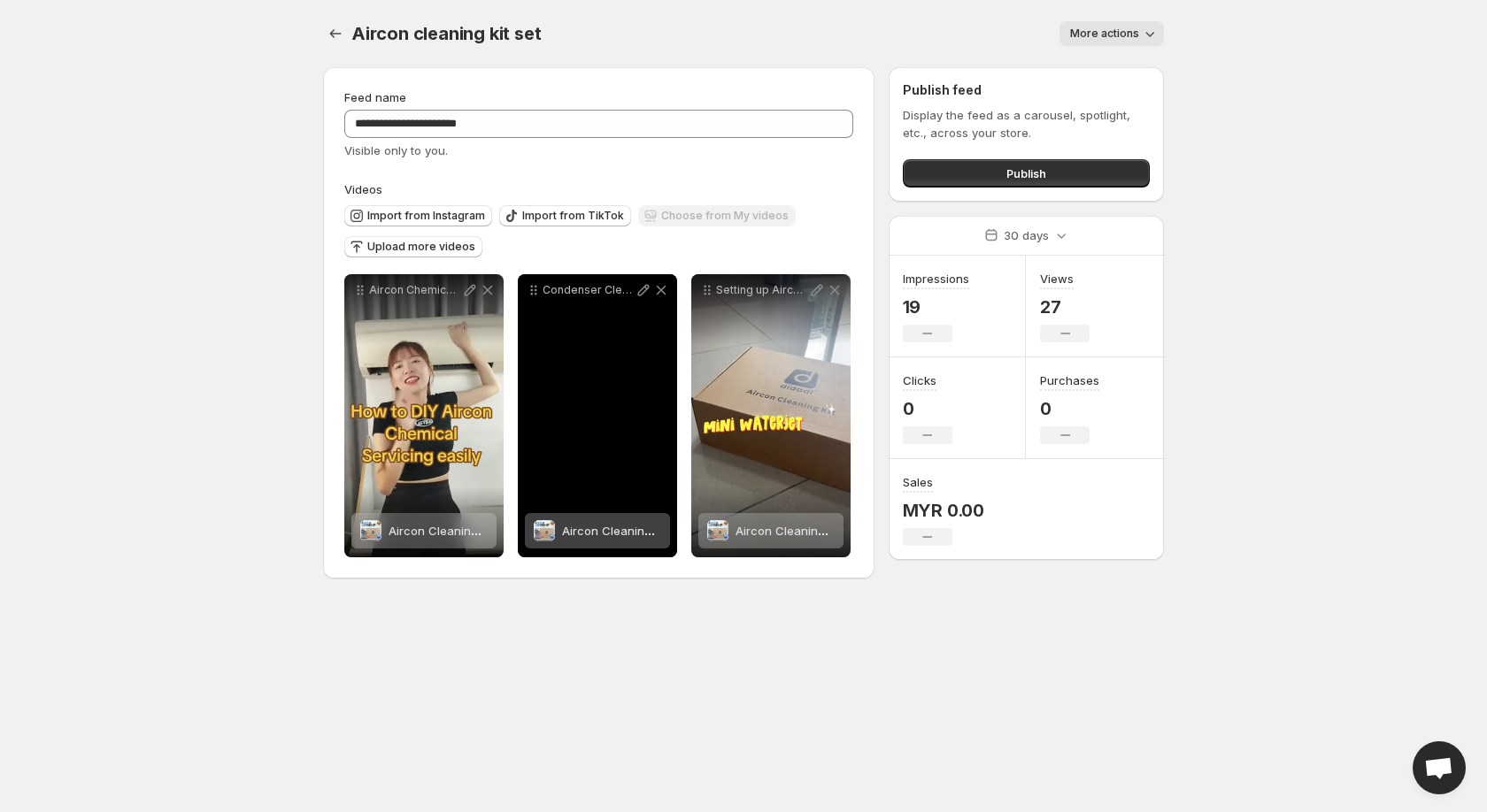
drag, startPoint x: 383, startPoint y: 251, endPoint x: 1043, endPoint y: 129, distance: 671.2
click at [1026, 154] on div "**********" at bounding box center [737, 327] width 855 height 547
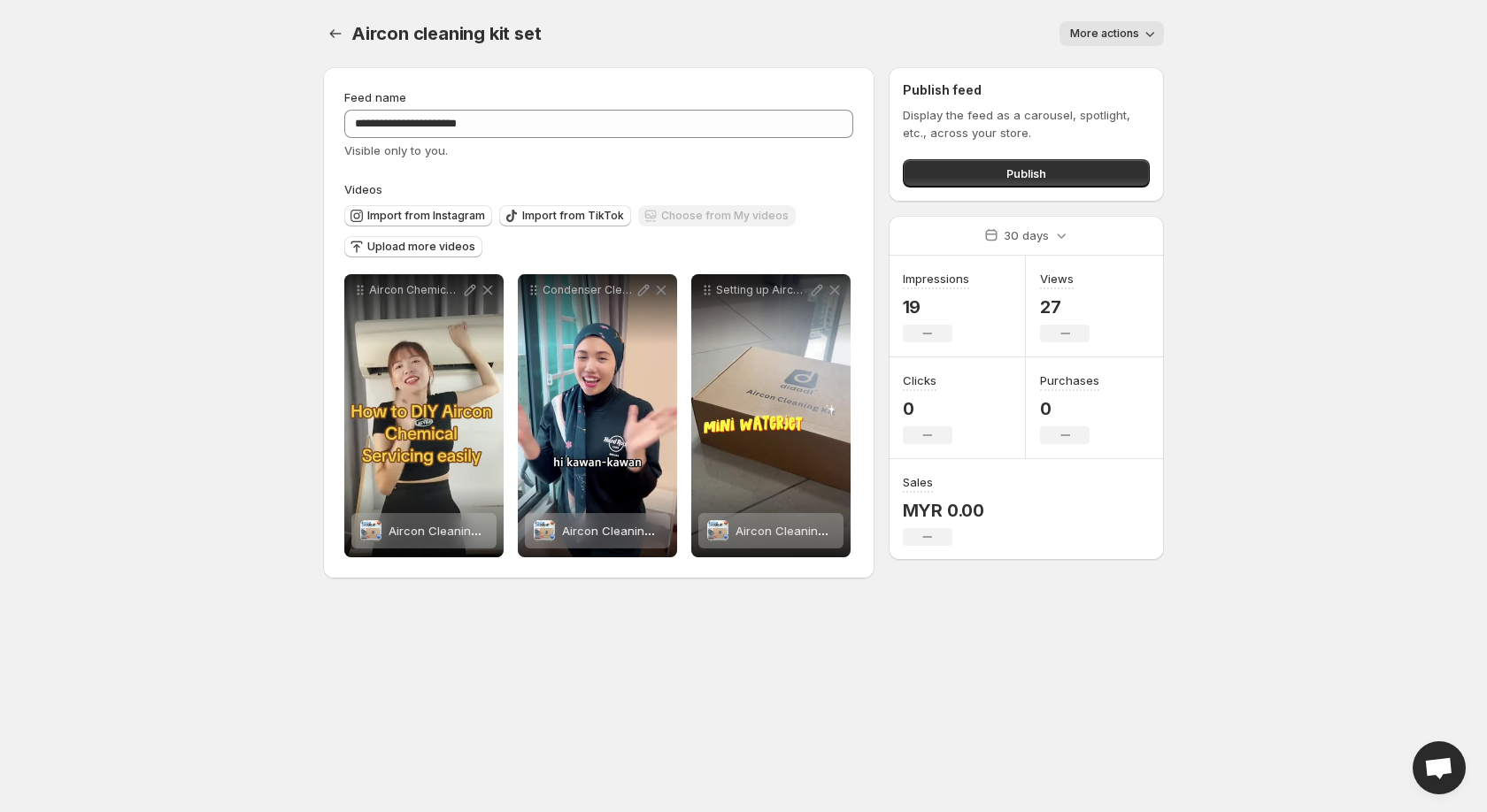
click at [1111, 27] on button "More actions" at bounding box center [1111, 33] width 104 height 25
click at [404, 251] on span "Upload more videos" at bounding box center [421, 247] width 108 height 14
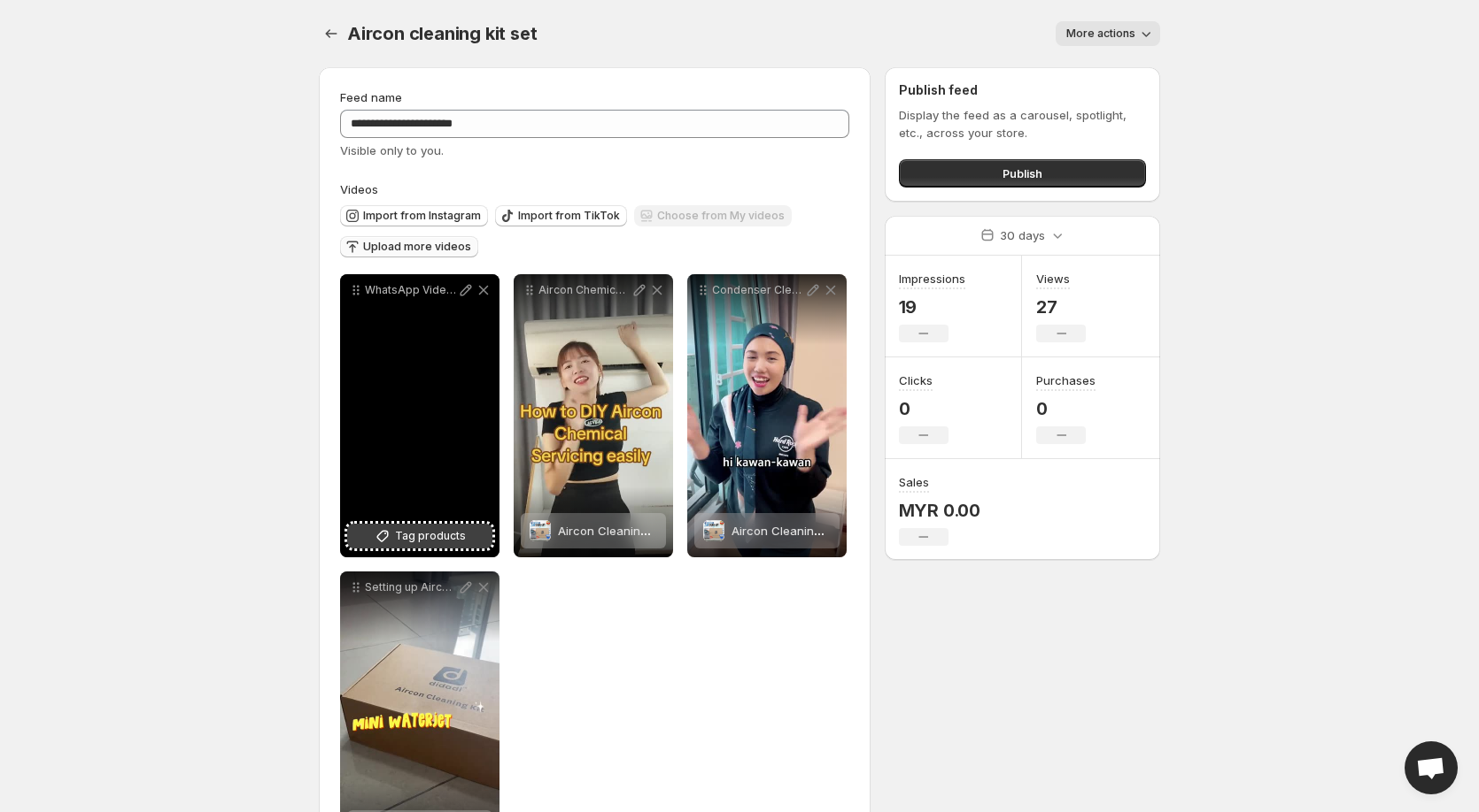
click at [461, 539] on span "Tag products" at bounding box center [430, 536] width 70 height 18
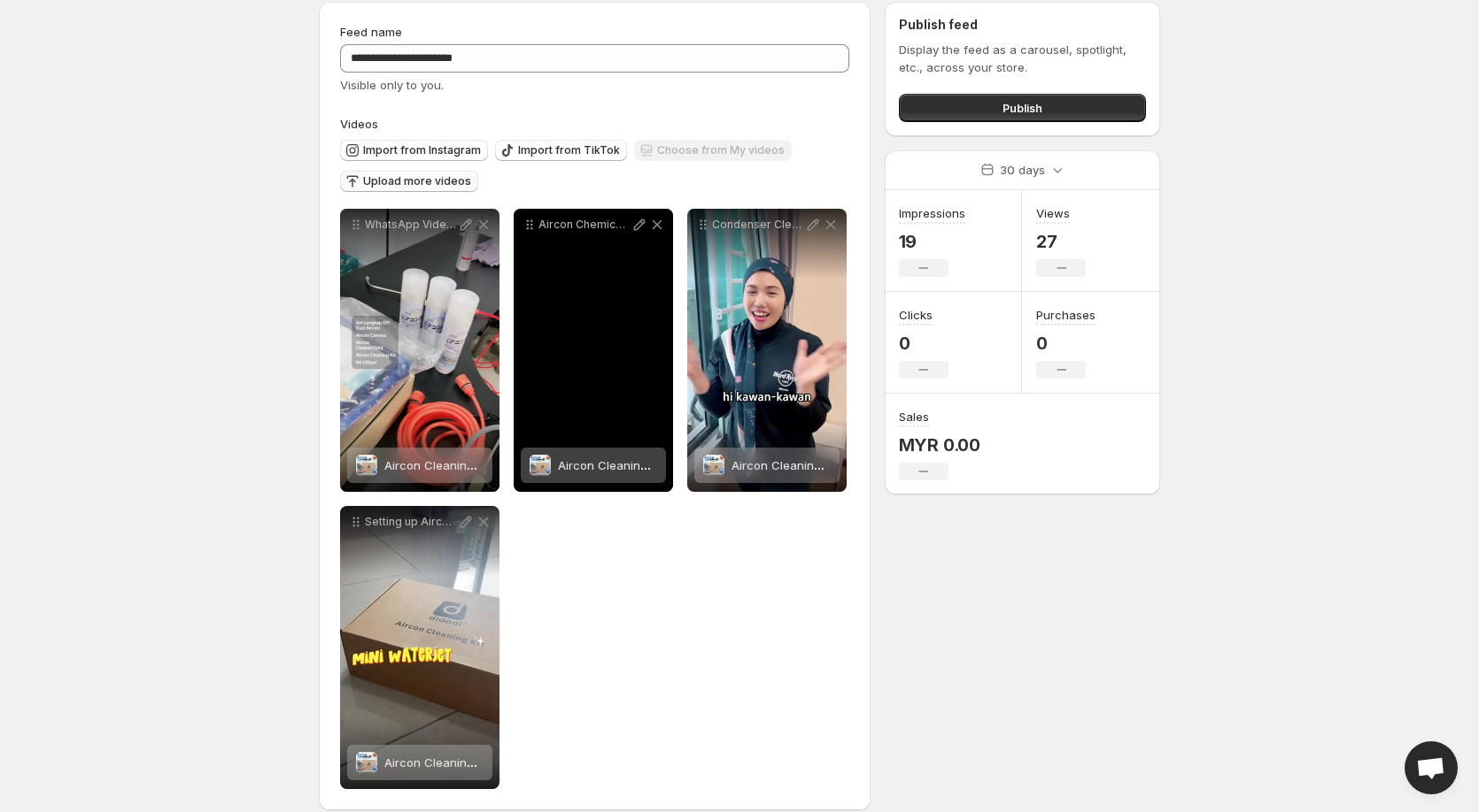
scroll to position [85, 0]
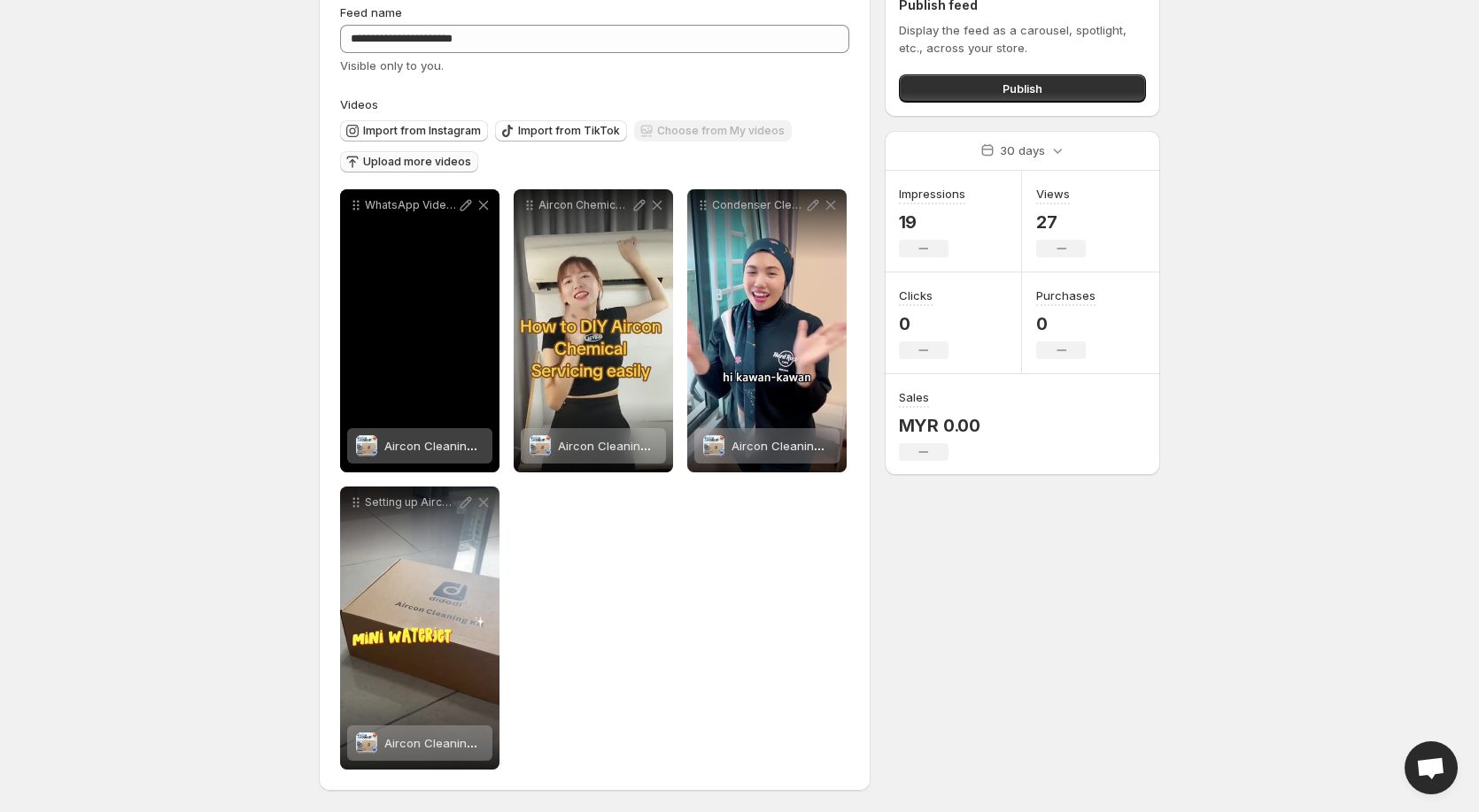
click at [423, 347] on div "WhatsApp Video 2025-09-11 at 231859_a41ced7a" at bounding box center [420, 331] width 160 height 284
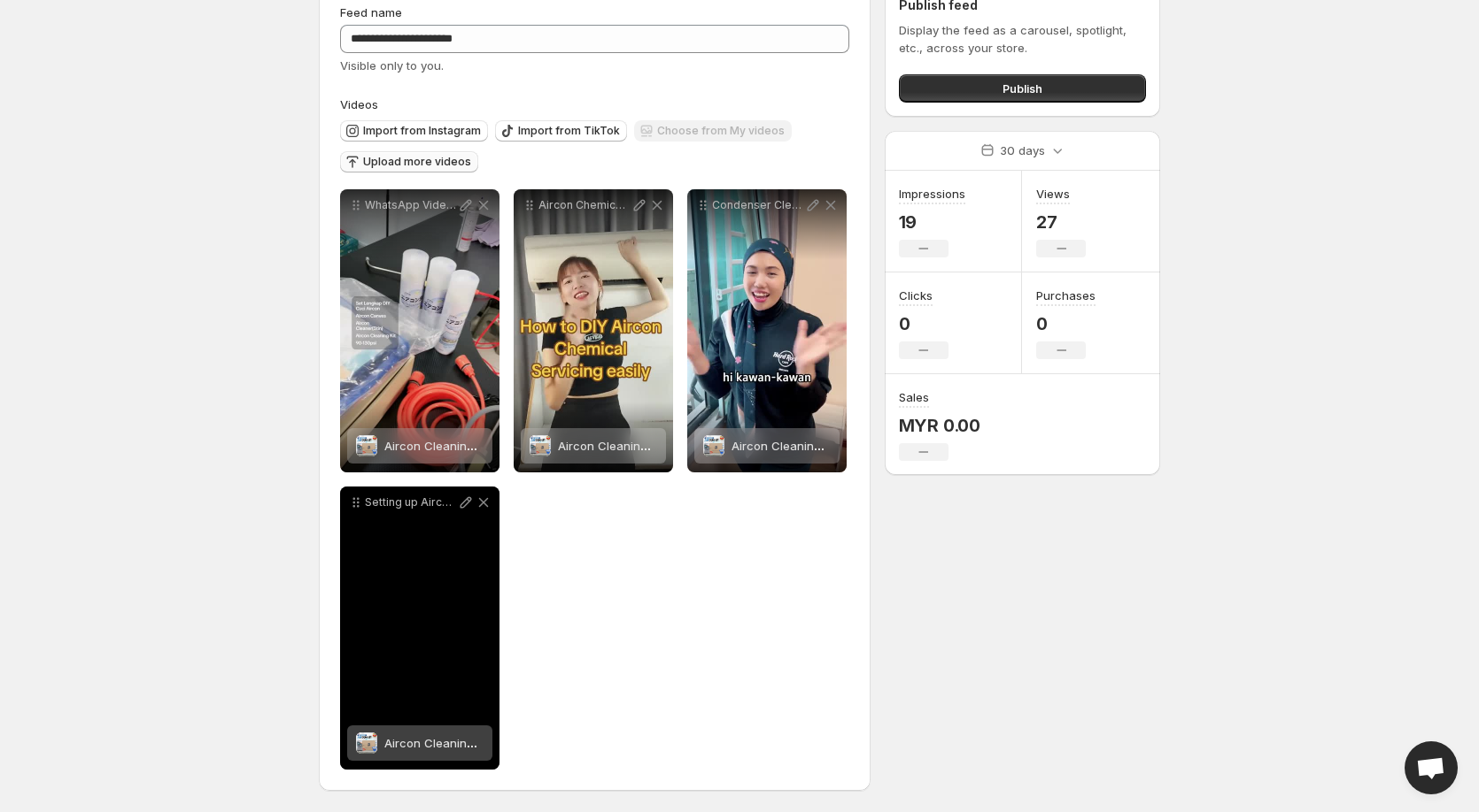
click at [465, 678] on div "Setting up Aircon cleaning kit" at bounding box center [420, 629] width 160 height 284
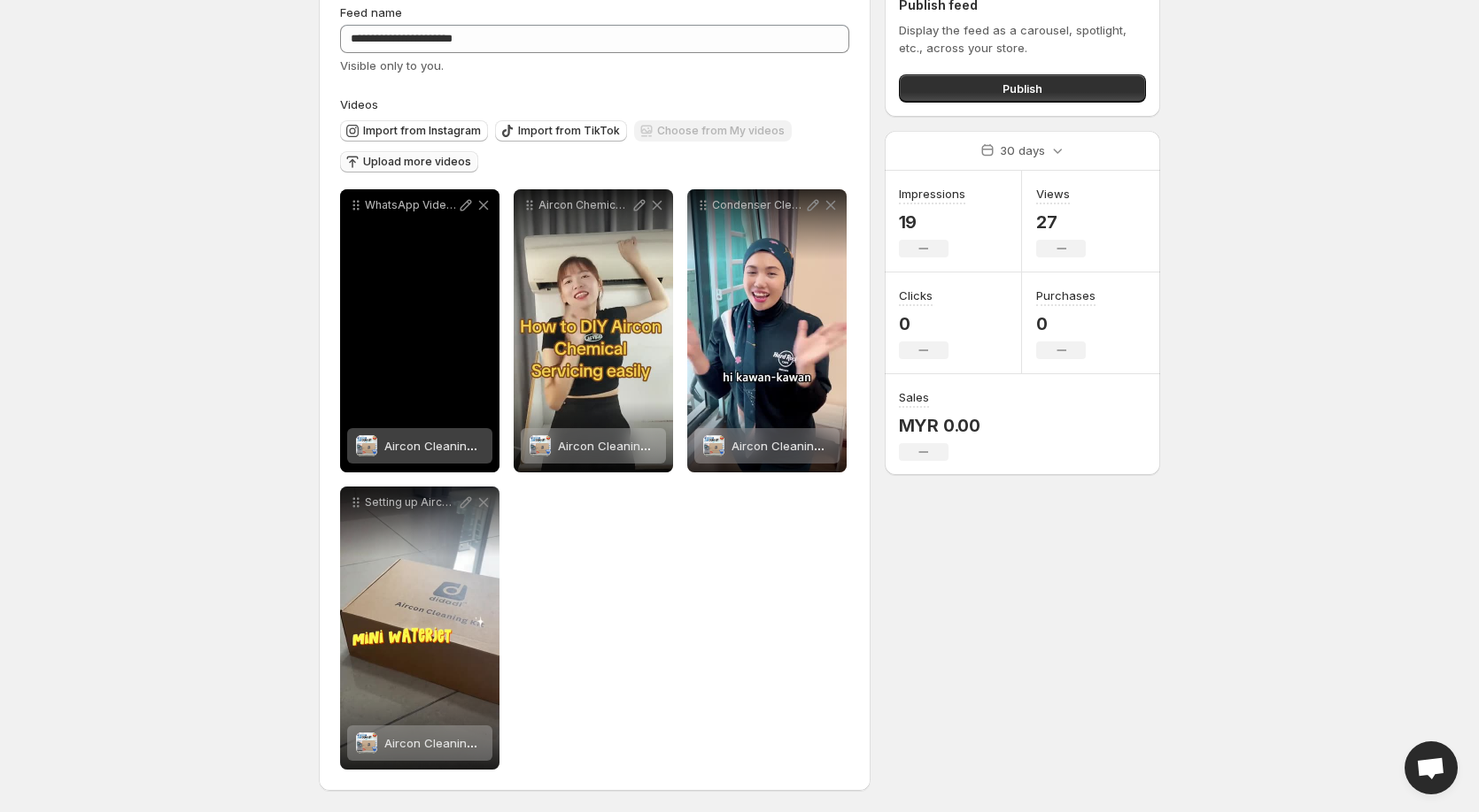
click at [457, 433] on div "Aircon Cleaning kit set" at bounding box center [433, 446] width 99 height 36
click at [463, 281] on div "WhatsApp Video 2025-09-11 at 231859_a41ced7a" at bounding box center [420, 331] width 160 height 284
click at [459, 206] on icon at bounding box center [466, 205] width 18 height 18
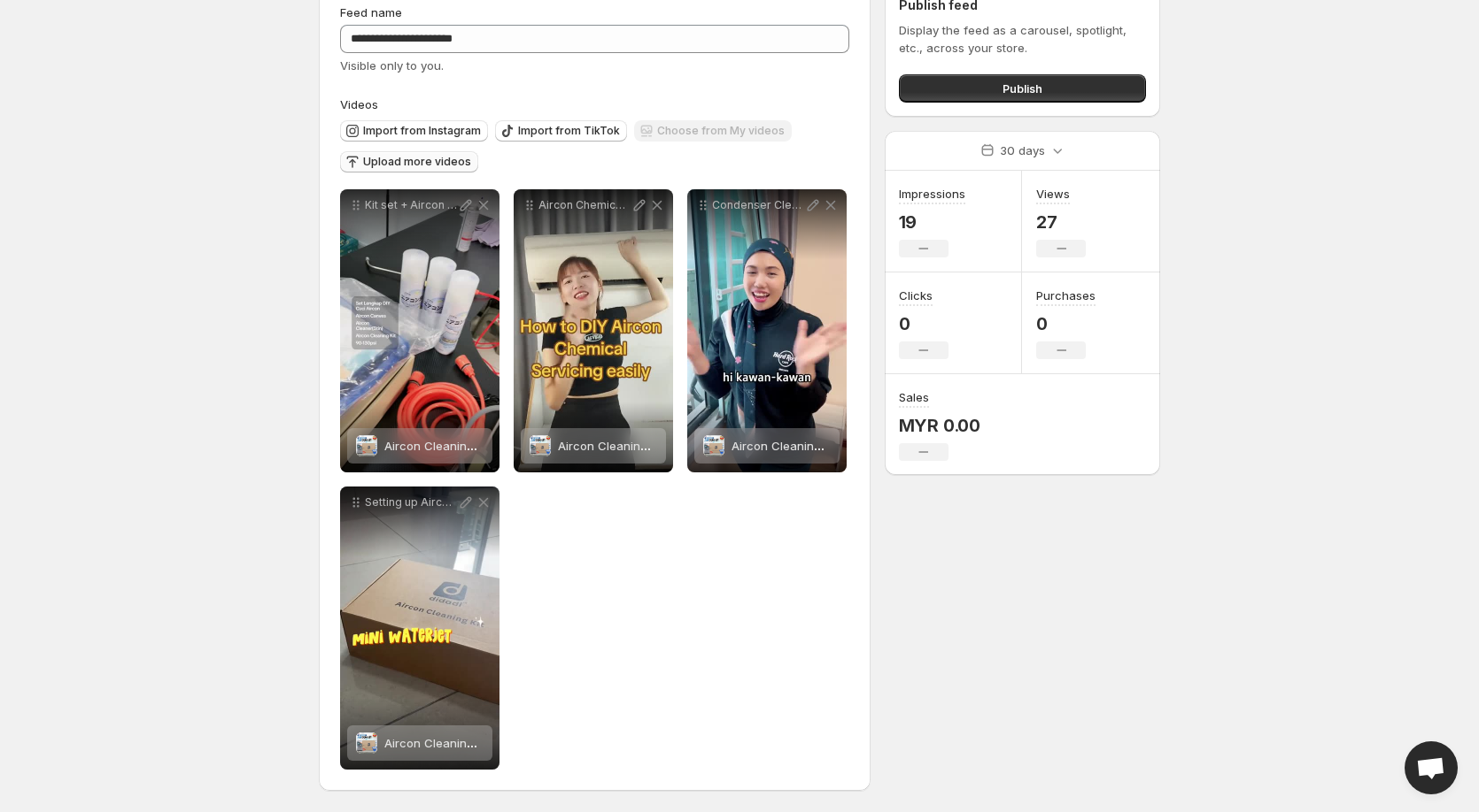
drag, startPoint x: 947, startPoint y: 89, endPoint x: 860, endPoint y: 374, distance: 298.0
click at [861, 373] on div "**********" at bounding box center [732, 390] width 855 height 844
click at [982, 100] on button "Publish" at bounding box center [1022, 88] width 247 height 29
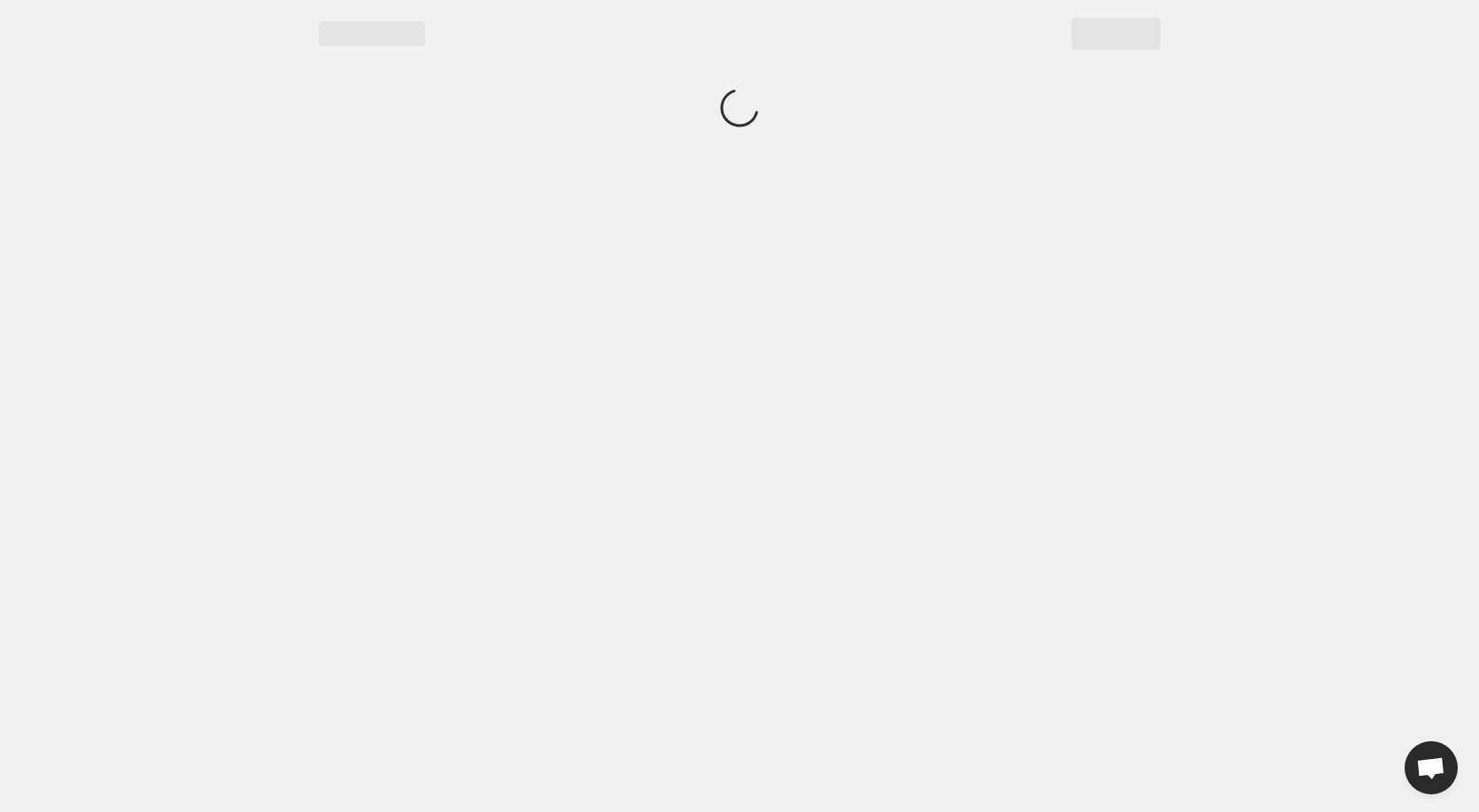
scroll to position [0, 0]
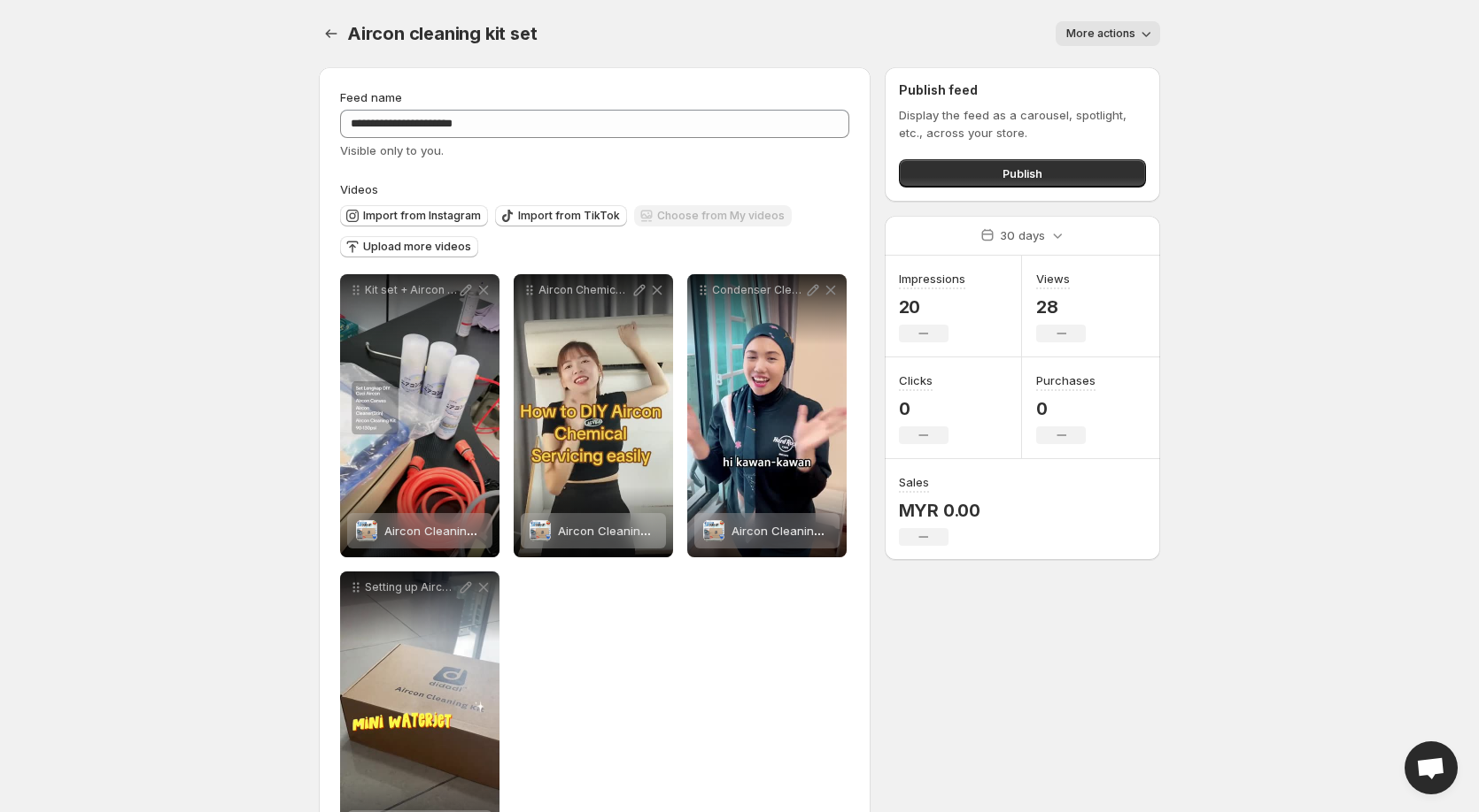
scroll to position [85, 0]
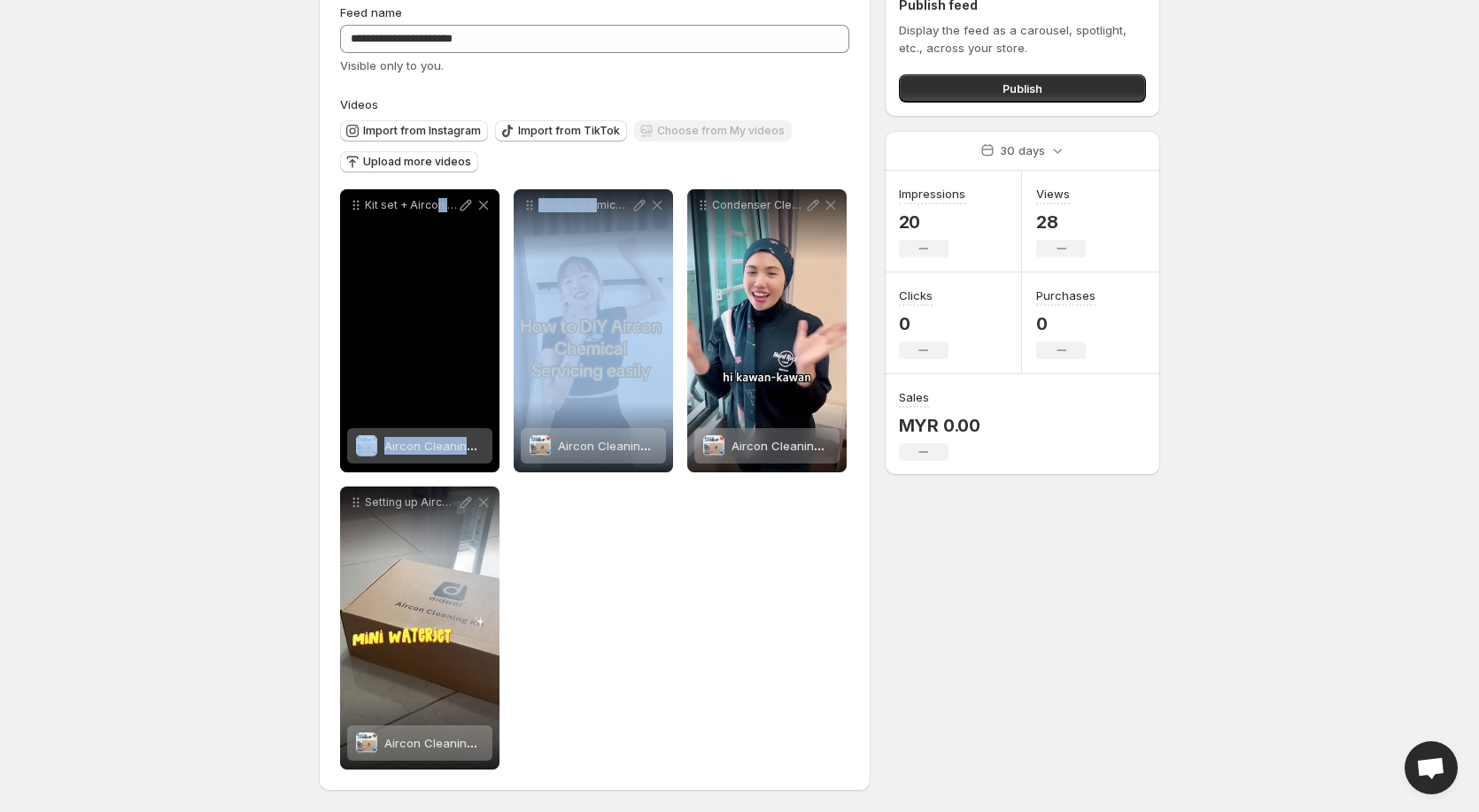
drag, startPoint x: 597, startPoint y: 284, endPoint x: 502, endPoint y: 276, distance: 95.3
click at [433, 280] on div "**********" at bounding box center [594, 480] width 509 height 581
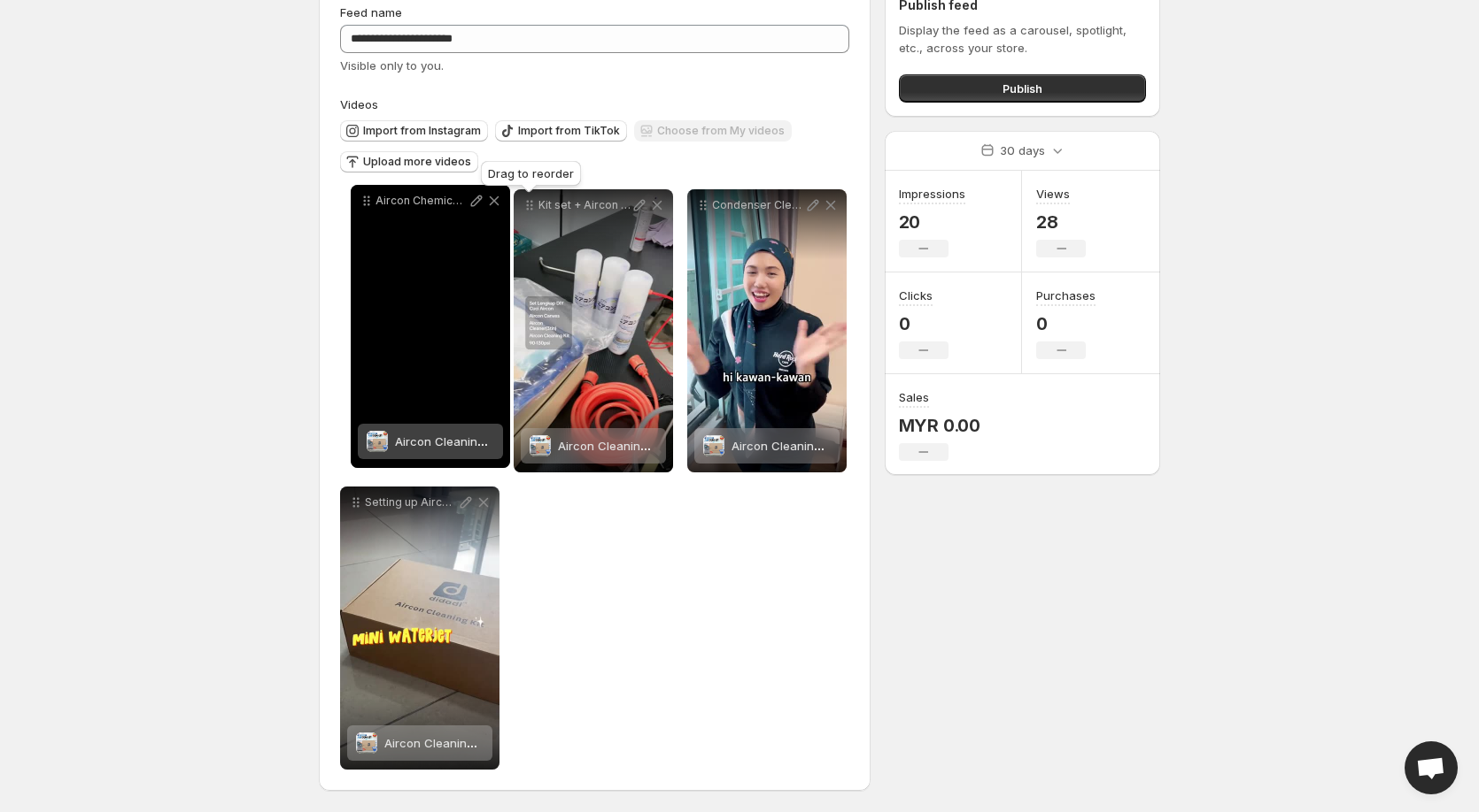
drag, startPoint x: 530, startPoint y: 213, endPoint x: 367, endPoint y: 209, distance: 163.0
click at [367, 209] on icon at bounding box center [367, 201] width 18 height 18
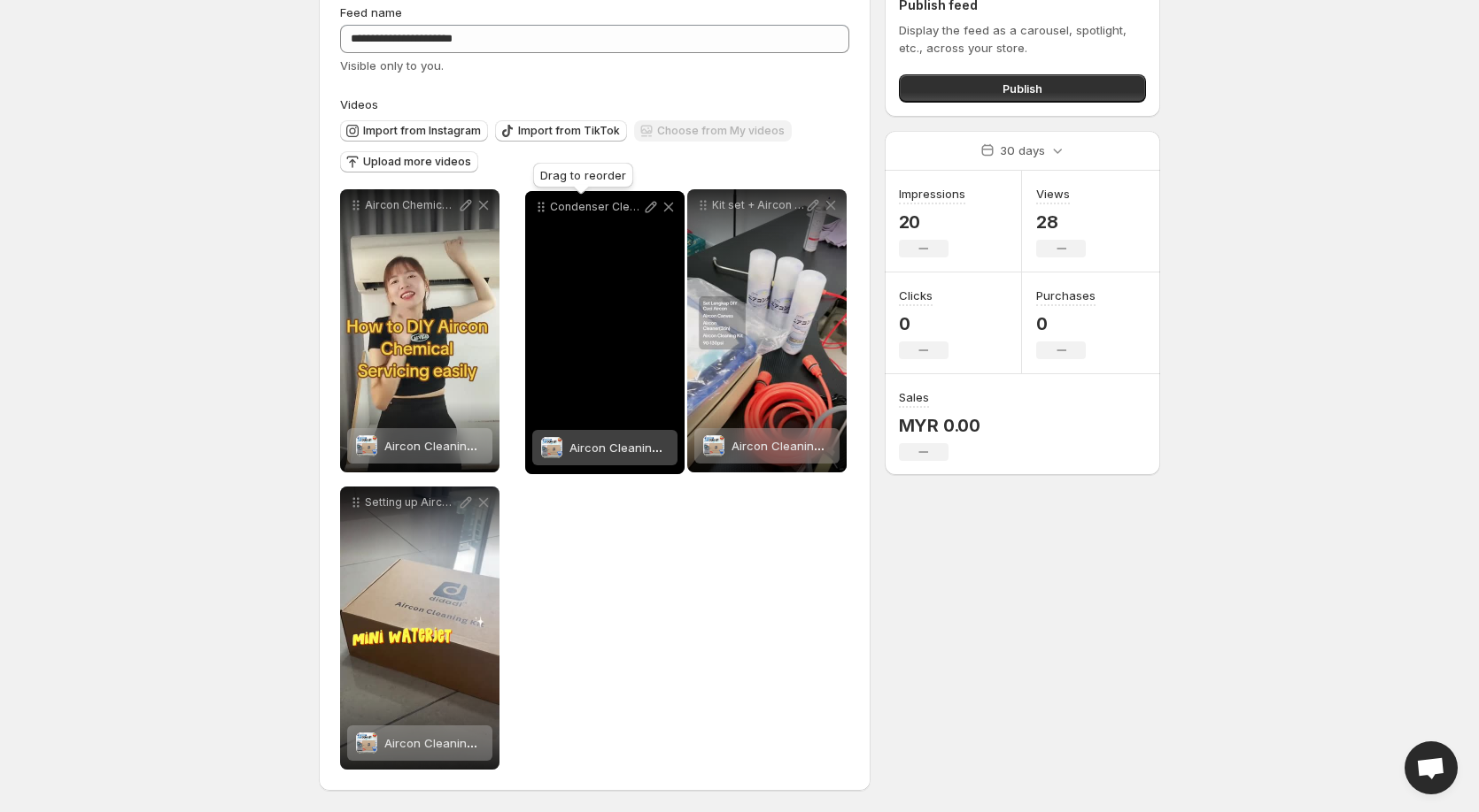
drag, startPoint x: 705, startPoint y: 207, endPoint x: 544, endPoint y: 209, distance: 161.0
click at [544, 209] on icon at bounding box center [541, 207] width 18 height 18
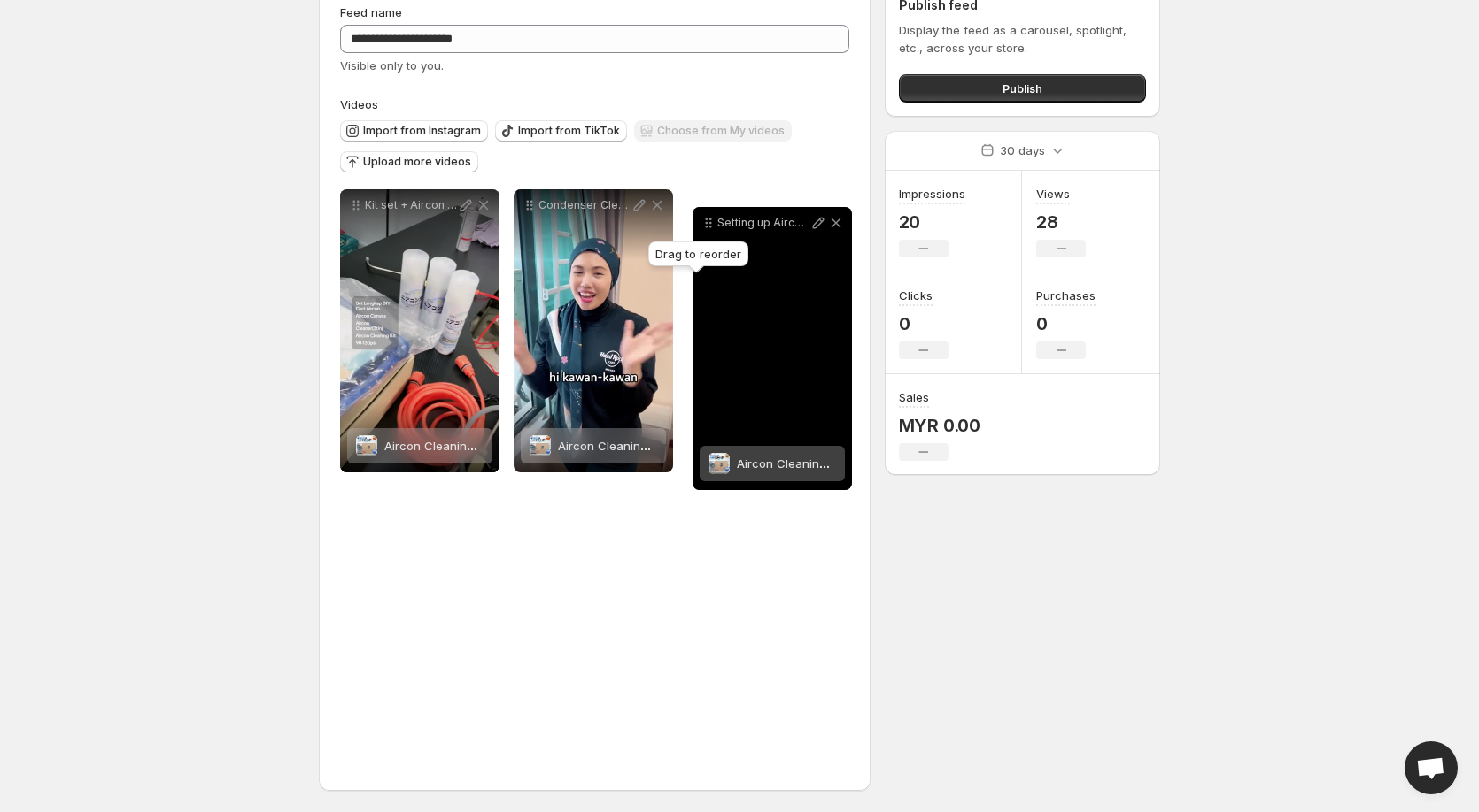
drag, startPoint x: 358, startPoint y: 504, endPoint x: 711, endPoint y: 224, distance: 450.6
click at [711, 224] on icon at bounding box center [710, 223] width 3 height 3
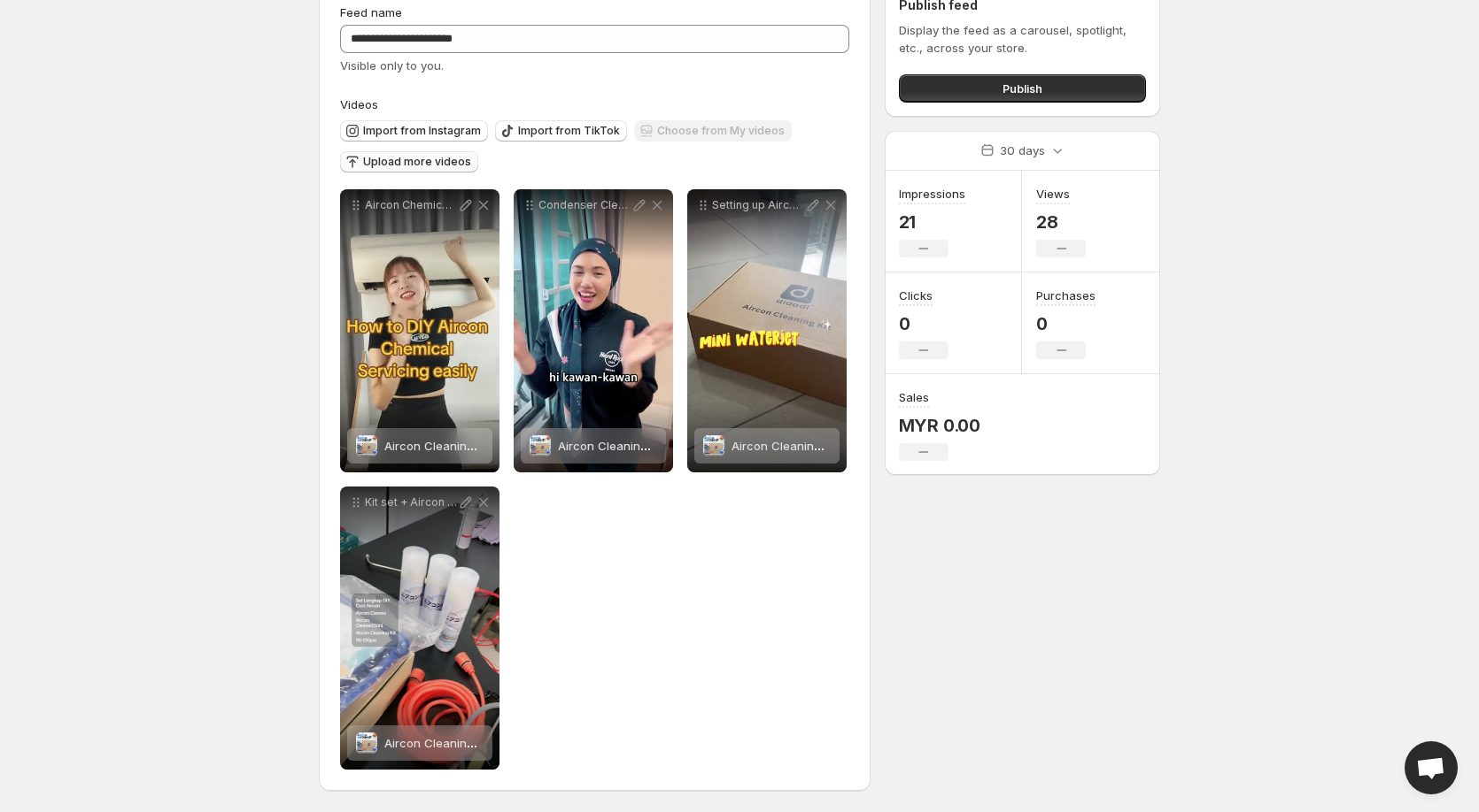
click at [392, 160] on span "Upload more videos" at bounding box center [417, 162] width 108 height 14
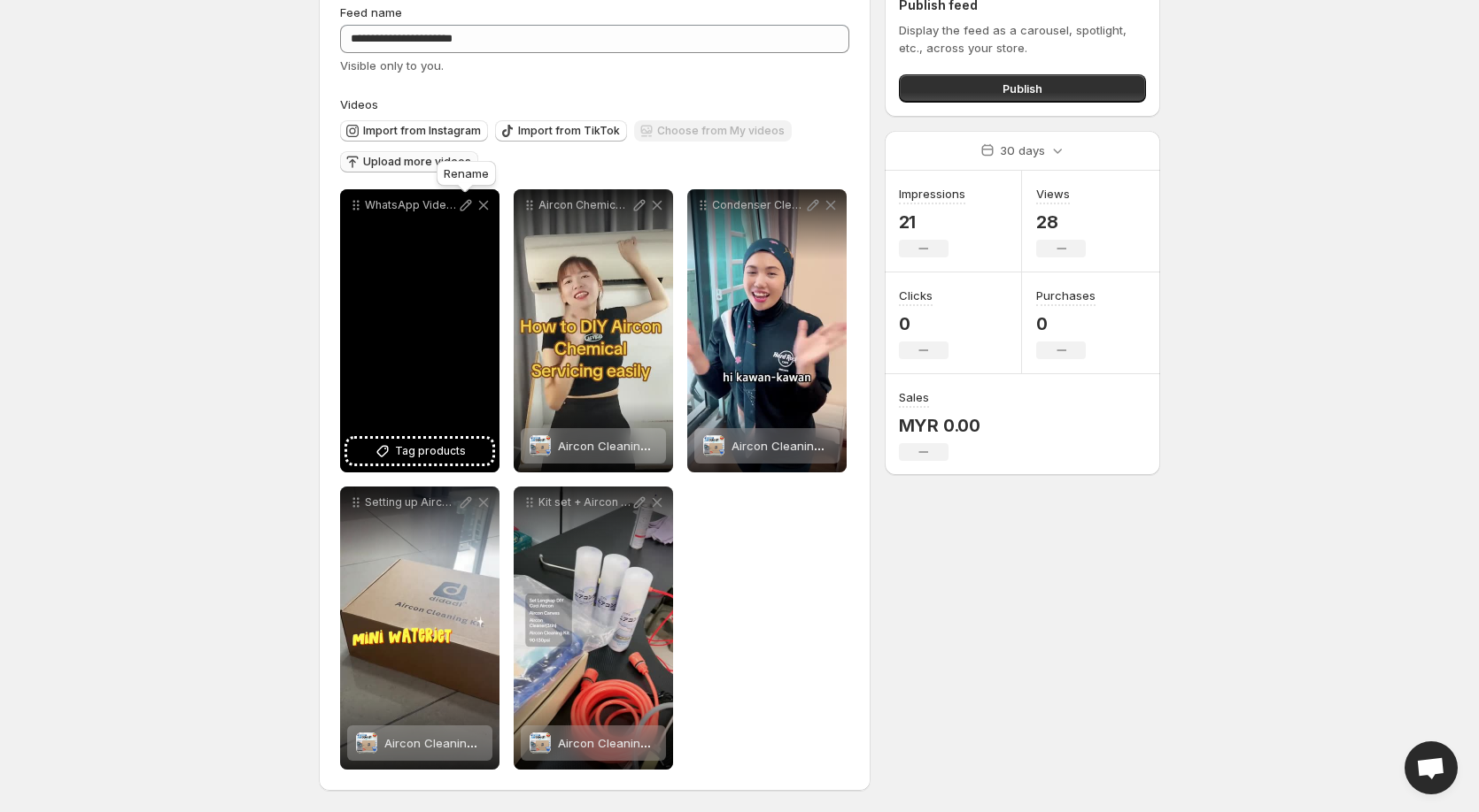
click at [463, 207] on icon at bounding box center [466, 205] width 18 height 18
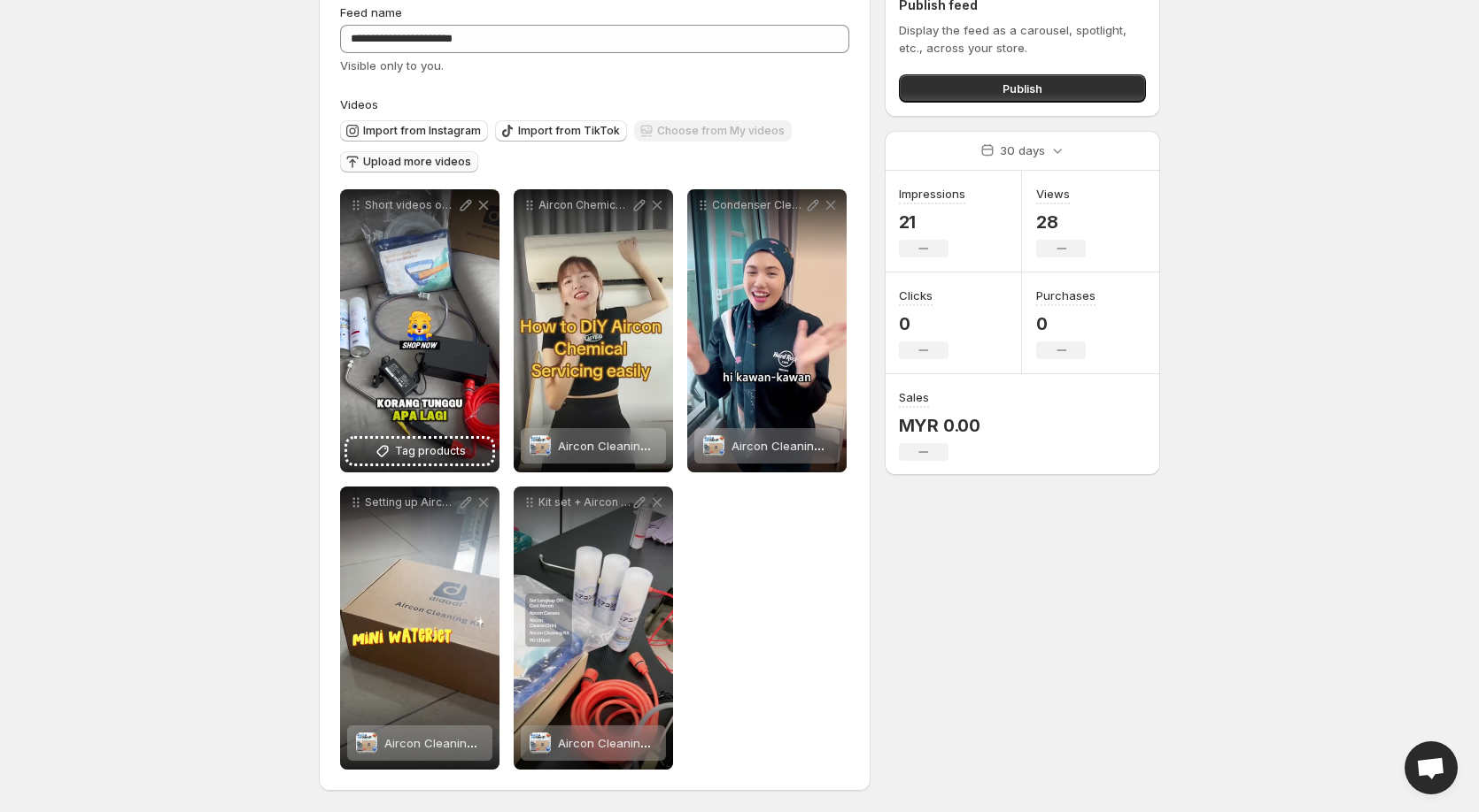
click at [427, 160] on span "Upload more videos" at bounding box center [417, 162] width 108 height 14
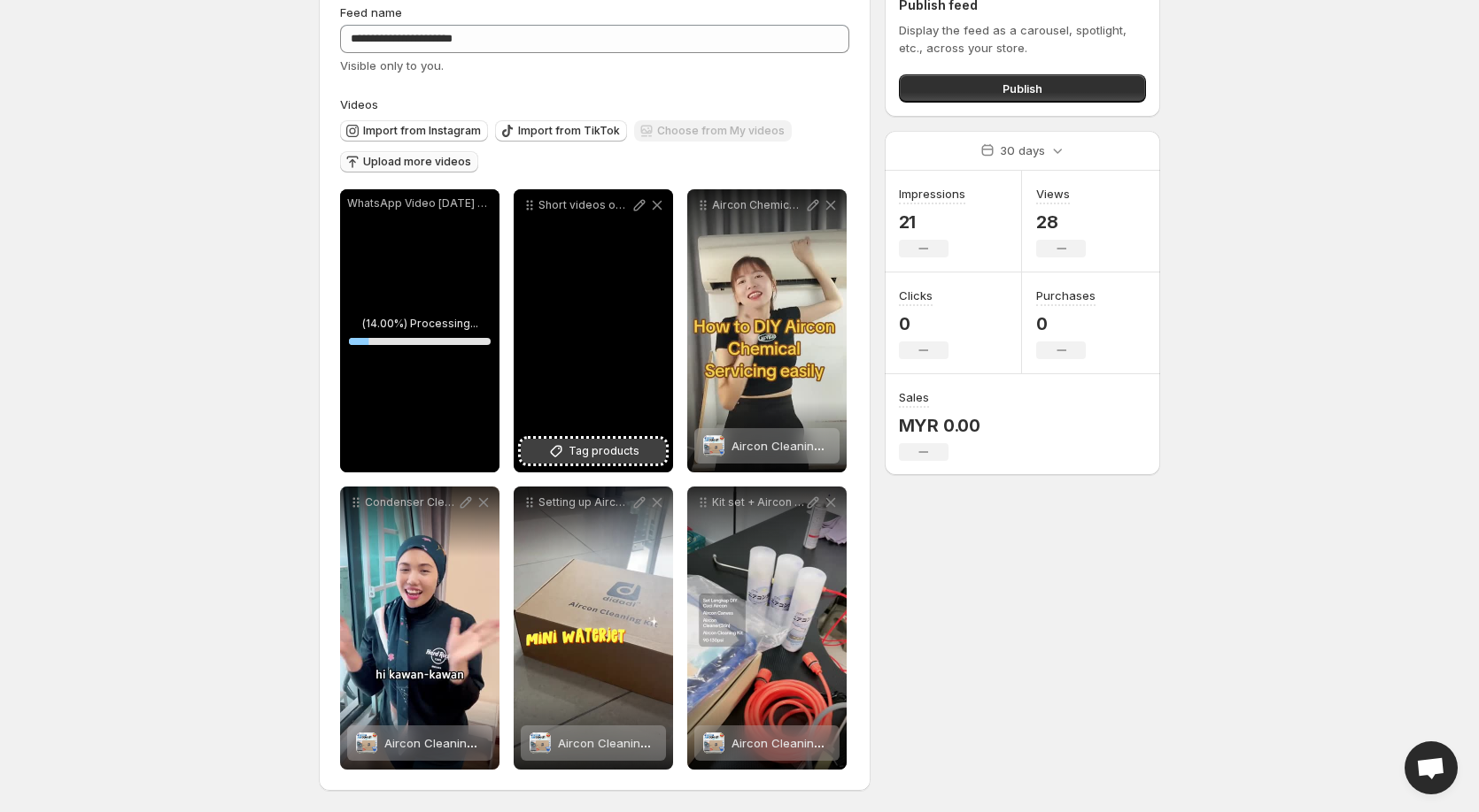
click at [606, 451] on span "Tag products" at bounding box center [603, 451] width 70 height 18
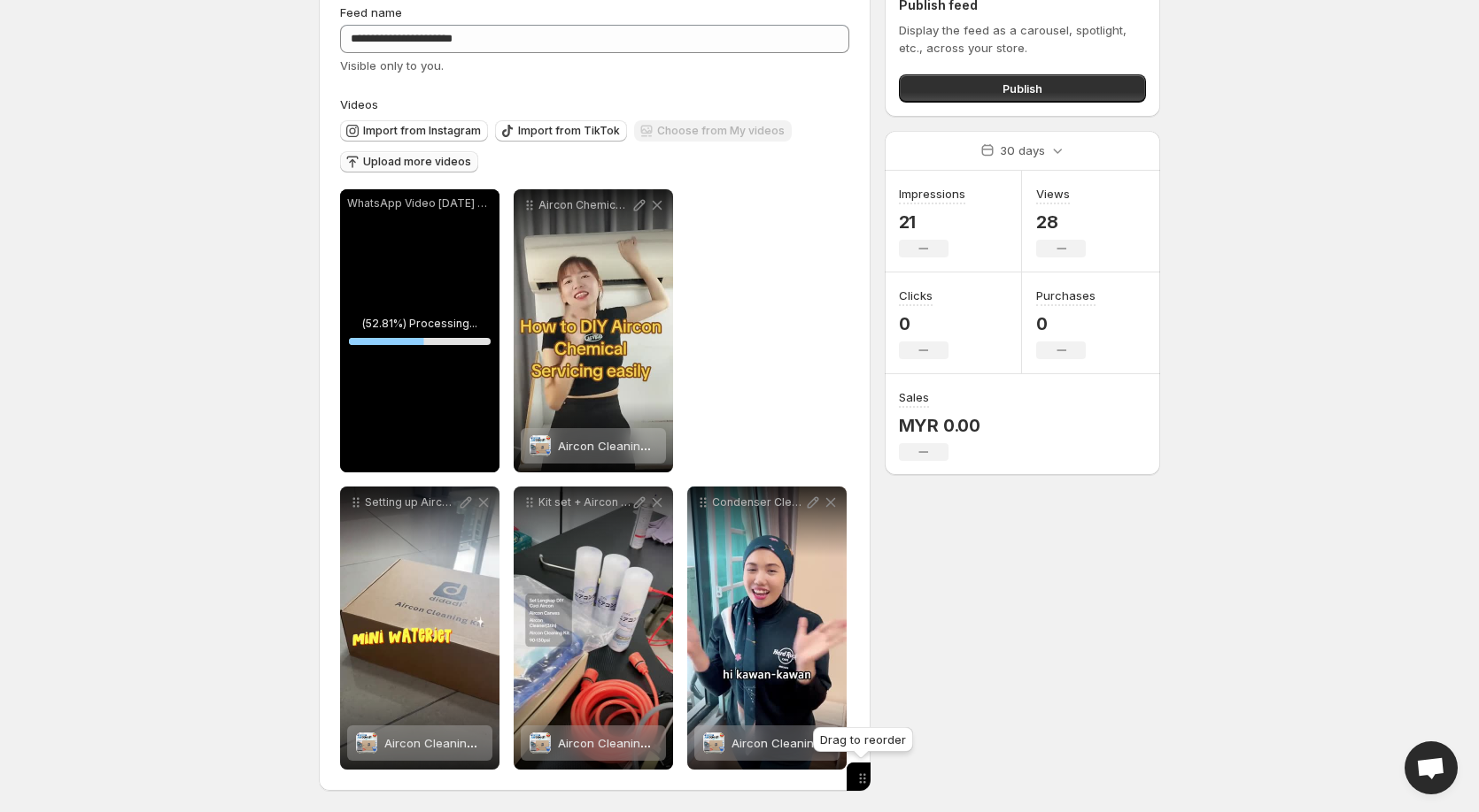
drag, startPoint x: 527, startPoint y: 204, endPoint x: 860, endPoint y: 778, distance: 663.6
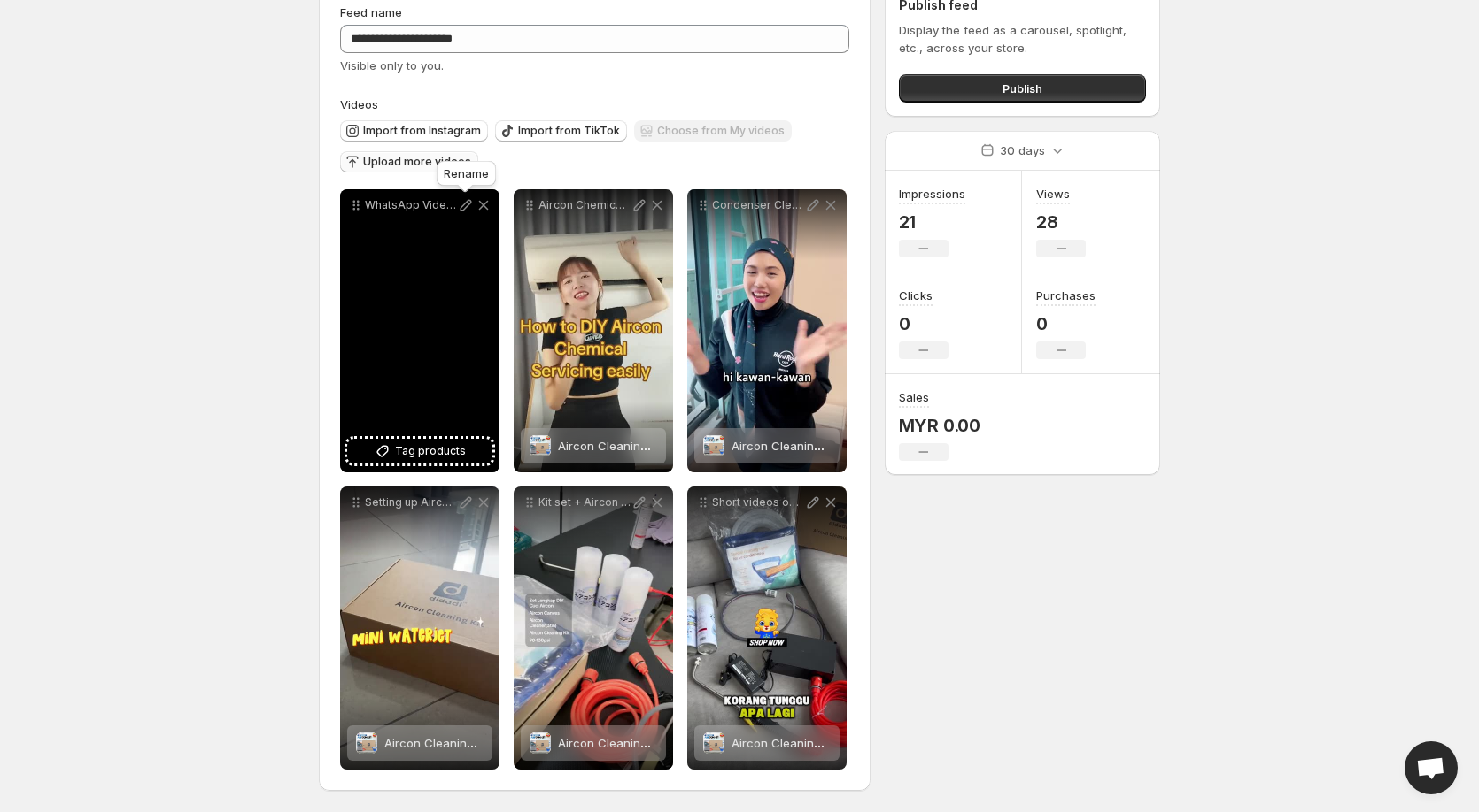
click at [463, 209] on icon at bounding box center [466, 205] width 18 height 18
click at [423, 459] on span "Tag products" at bounding box center [430, 451] width 70 height 18
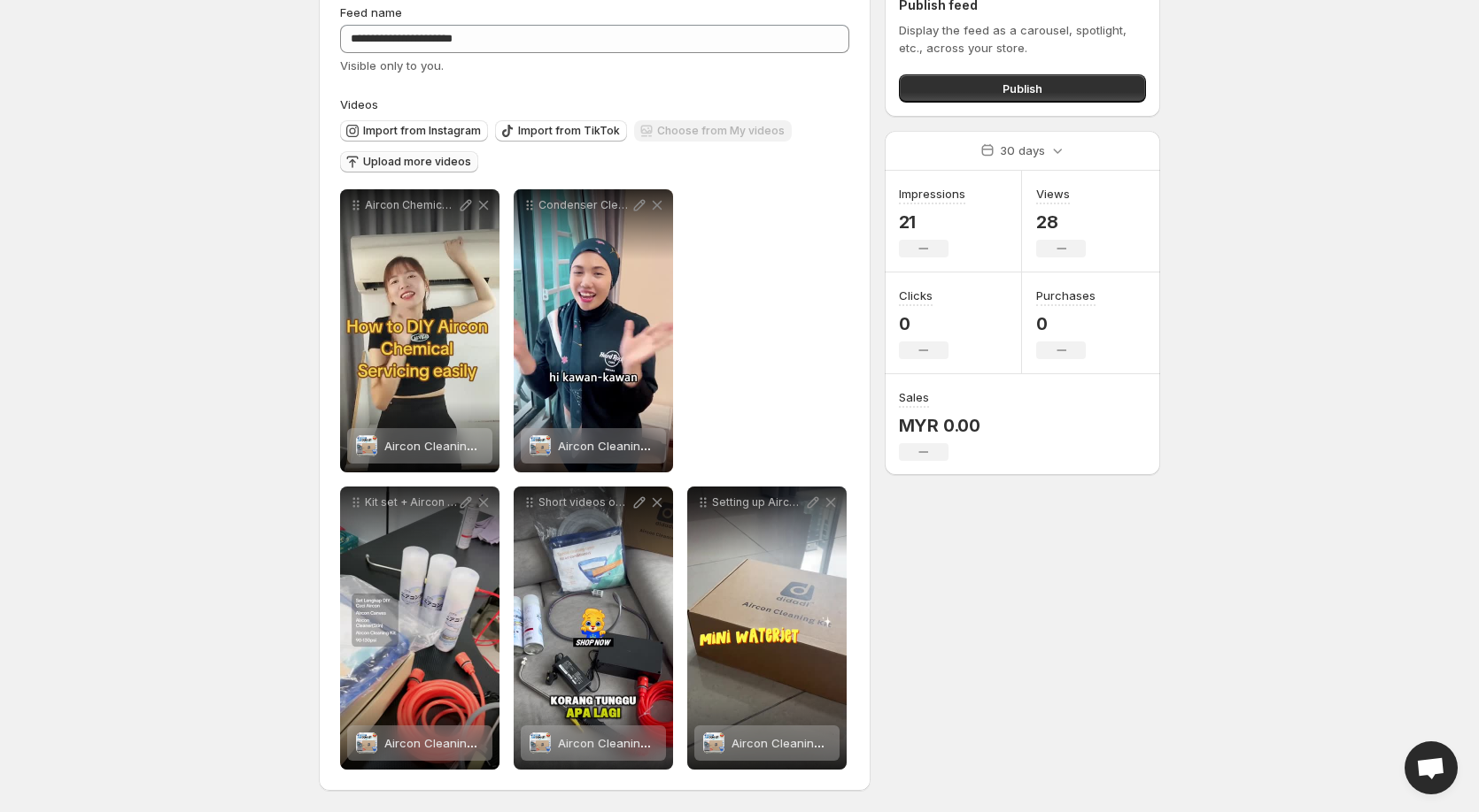
drag, startPoint x: 358, startPoint y: 207, endPoint x: 922, endPoint y: 682, distance: 737.4
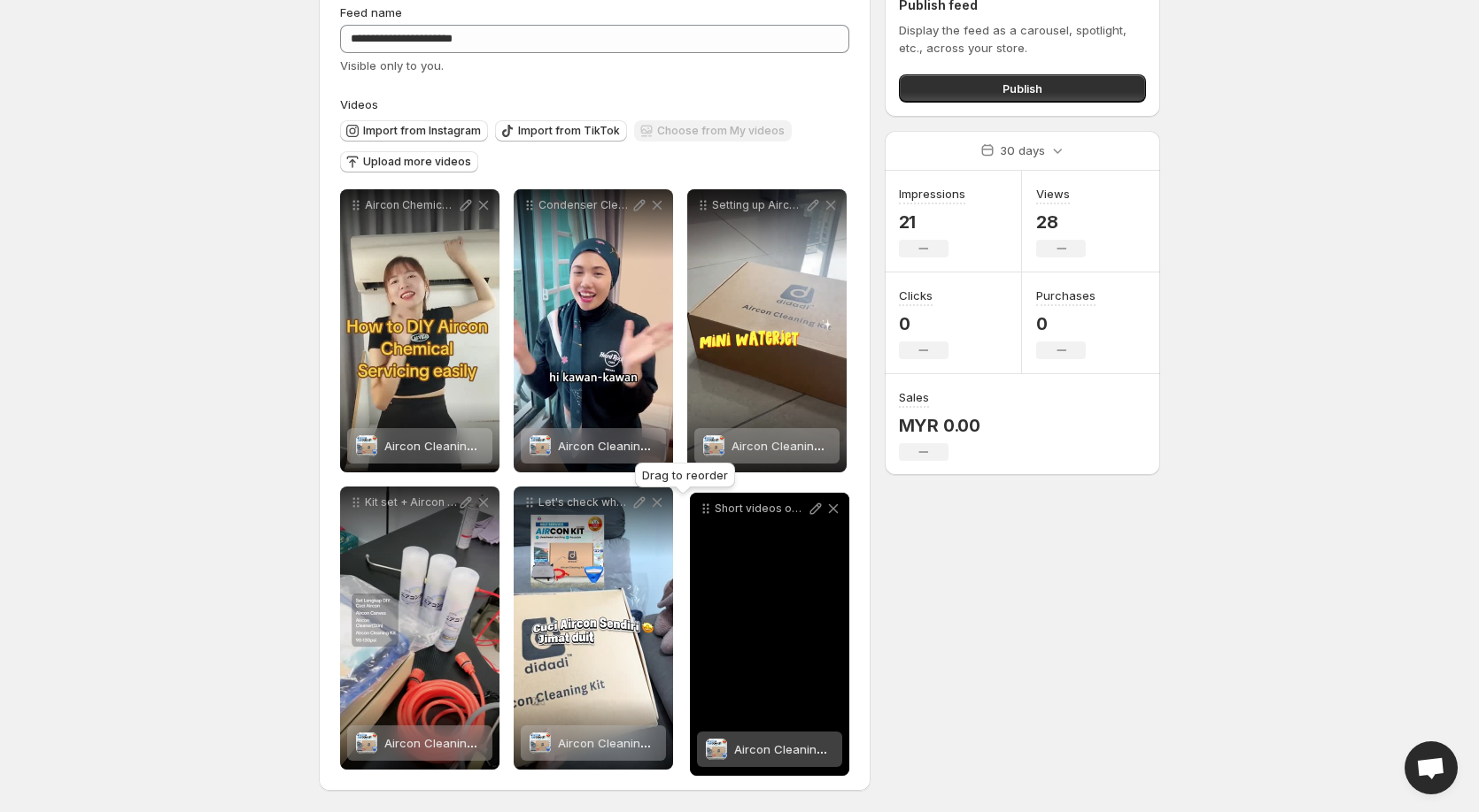
drag, startPoint x: 526, startPoint y: 508, endPoint x: 701, endPoint y: 515, distance: 175.1
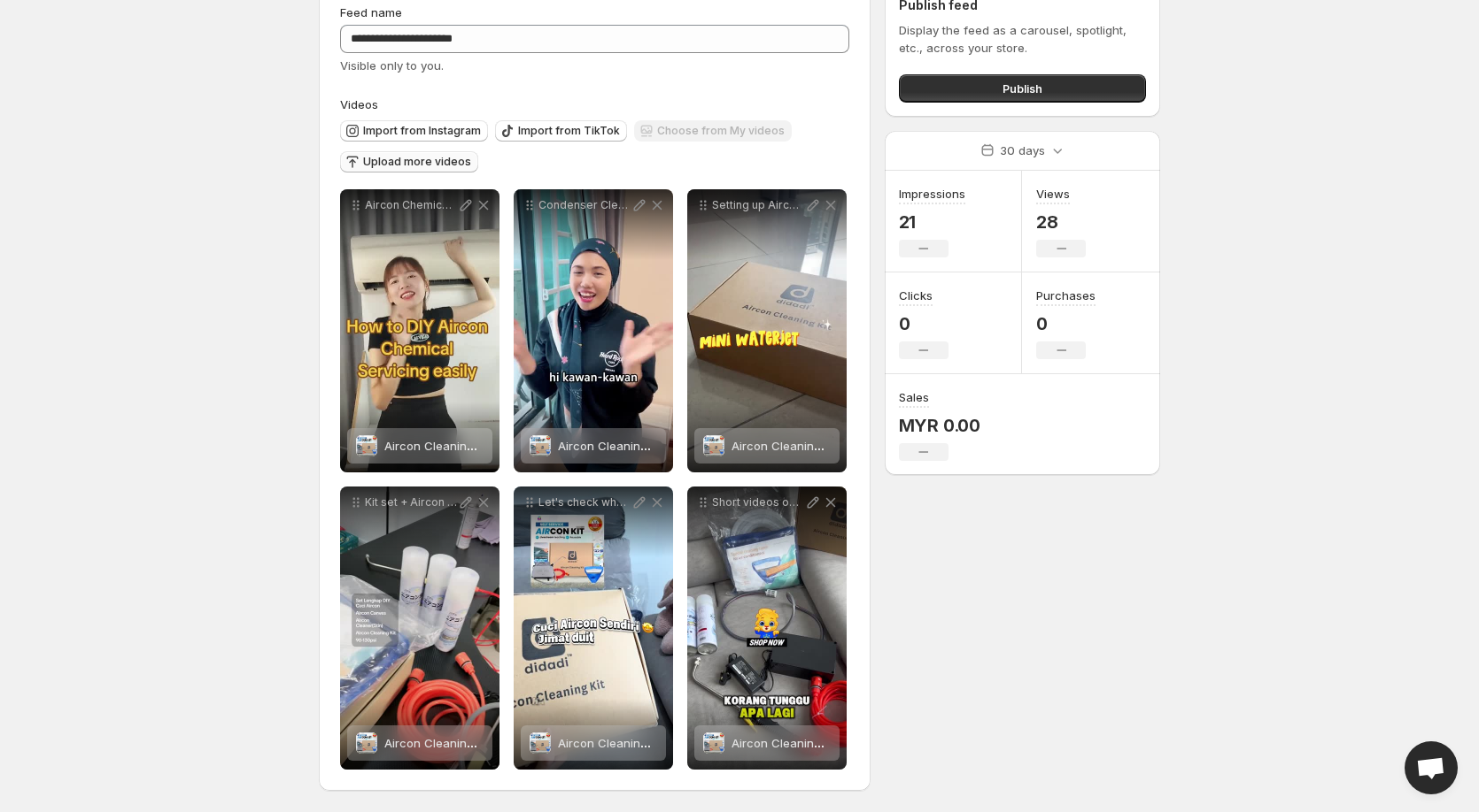
click at [395, 160] on span "Upload more videos" at bounding box center [417, 162] width 108 height 14
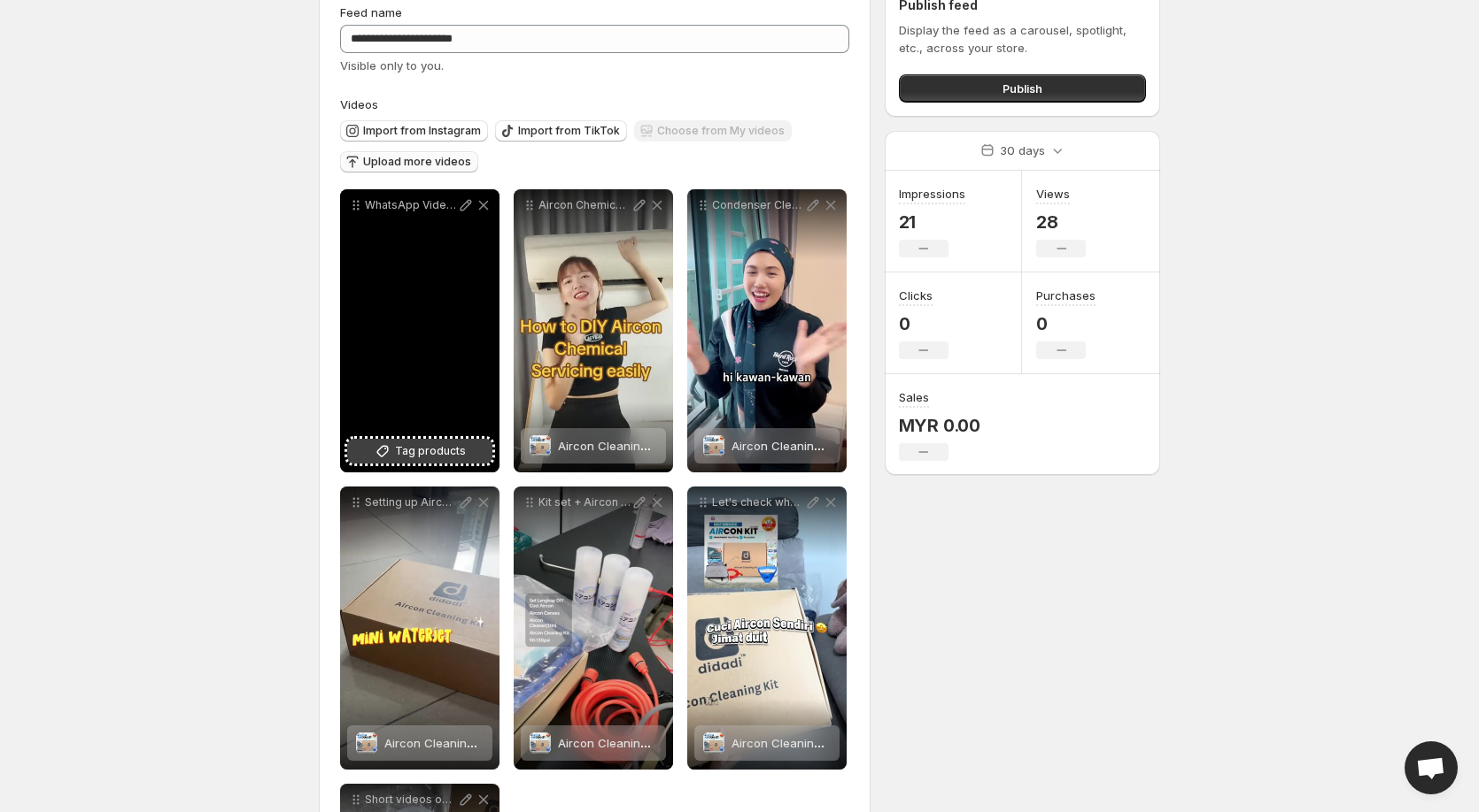
click at [449, 457] on span "Tag products" at bounding box center [430, 451] width 70 height 18
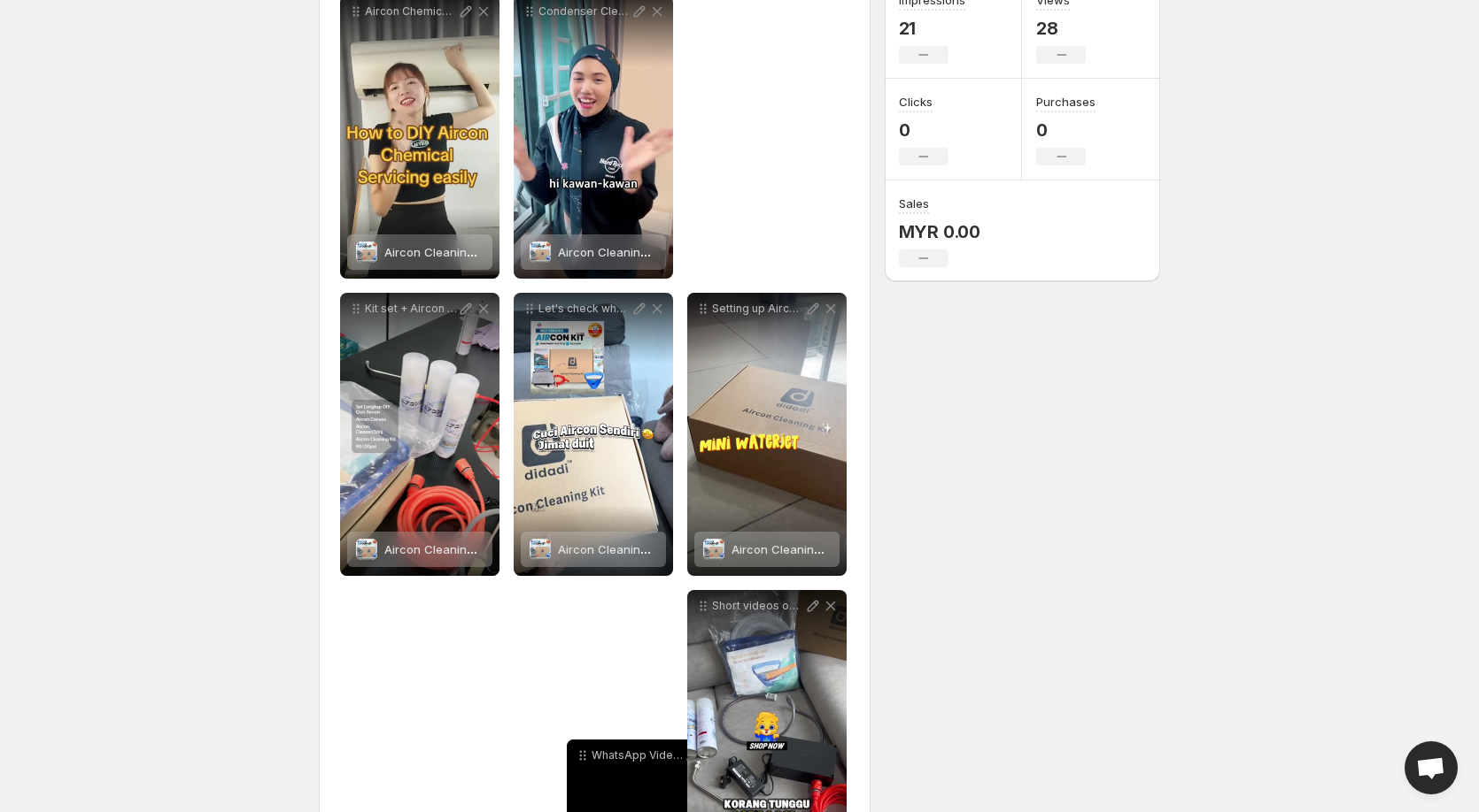
scroll to position [383, 0]
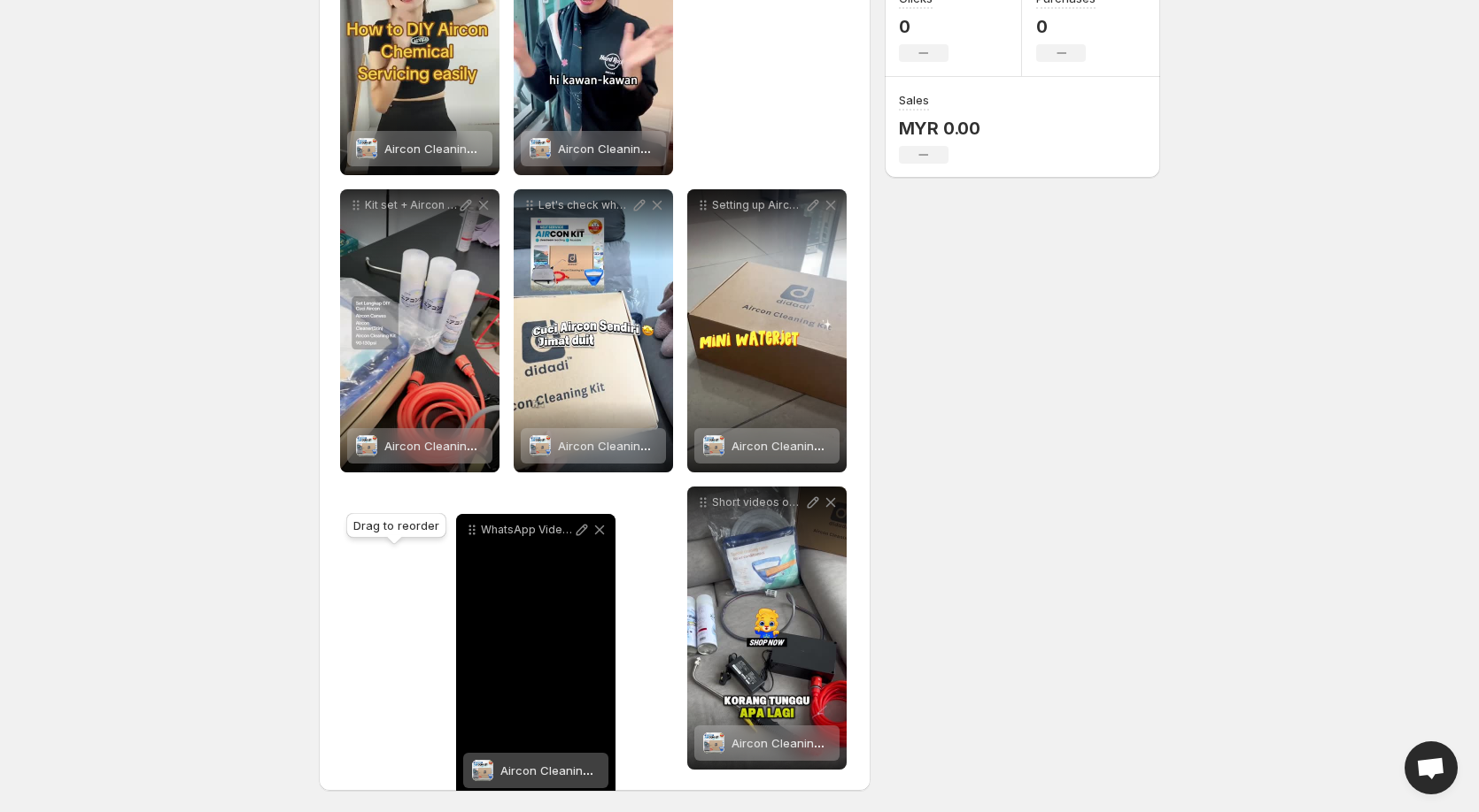
drag, startPoint x: 351, startPoint y: 209, endPoint x: 472, endPoint y: 532, distance: 344.9
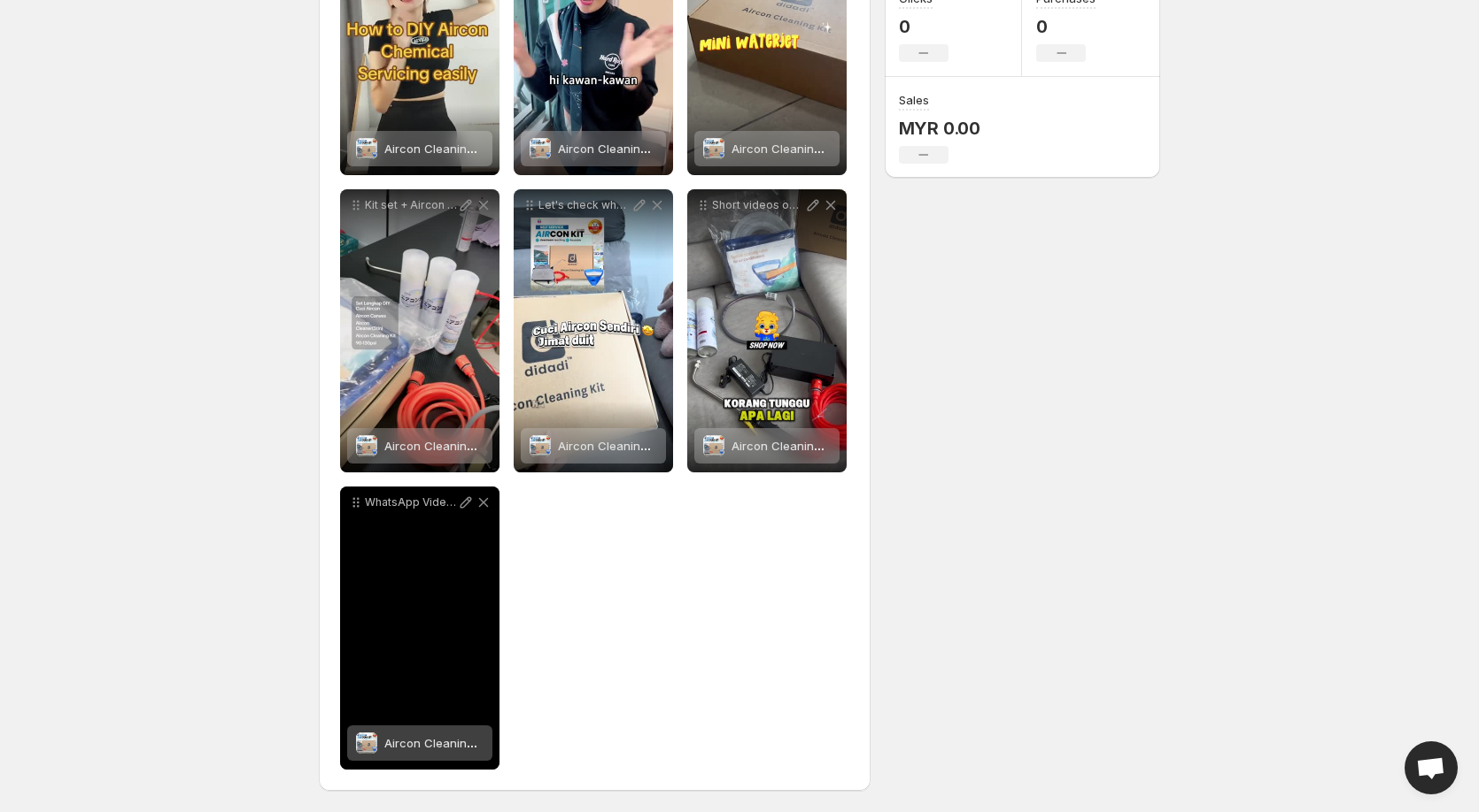
click at [394, 538] on div "WhatsApp Video 2025-09-11 at 233100_ef72c8ac" at bounding box center [420, 629] width 160 height 284
click at [460, 508] on icon at bounding box center [466, 504] width 12 height 12
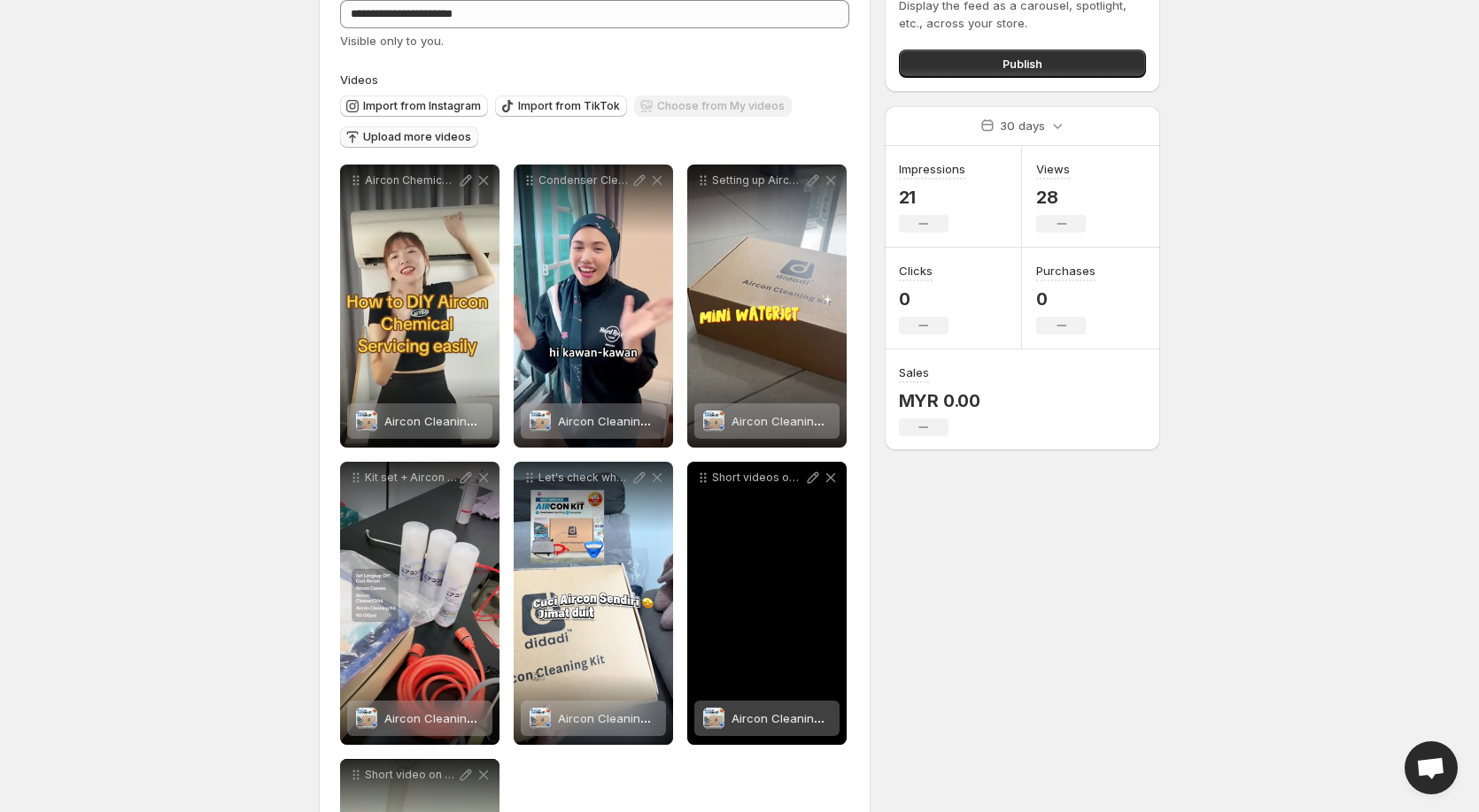
scroll to position [0, 0]
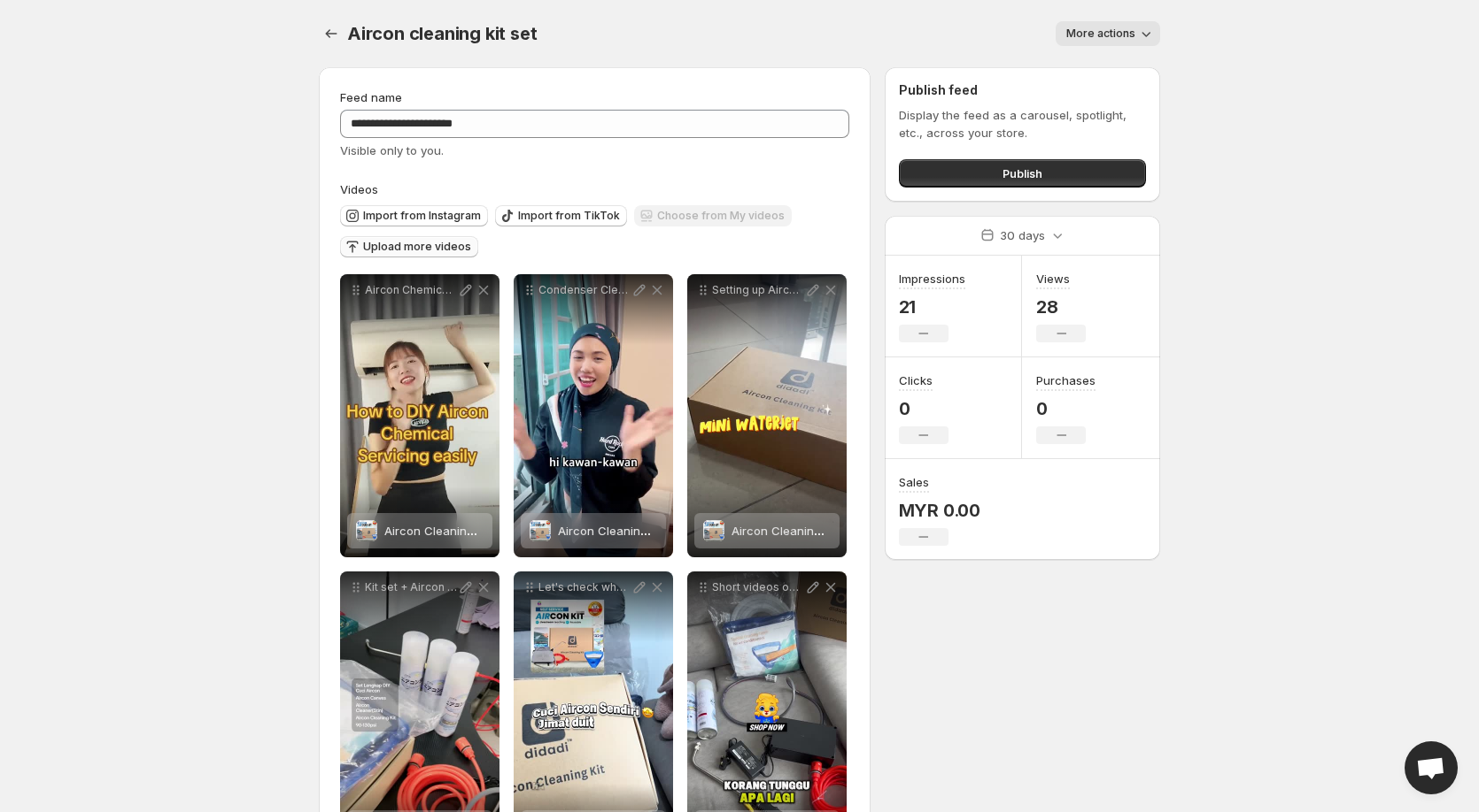
click at [394, 249] on span "Upload more videos" at bounding box center [417, 247] width 108 height 14
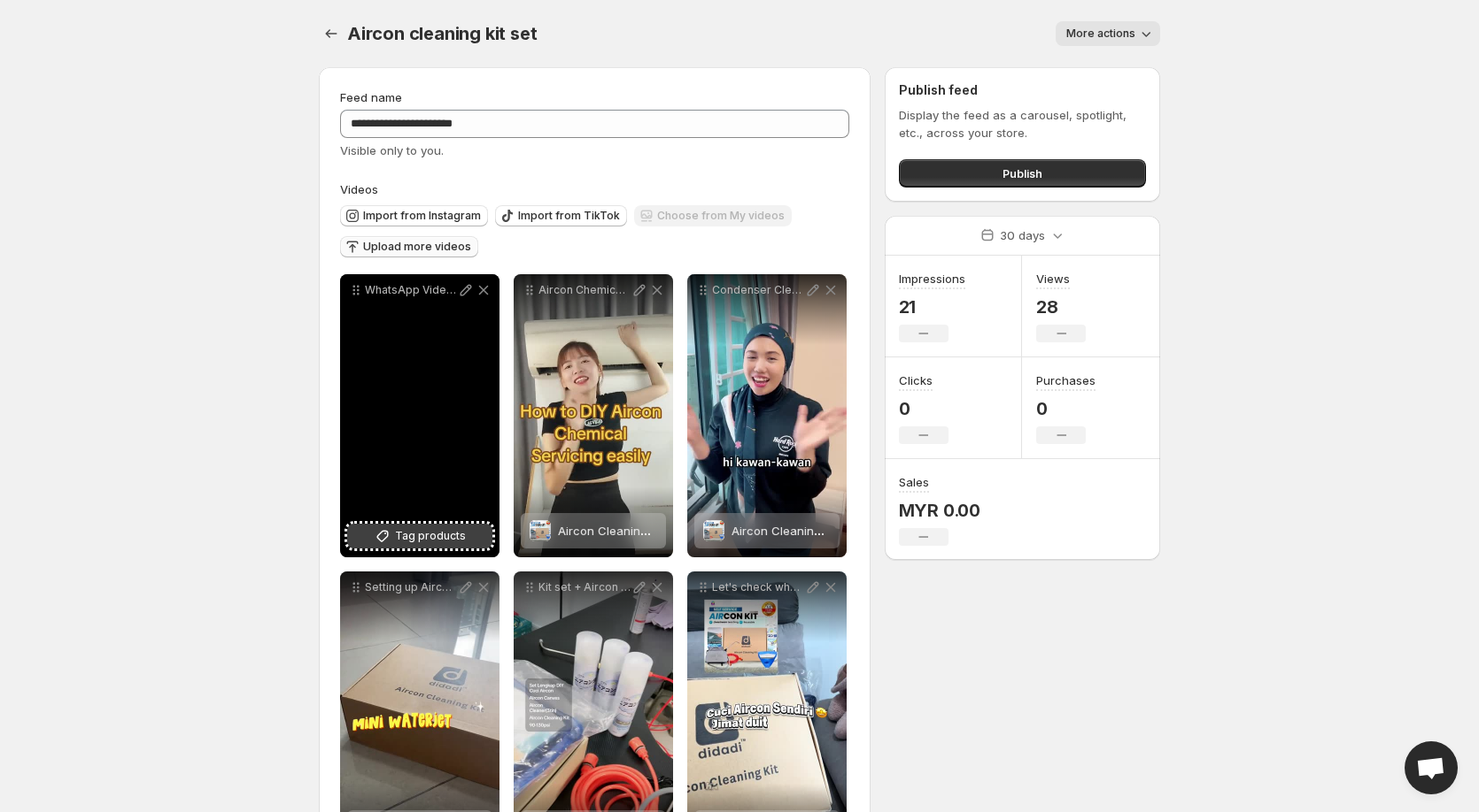
click at [456, 537] on span "Tag products" at bounding box center [430, 536] width 70 height 18
click at [461, 292] on icon at bounding box center [466, 290] width 12 height 12
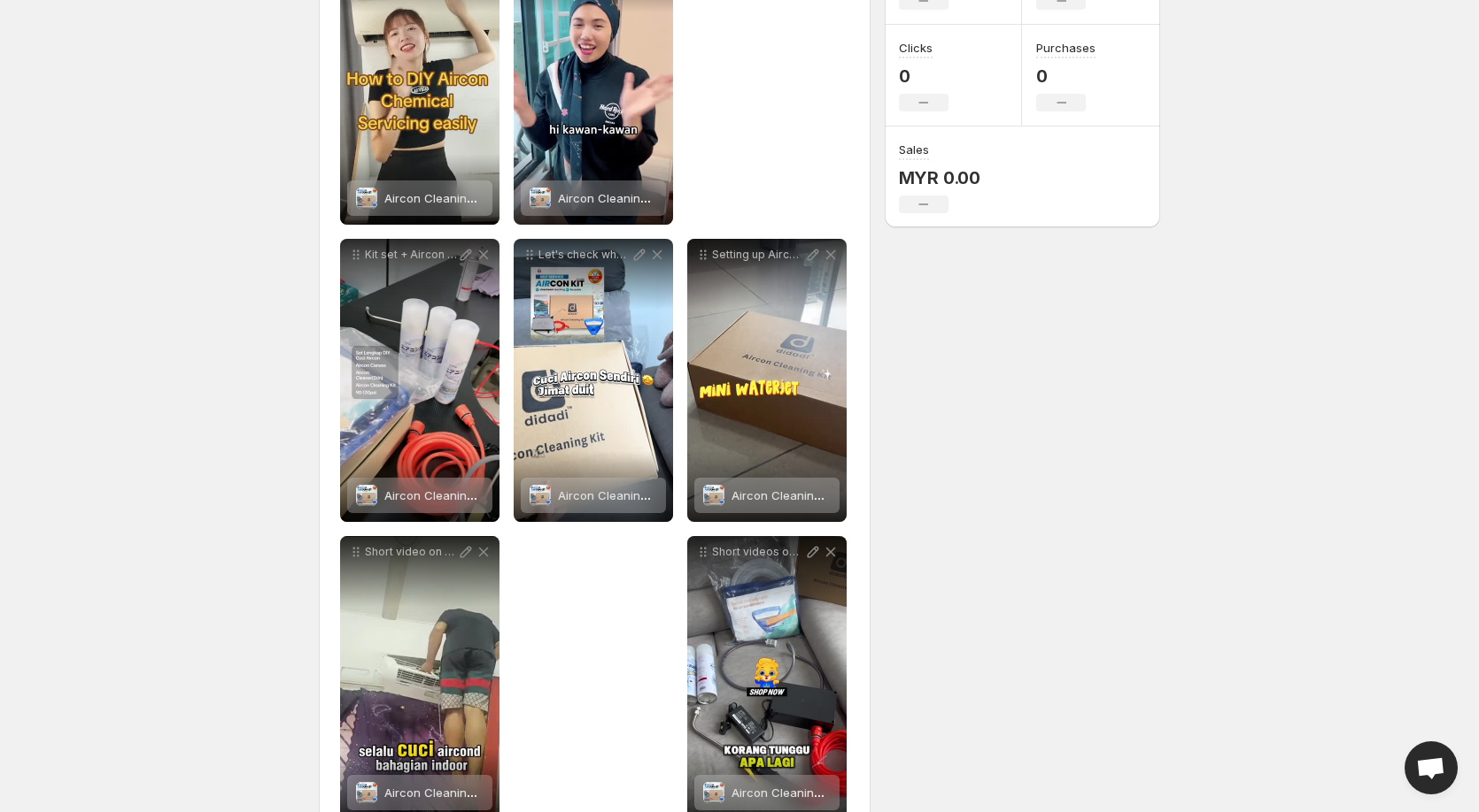
scroll to position [383, 0]
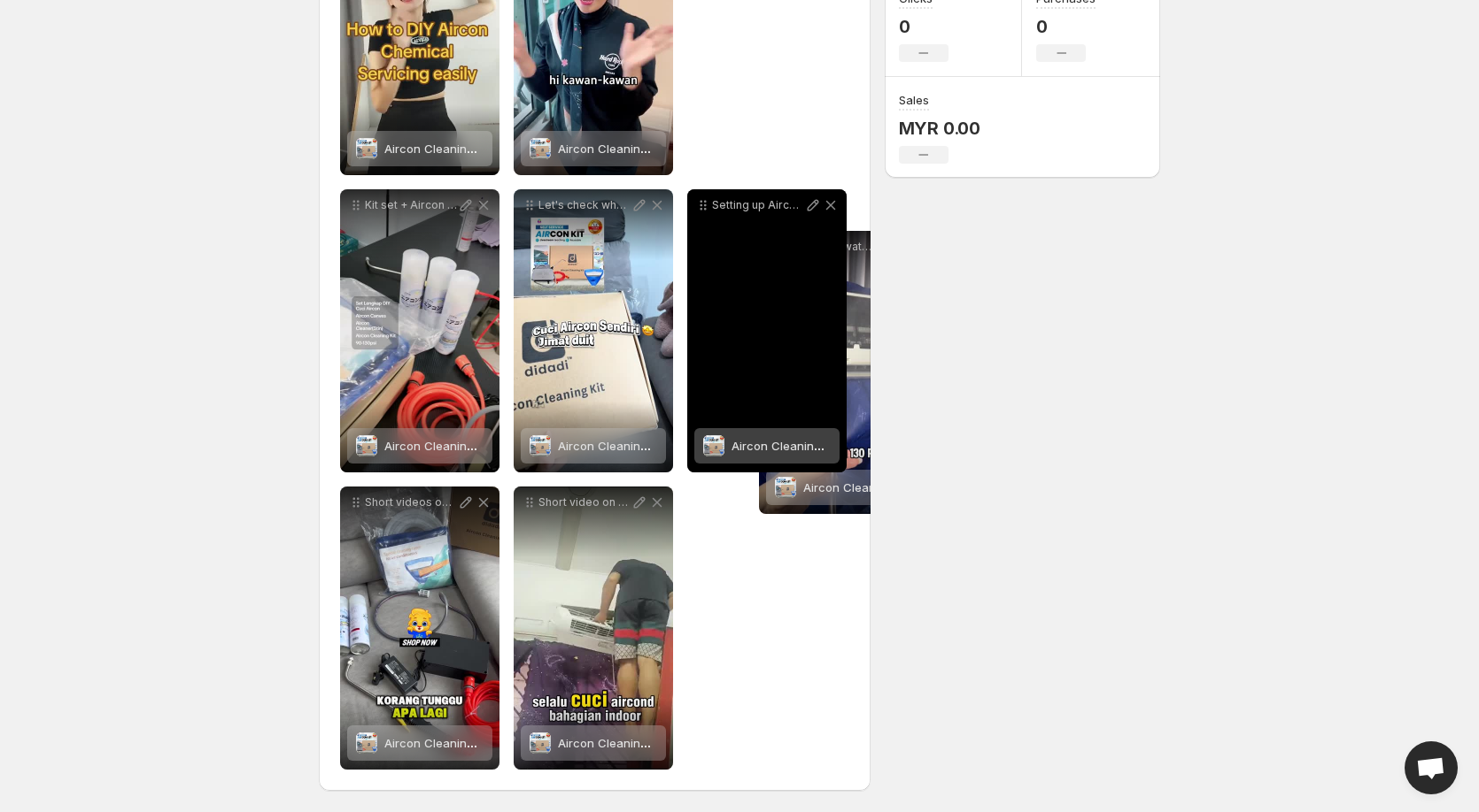
drag, startPoint x: 354, startPoint y: 294, endPoint x: 771, endPoint y: 249, distance: 419.4
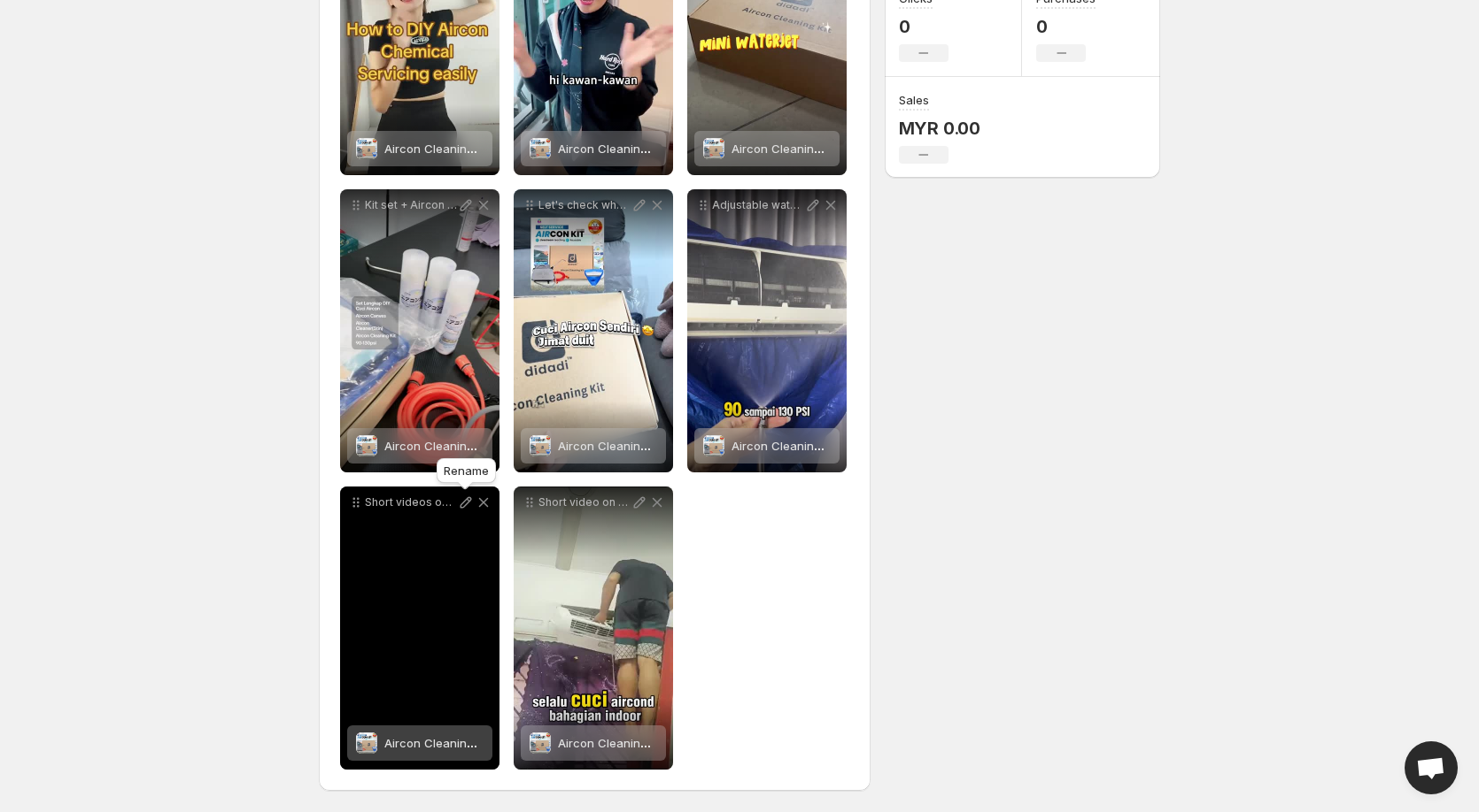
click at [465, 504] on icon at bounding box center [466, 503] width 18 height 18
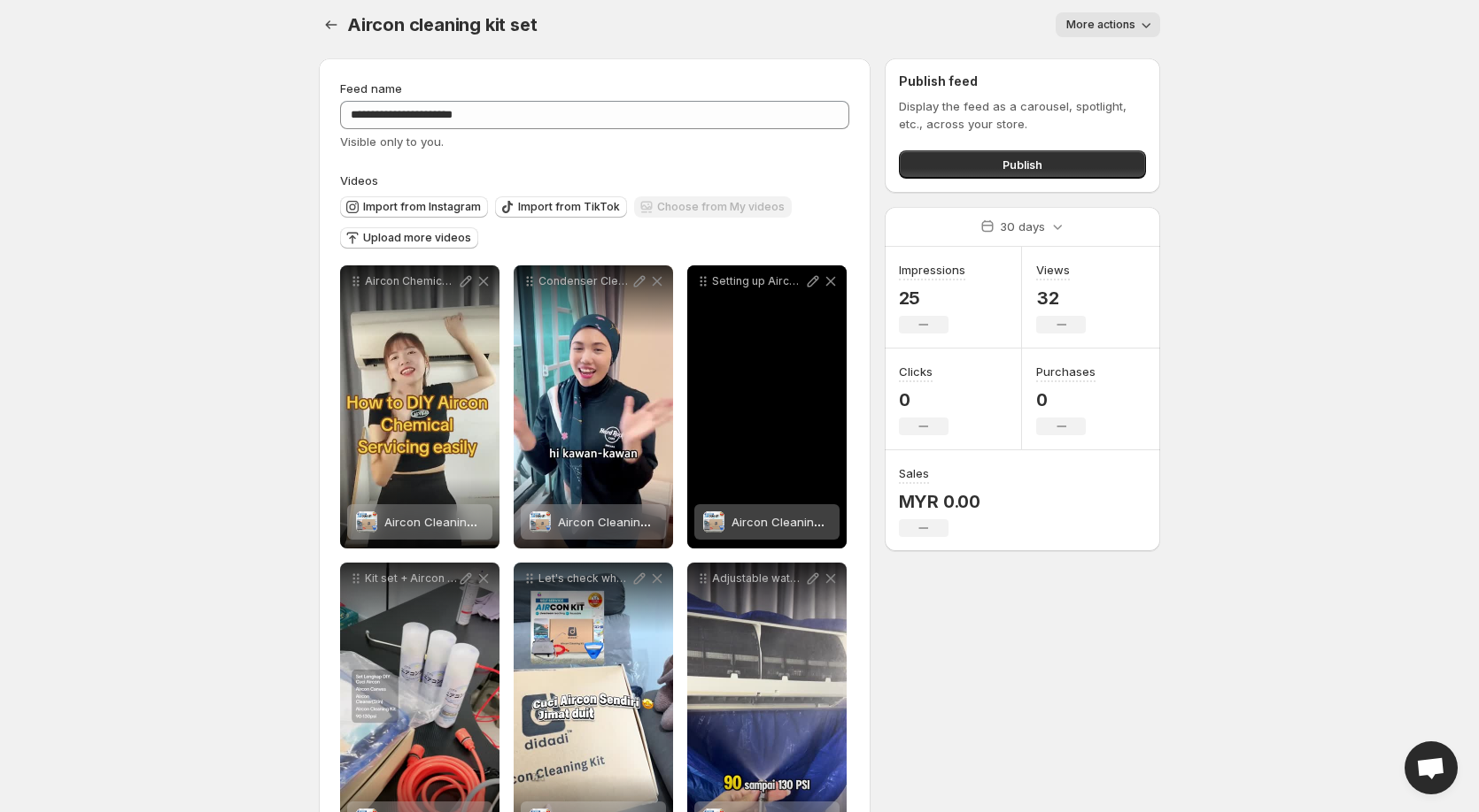
scroll to position [0, 0]
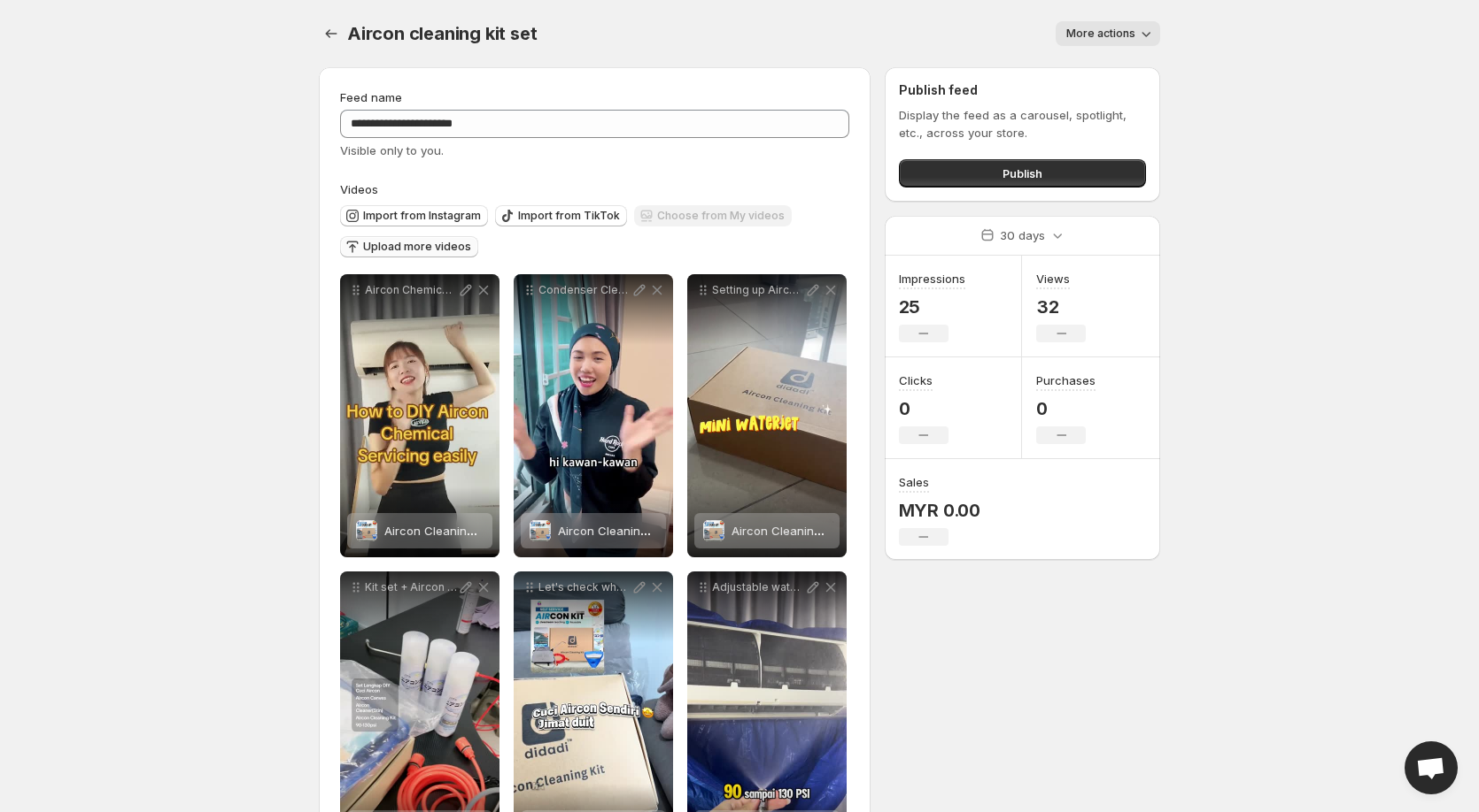
click at [410, 248] on span "Upload more videos" at bounding box center [417, 247] width 108 height 14
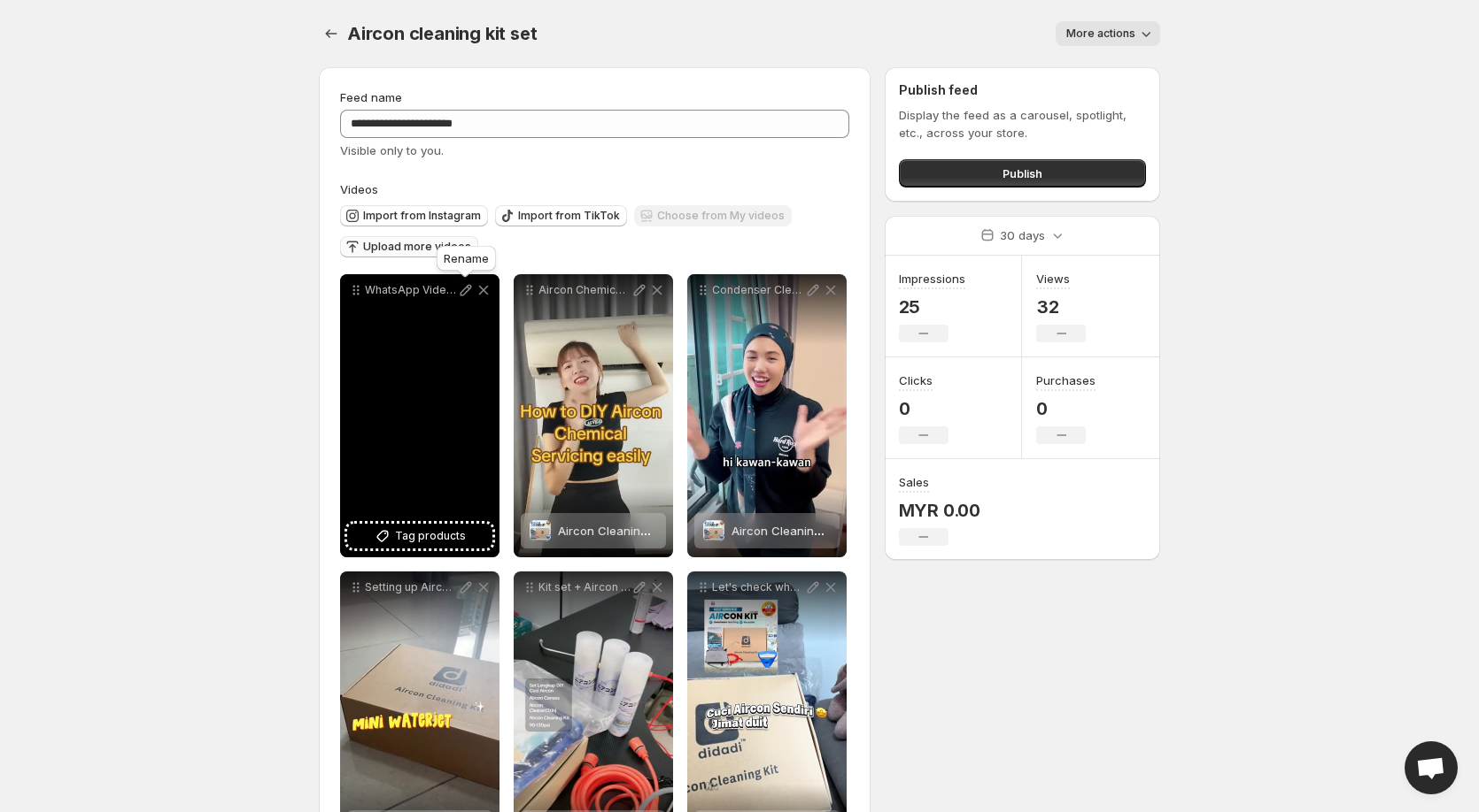
click at [461, 292] on icon at bounding box center [466, 290] width 18 height 18
click at [466, 539] on button "Tag products" at bounding box center [420, 535] width 145 height 25
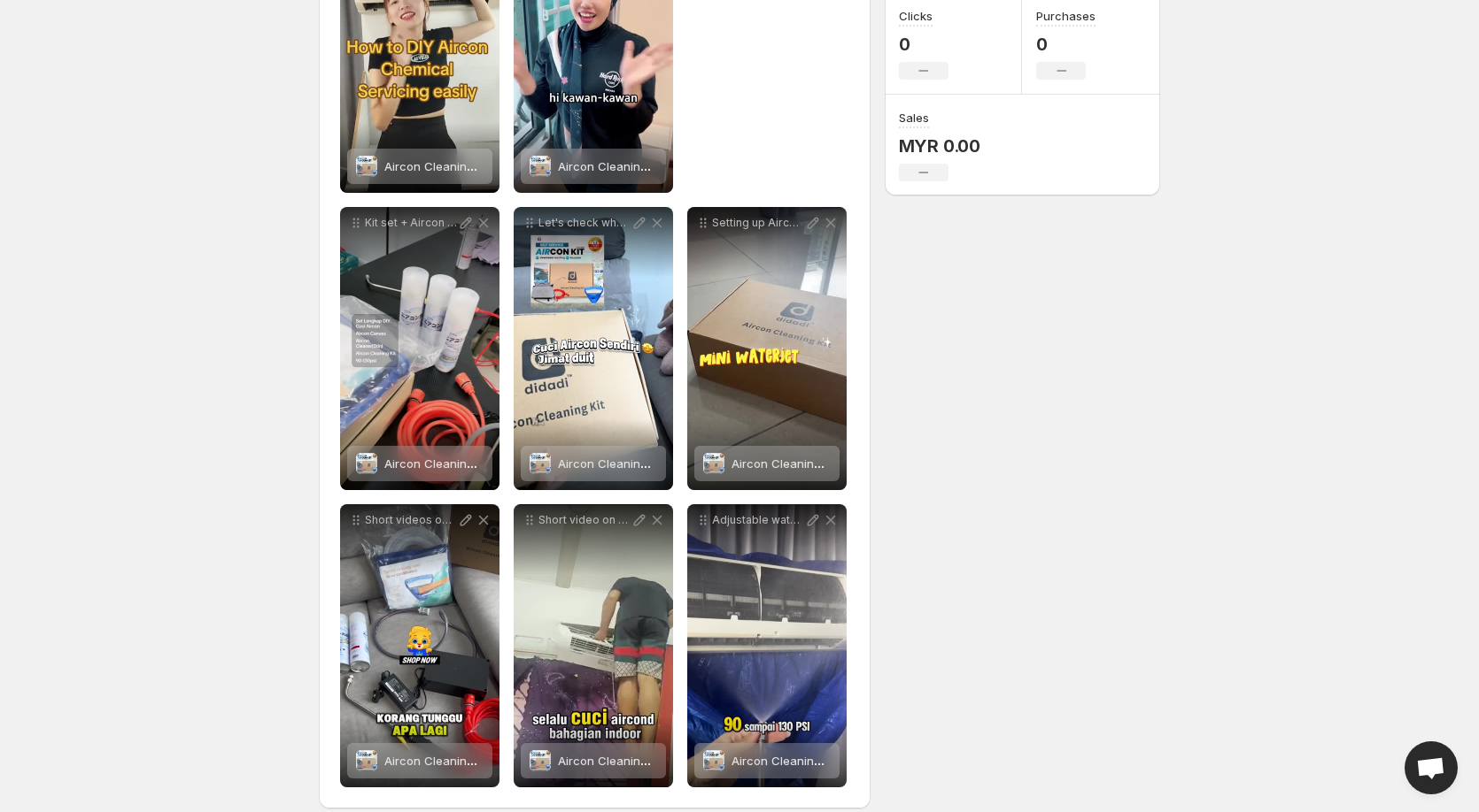
scroll to position [383, 0]
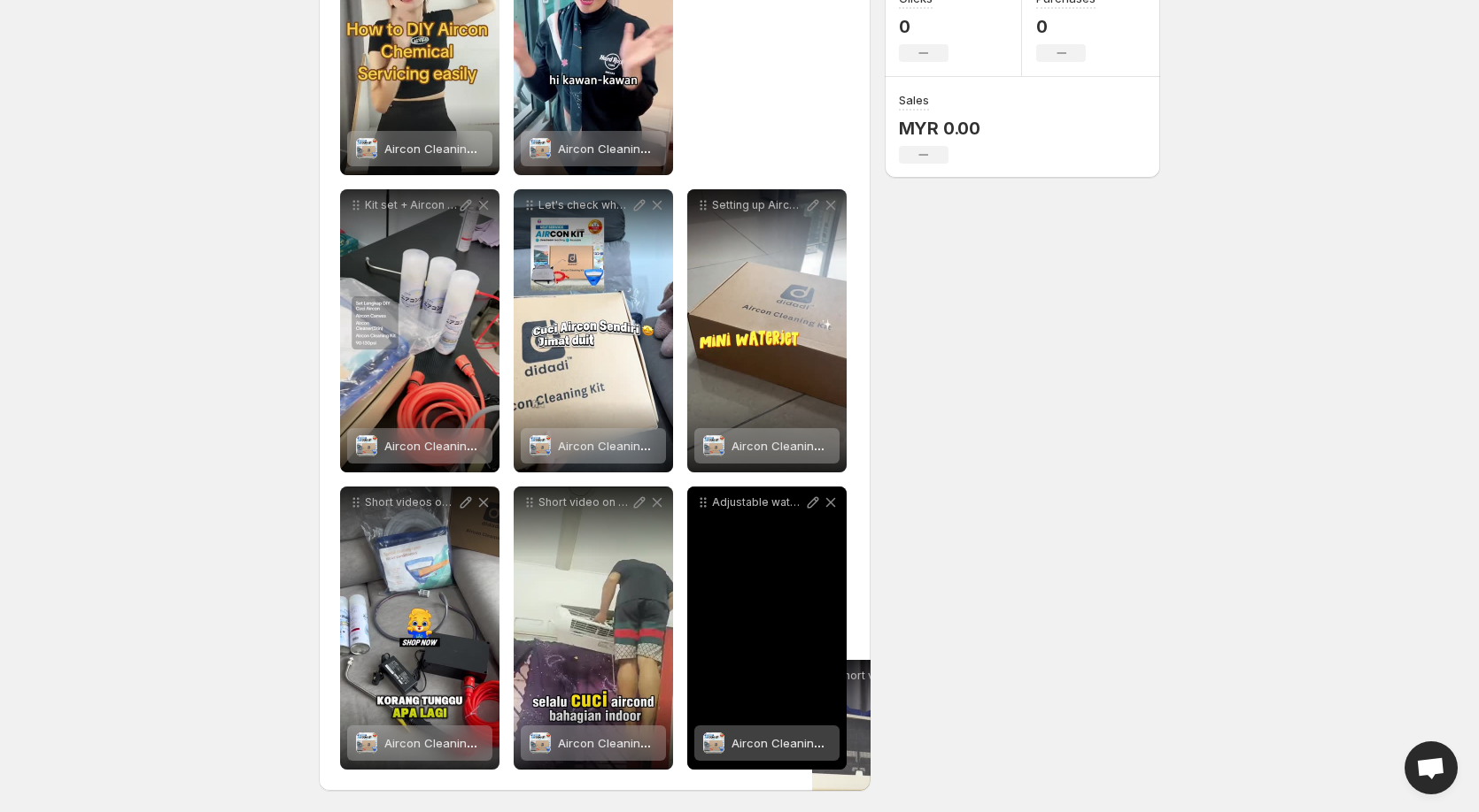
drag, startPoint x: 354, startPoint y: 294, endPoint x: 826, endPoint y: 680, distance: 609.7
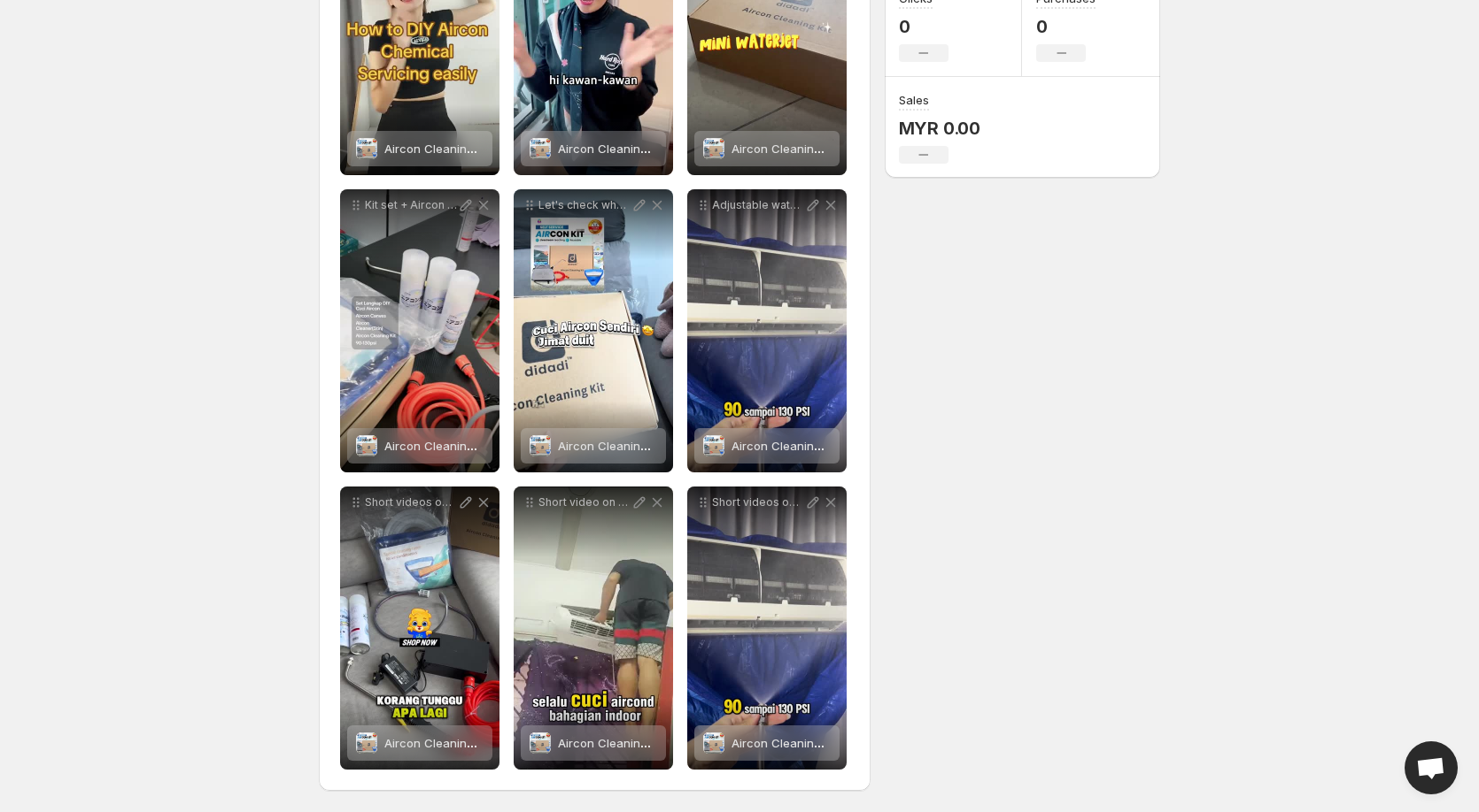
scroll to position [0, 0]
